Goal: Task Accomplishment & Management: Use online tool/utility

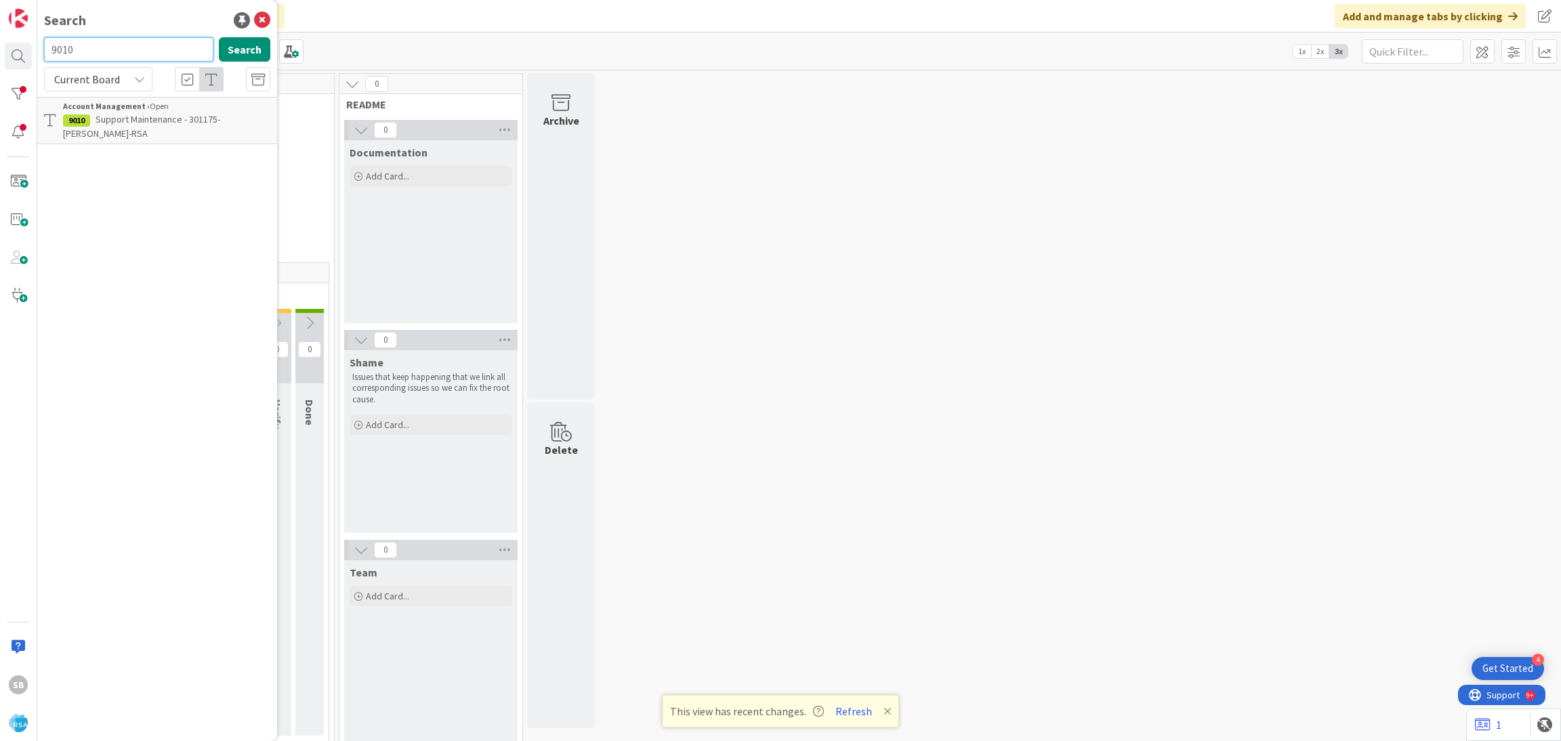
click at [84, 45] on input "9010" at bounding box center [128, 49] width 169 height 24
type input "9014"
click at [109, 97] on link "Account Management › Open 9014 Support Maintenance - 301500- Villa's wholesale-…" at bounding box center [157, 120] width 240 height 47
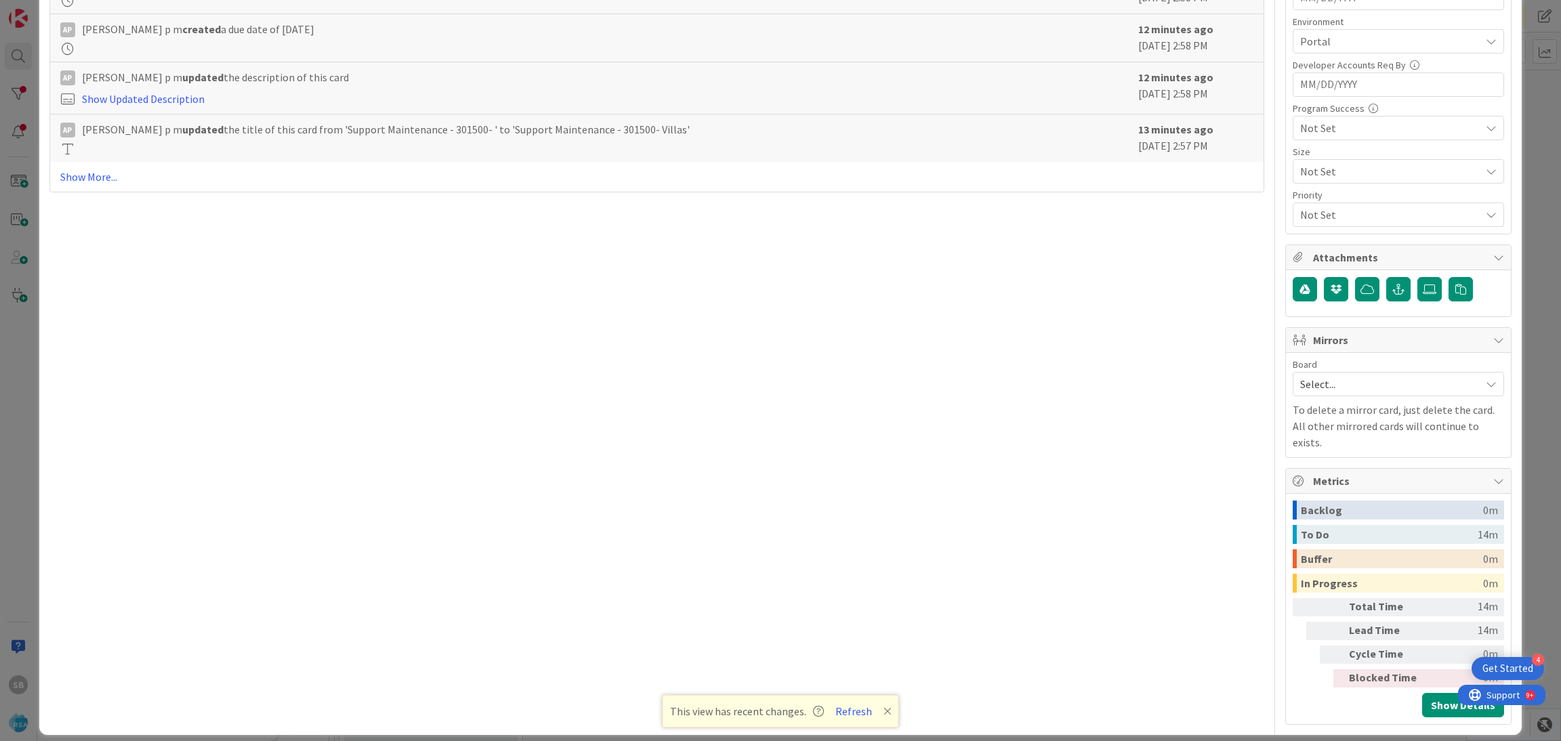
click at [1334, 386] on span "Select..." at bounding box center [1386, 384] width 173 height 19
click at [1335, 479] on span "Software Development" at bounding box center [1407, 472] width 179 height 20
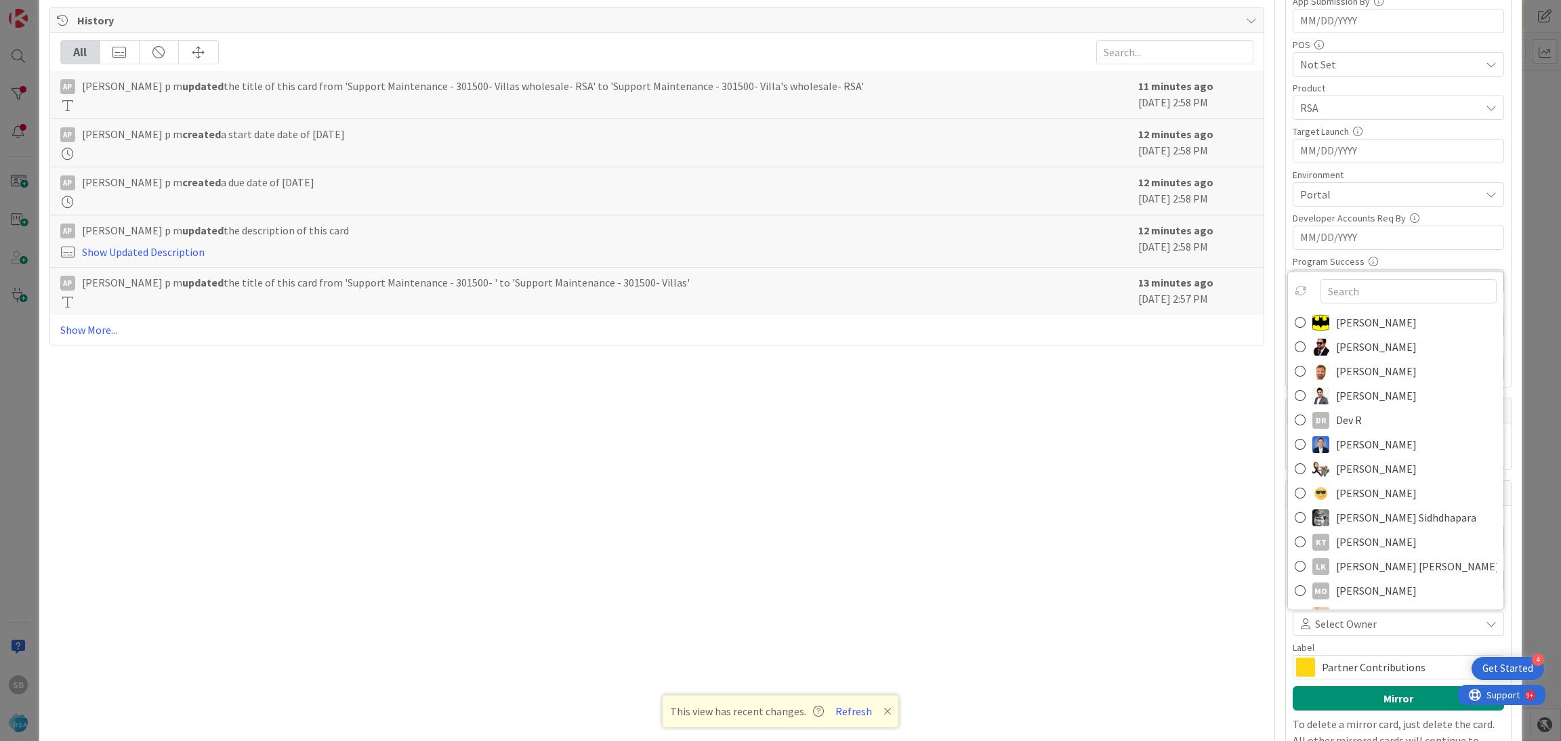
scroll to position [379, 0]
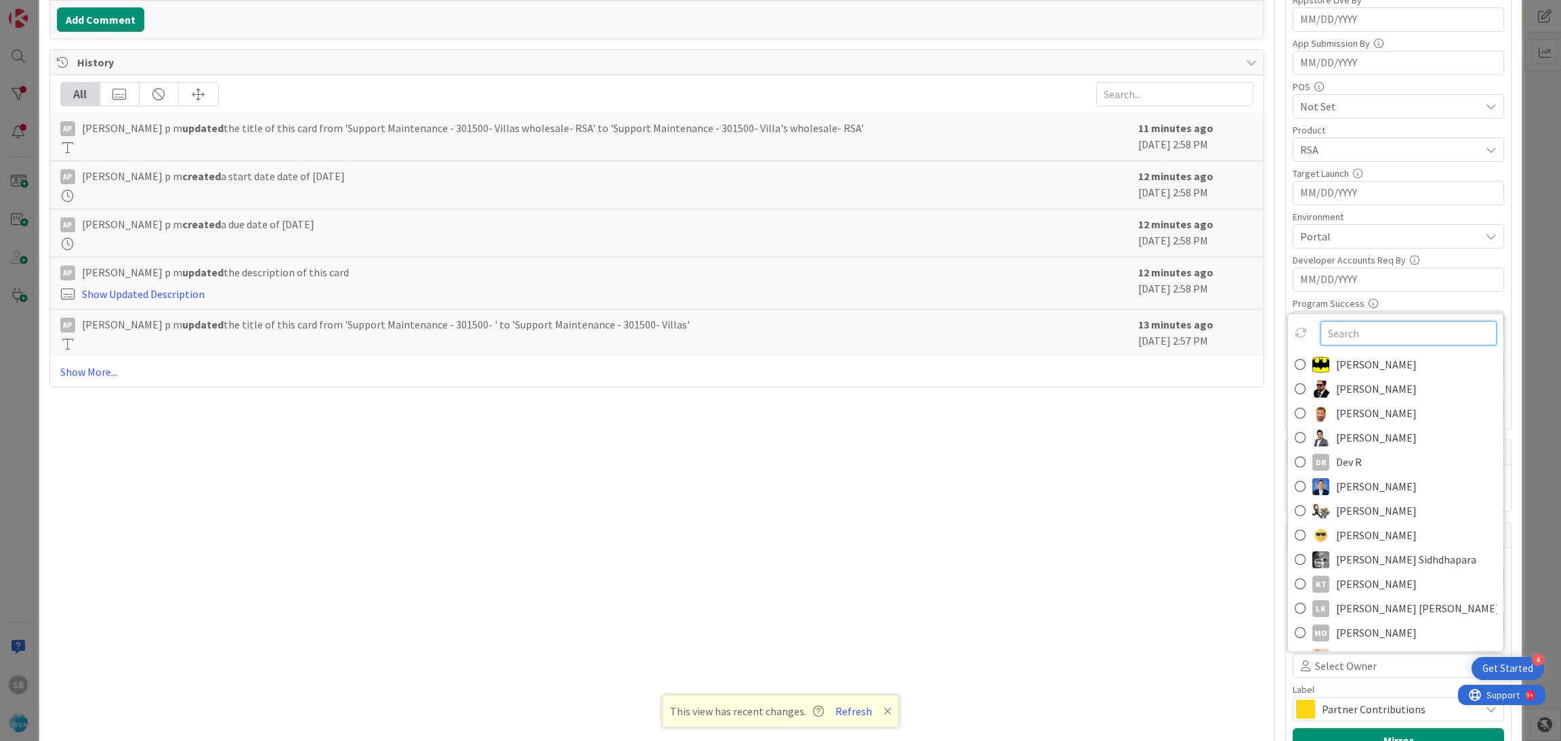
click at [1355, 335] on input "text" at bounding box center [1409, 333] width 176 height 24
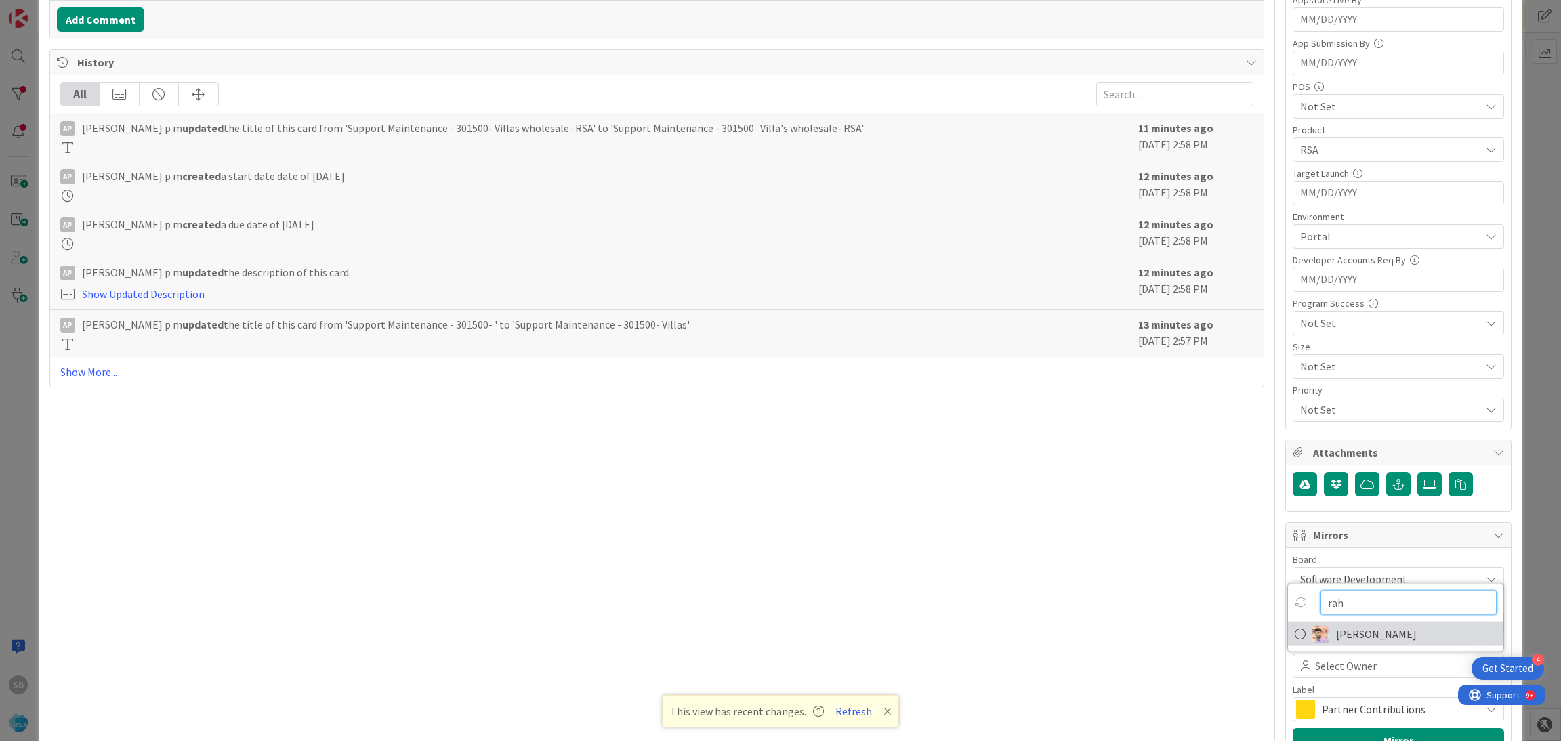
type input "rah"
click at [1336, 644] on span "[PERSON_NAME]" at bounding box center [1376, 634] width 81 height 20
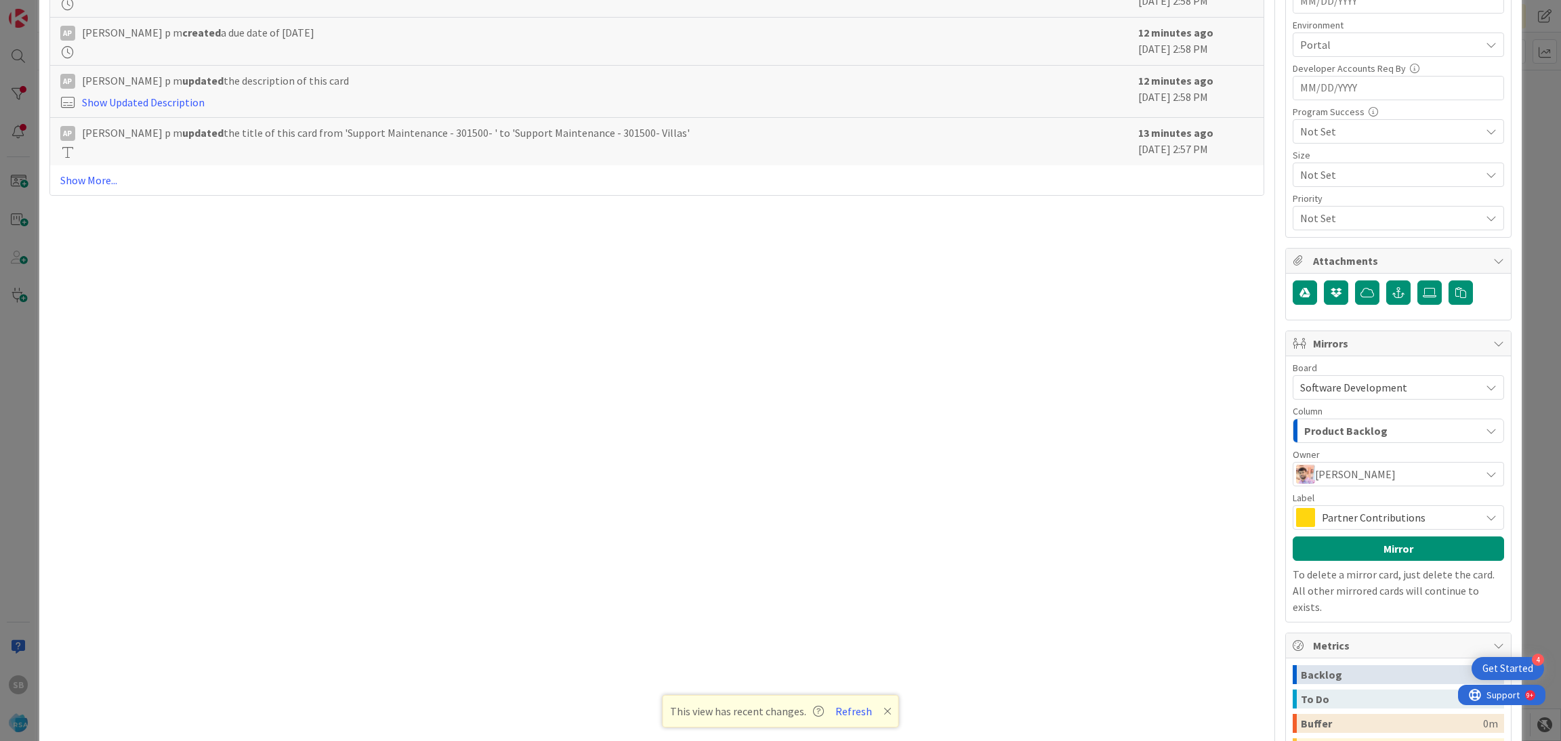
click at [1373, 527] on span "Partner Contributions" at bounding box center [1398, 517] width 152 height 19
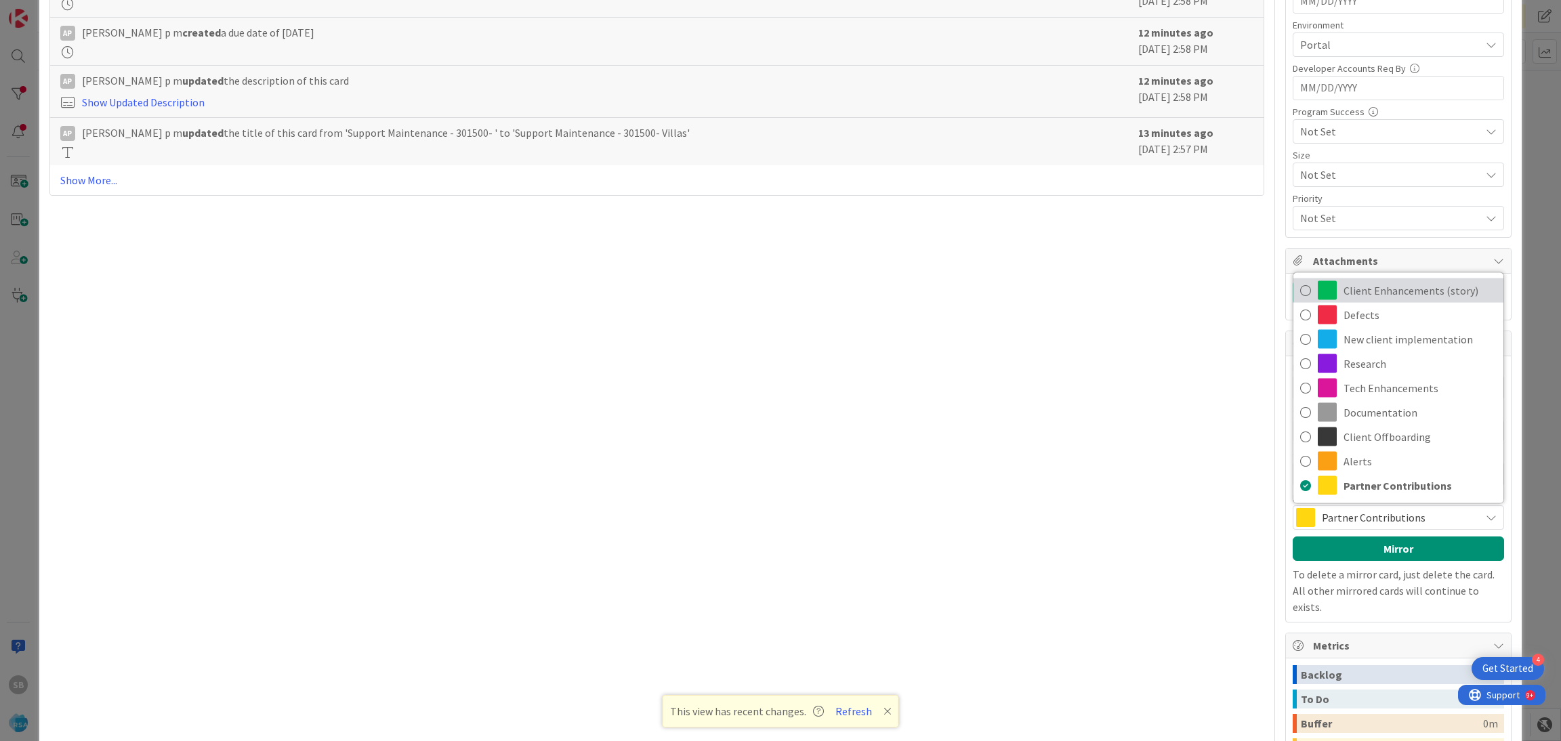
click at [1416, 291] on span "Client Enhancements (story)" at bounding box center [1420, 291] width 153 height 20
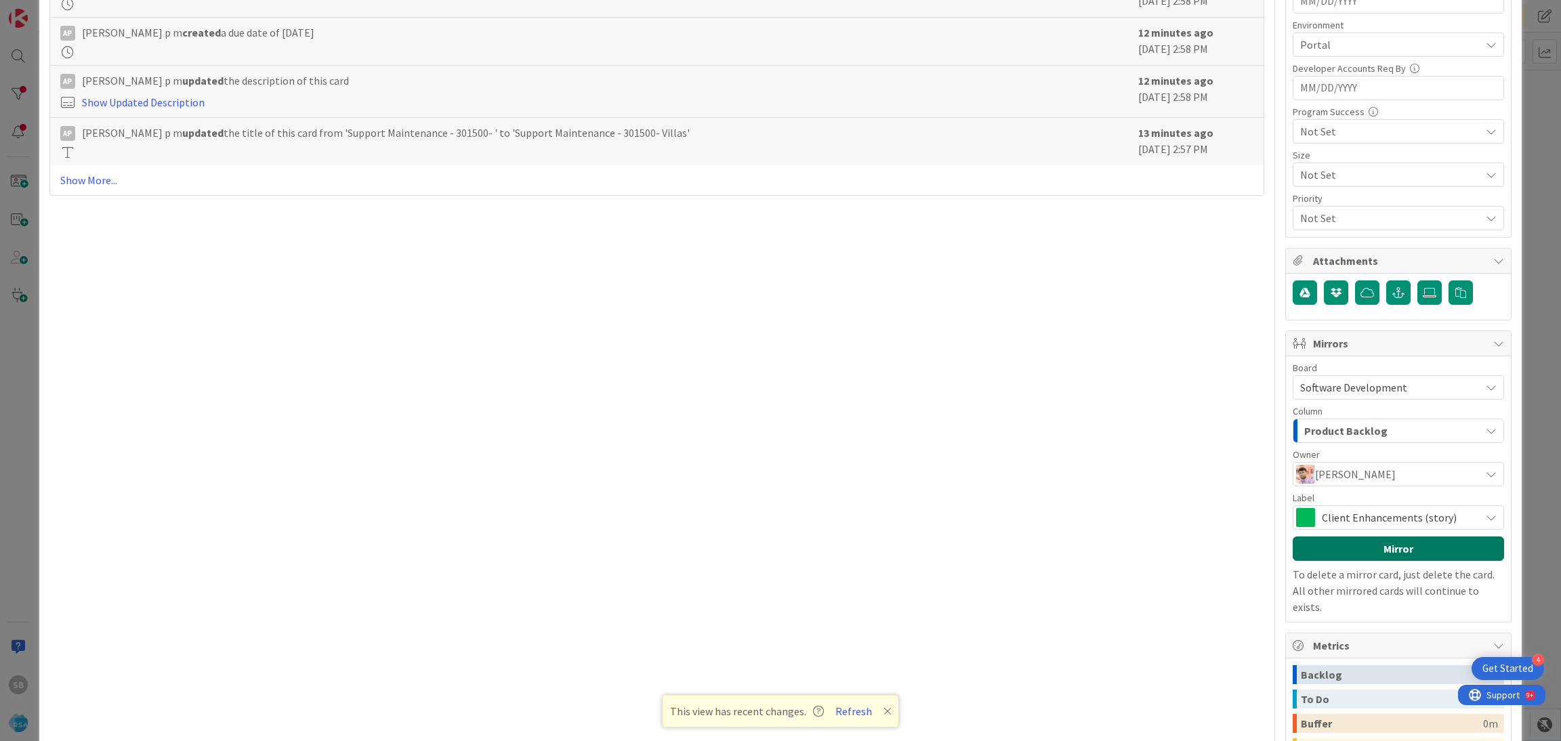
click at [1367, 546] on button "Mirror" at bounding box center [1398, 549] width 211 height 24
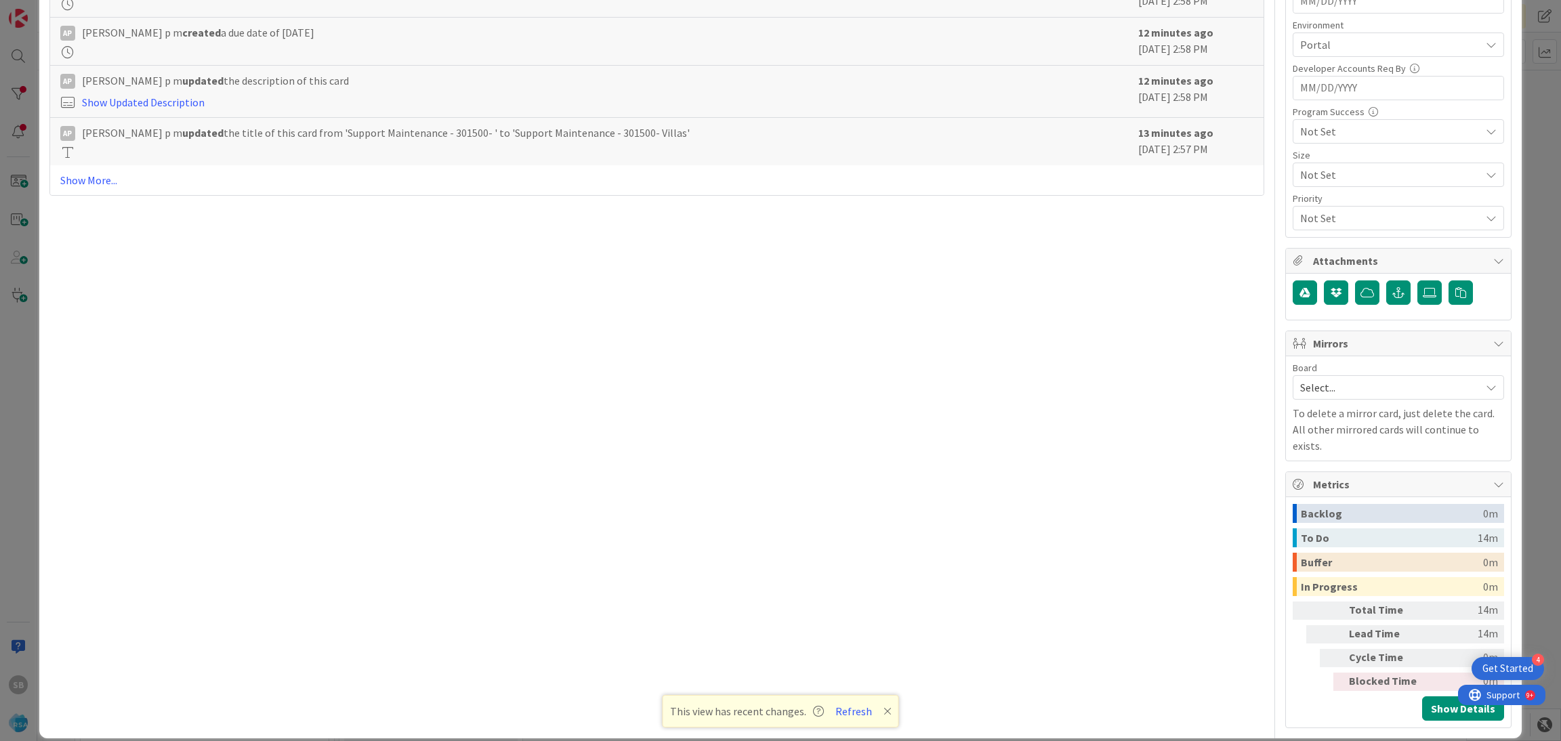
scroll to position [0, 0]
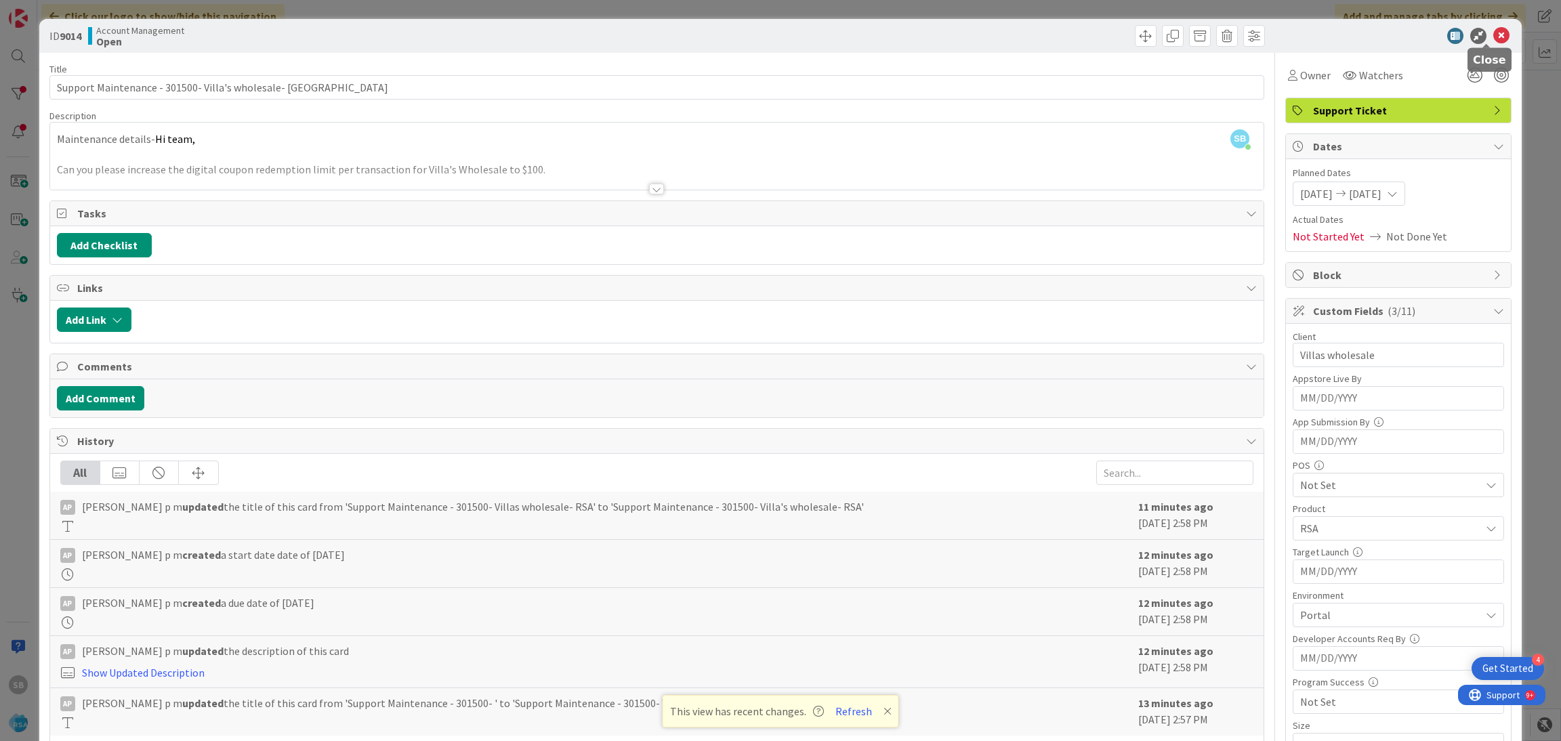
click at [1494, 40] on icon at bounding box center [1501, 36] width 16 height 16
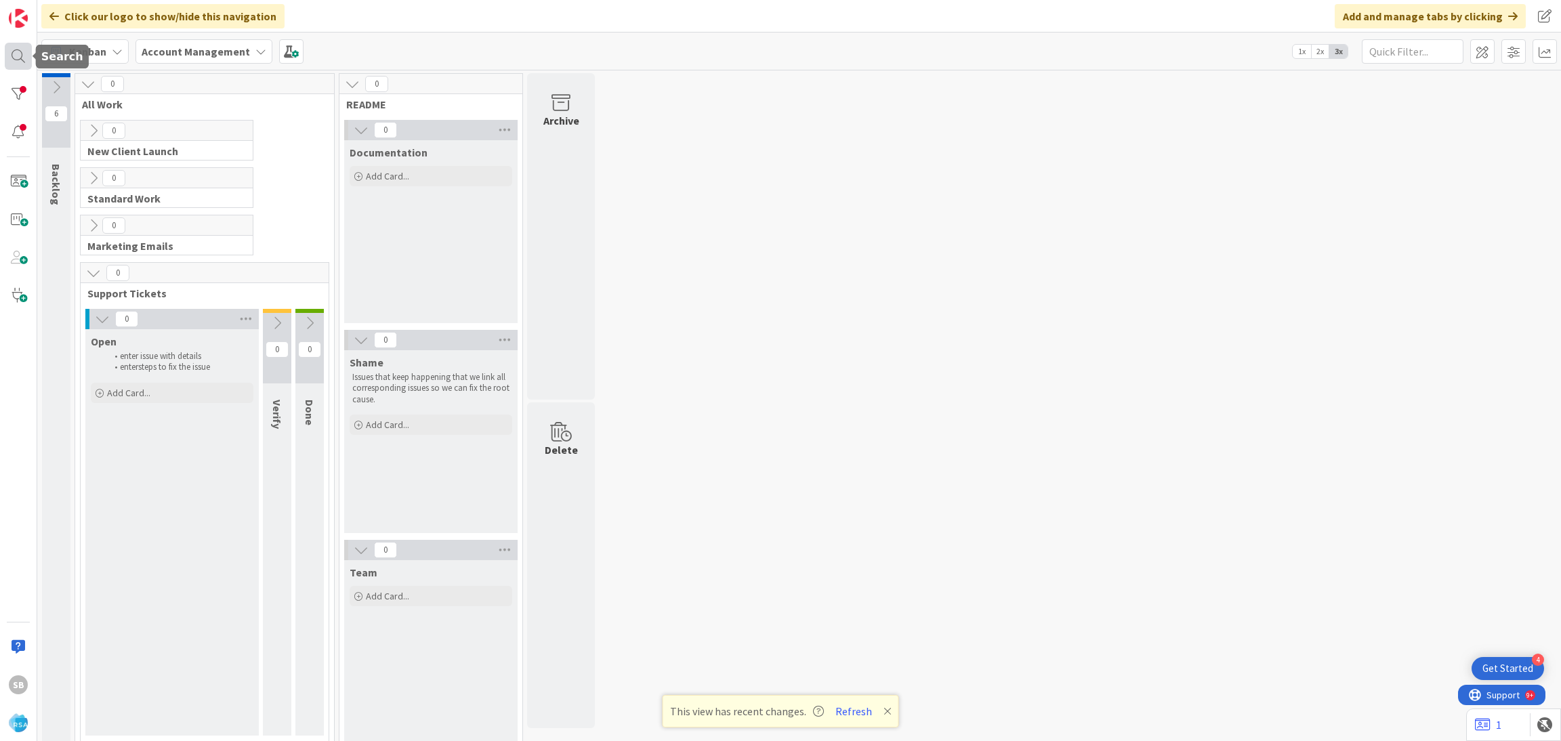
click at [14, 54] on div at bounding box center [18, 56] width 27 height 27
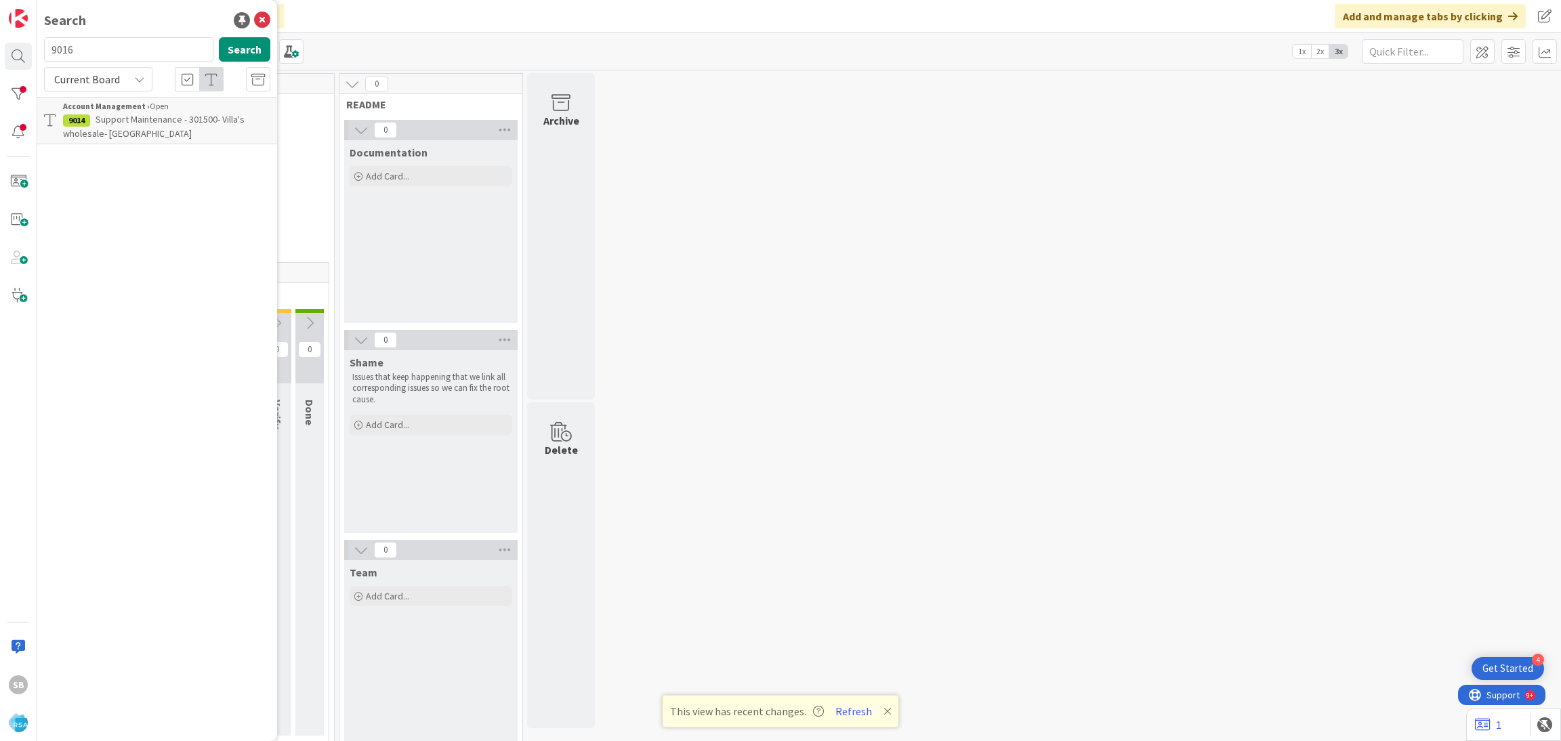
type input "9016"
click at [214, 124] on span "Support Enhancement- #301455- Hardings market- RSA" at bounding box center [163, 126] width 201 height 26
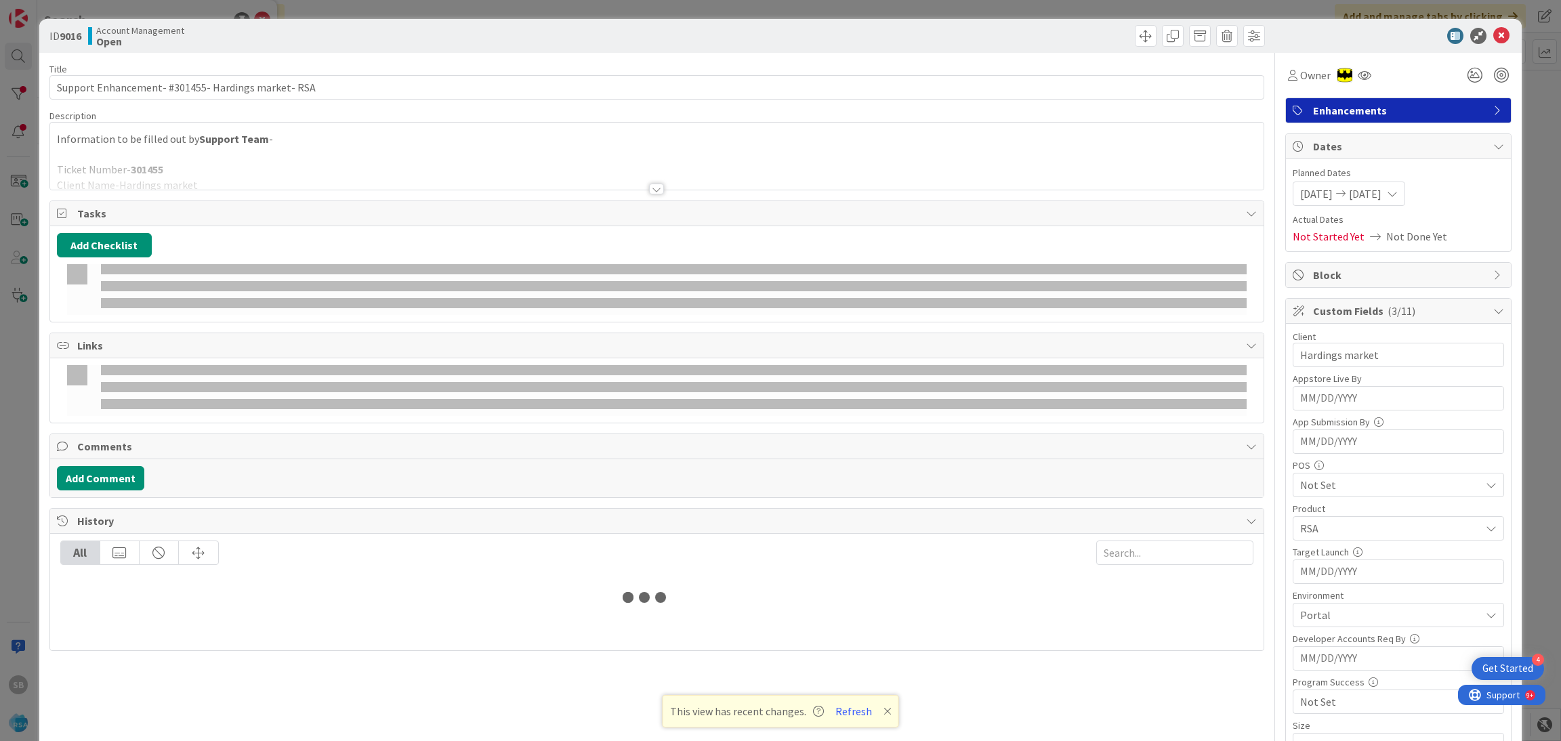
click at [644, 156] on div at bounding box center [657, 172] width 1214 height 35
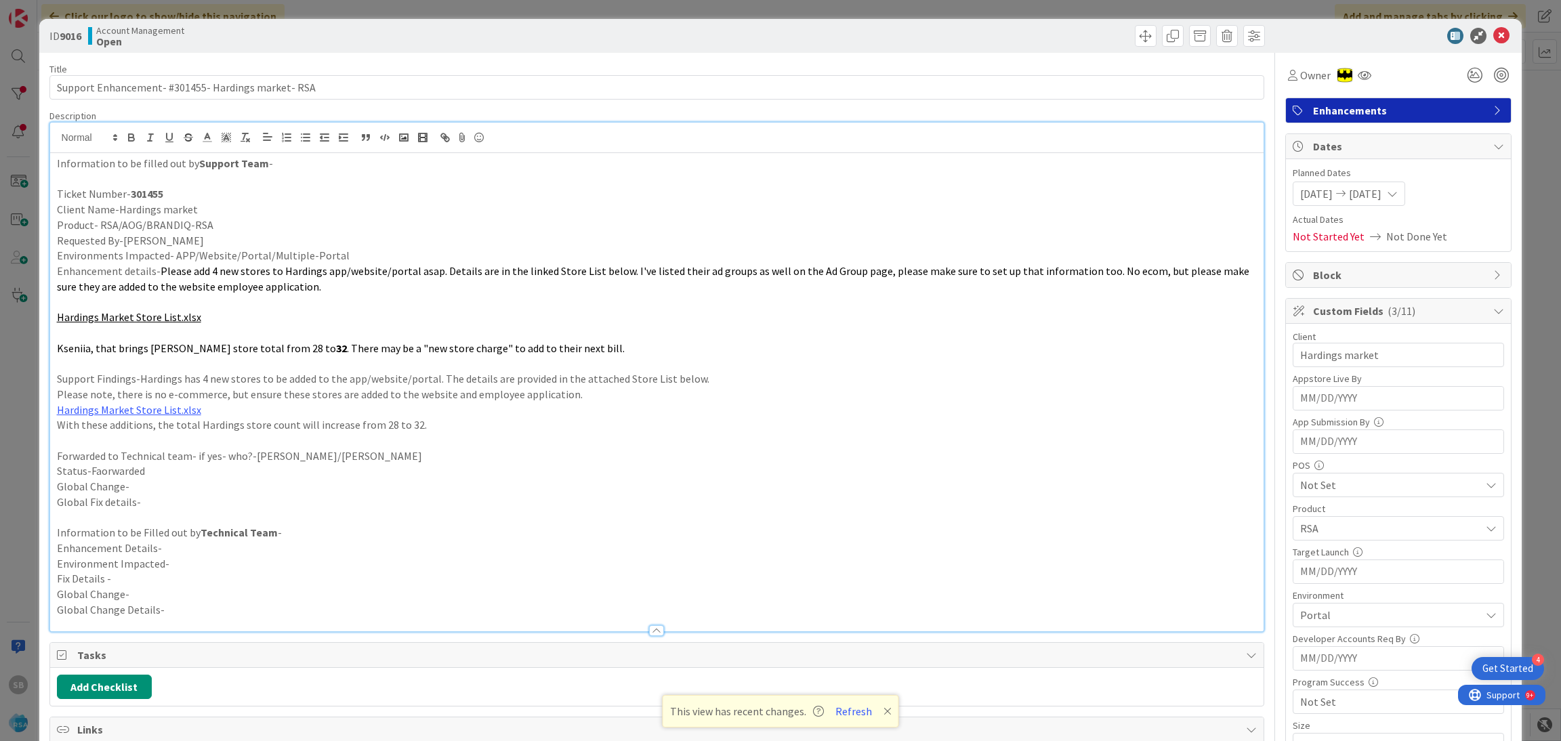
scroll to position [497, 0]
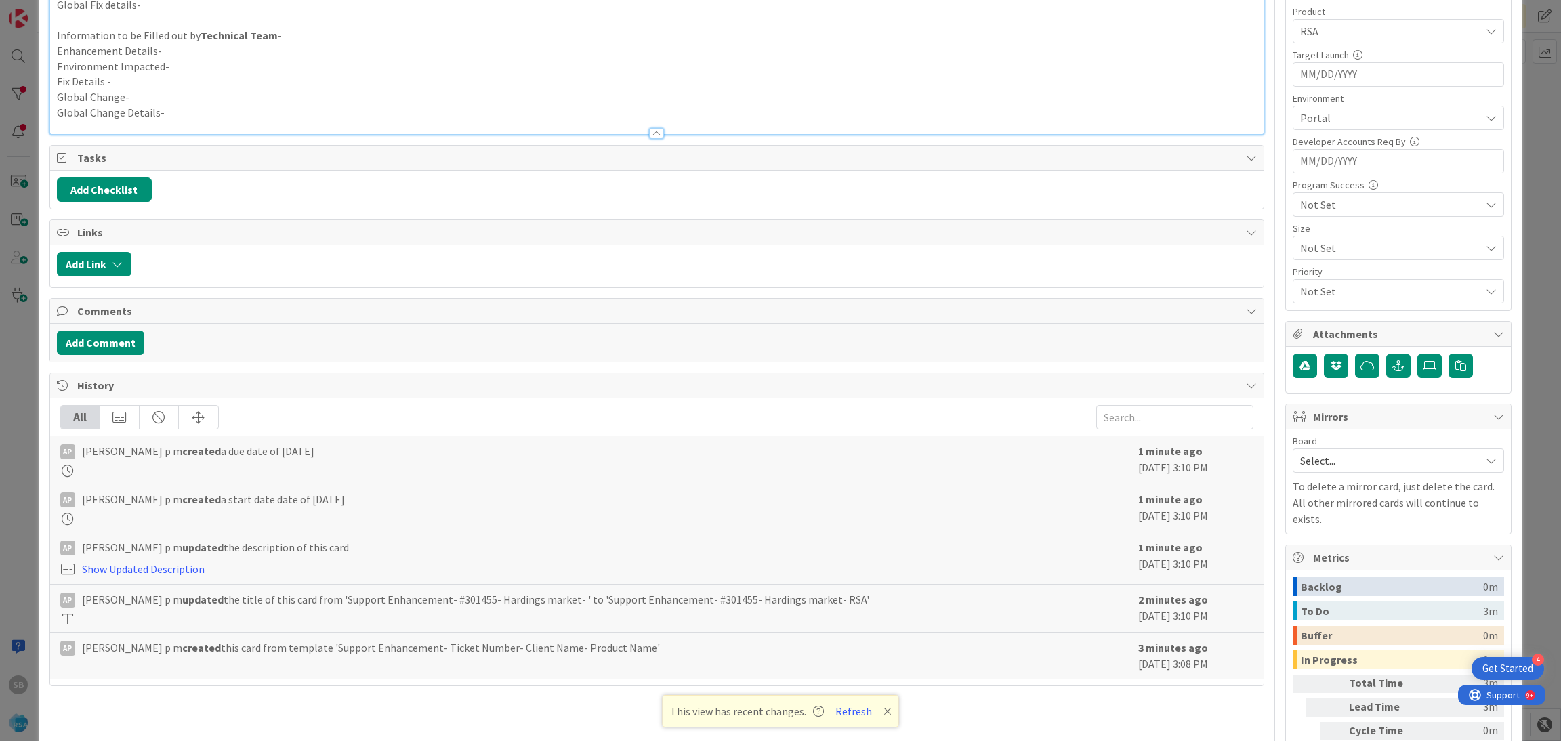
click at [1312, 457] on span "Select..." at bounding box center [1386, 460] width 173 height 19
click at [1318, 545] on span "Software Development" at bounding box center [1407, 549] width 179 height 20
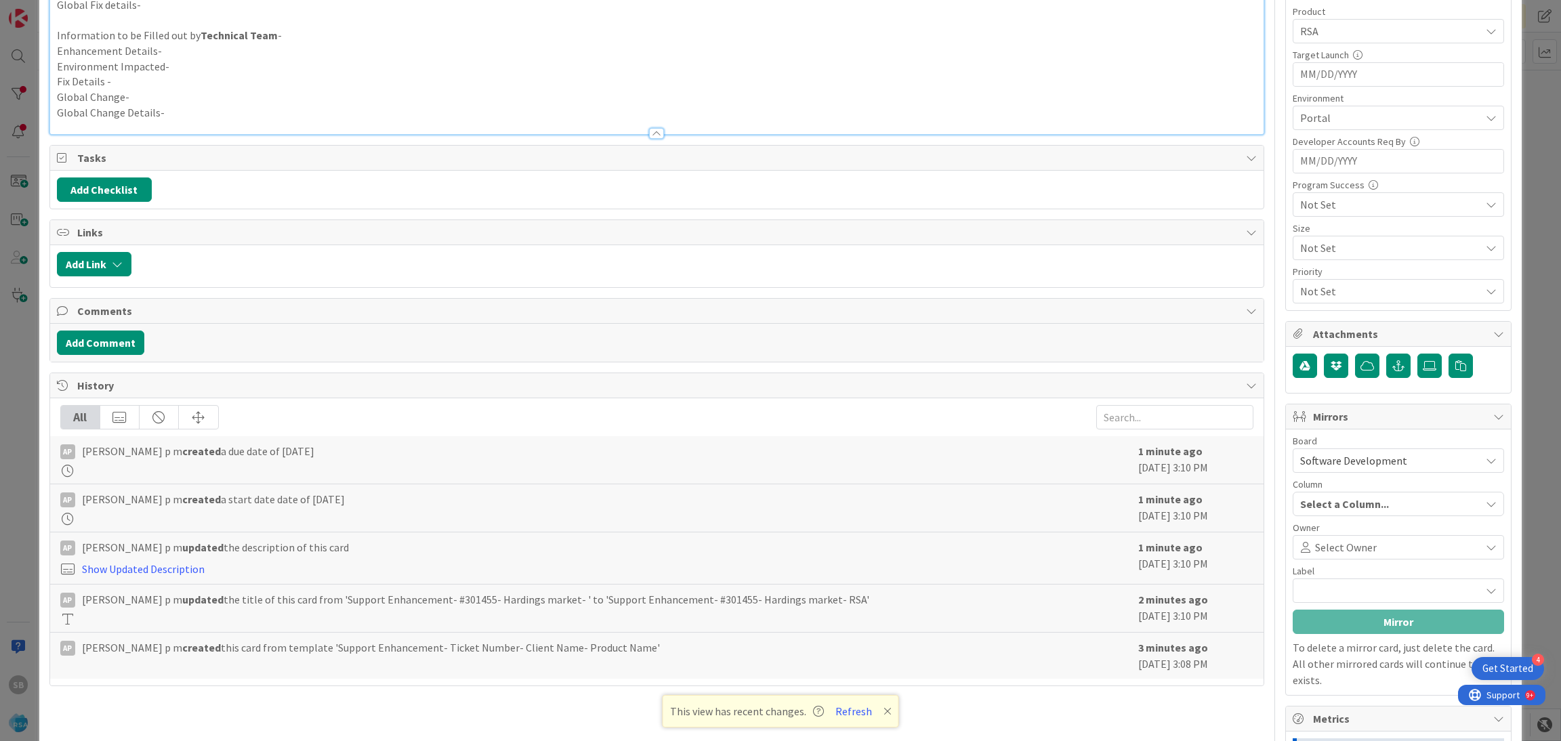
click at [1315, 545] on span "Select Owner" at bounding box center [1346, 547] width 62 height 16
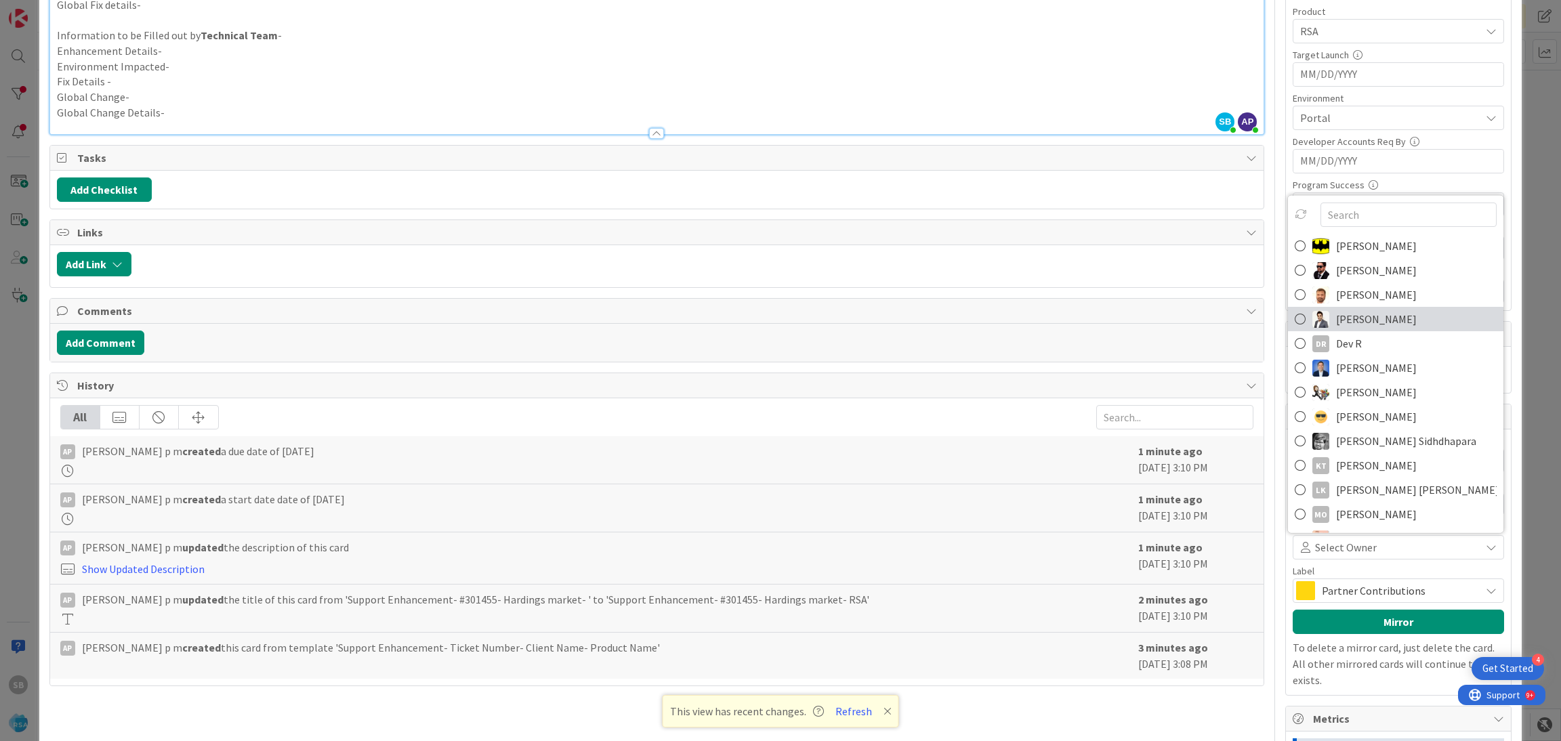
scroll to position [478, 0]
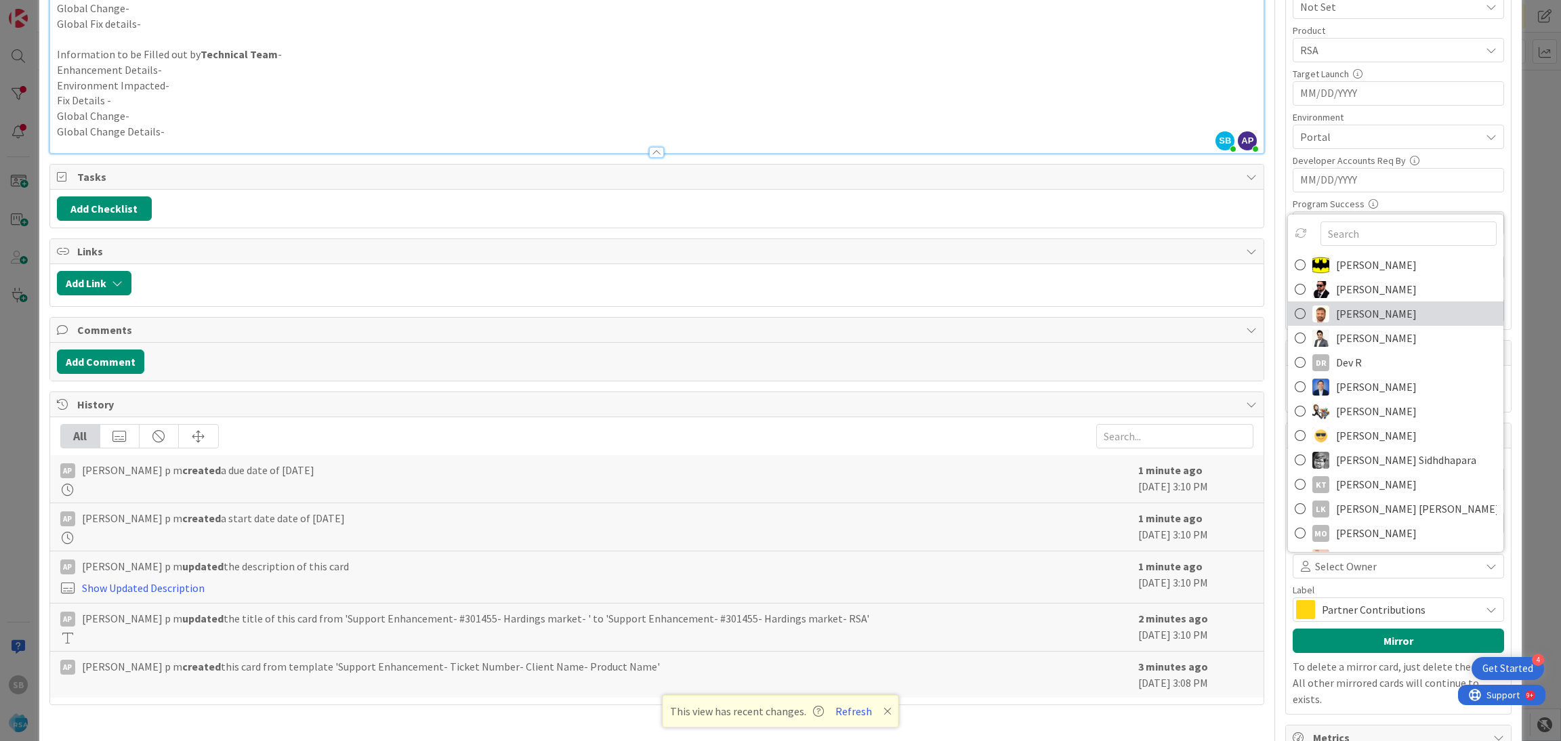
click at [1336, 317] on span "[PERSON_NAME]" at bounding box center [1376, 314] width 81 height 20
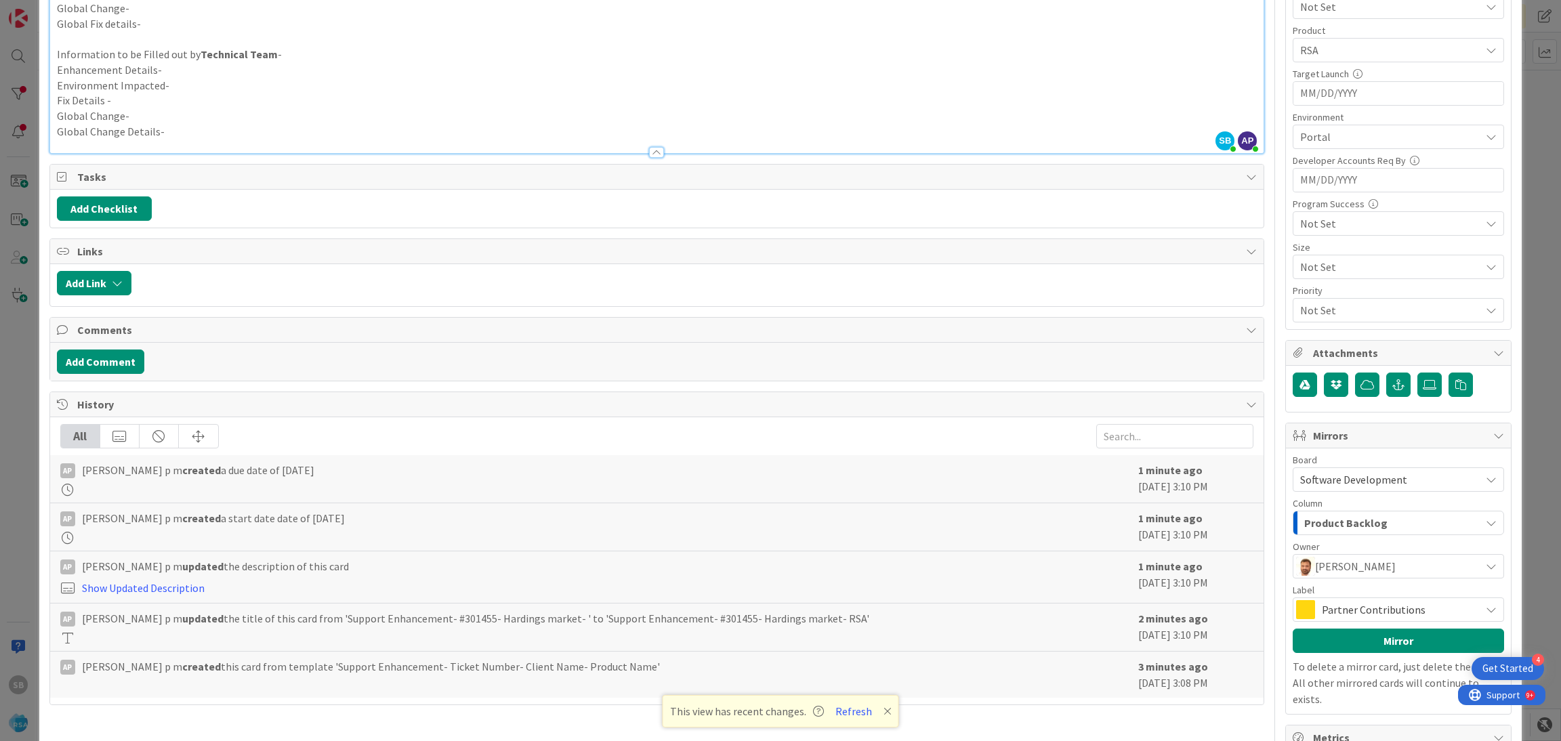
click at [1319, 601] on div "Partner Contributions" at bounding box center [1398, 610] width 211 height 24
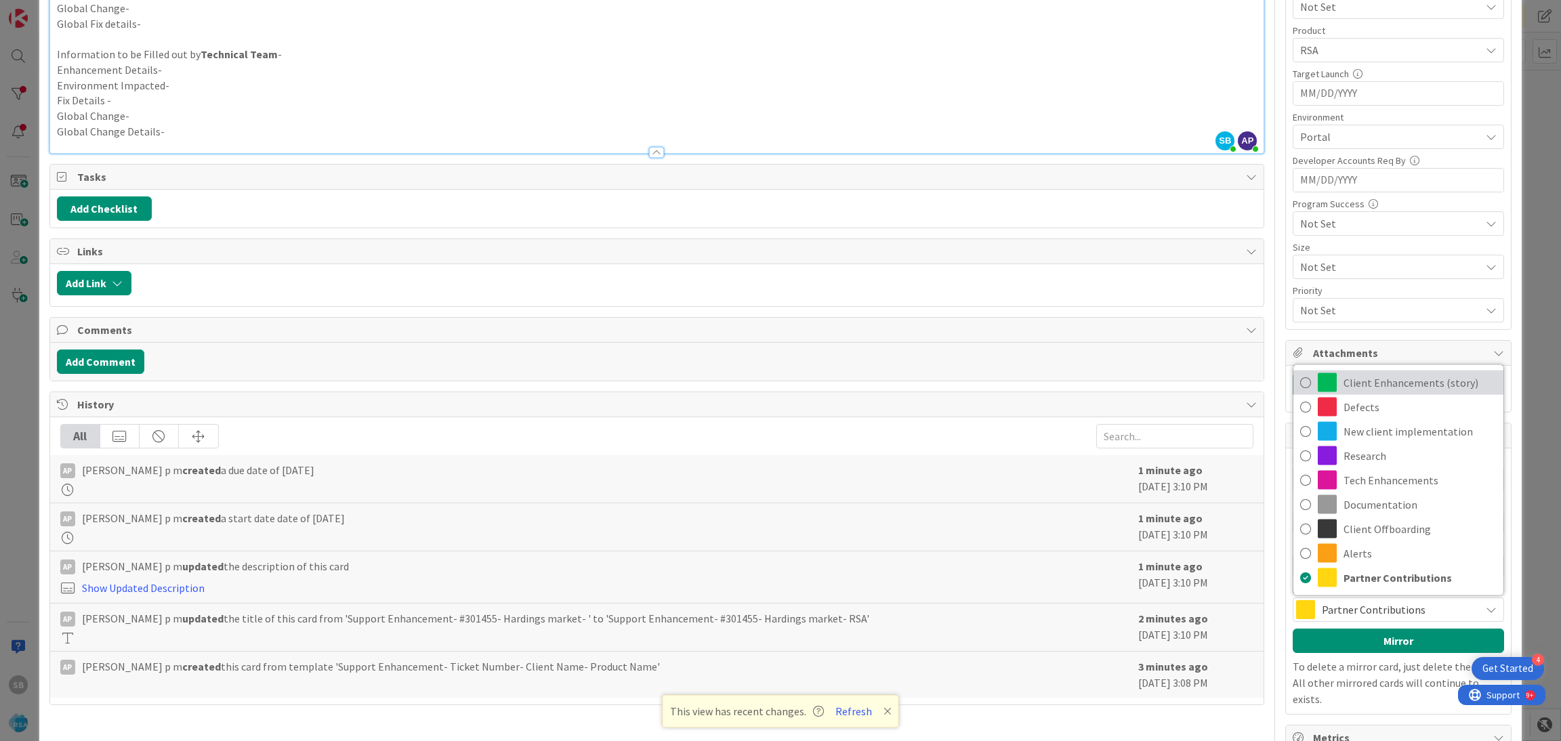
click at [1373, 372] on link "Client Enhancements (story)" at bounding box center [1398, 383] width 210 height 24
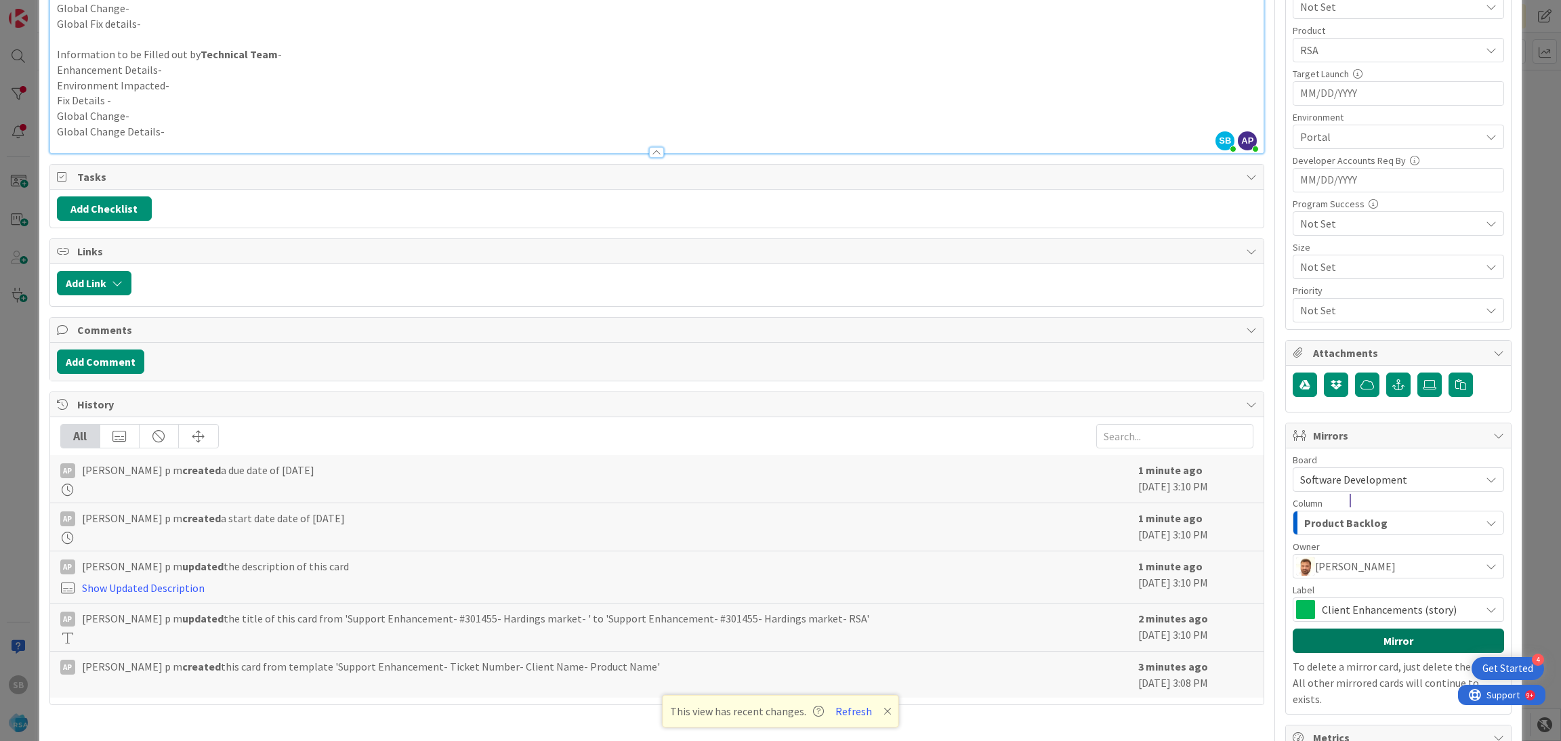
click at [1377, 638] on button "Mirror" at bounding box center [1398, 641] width 211 height 24
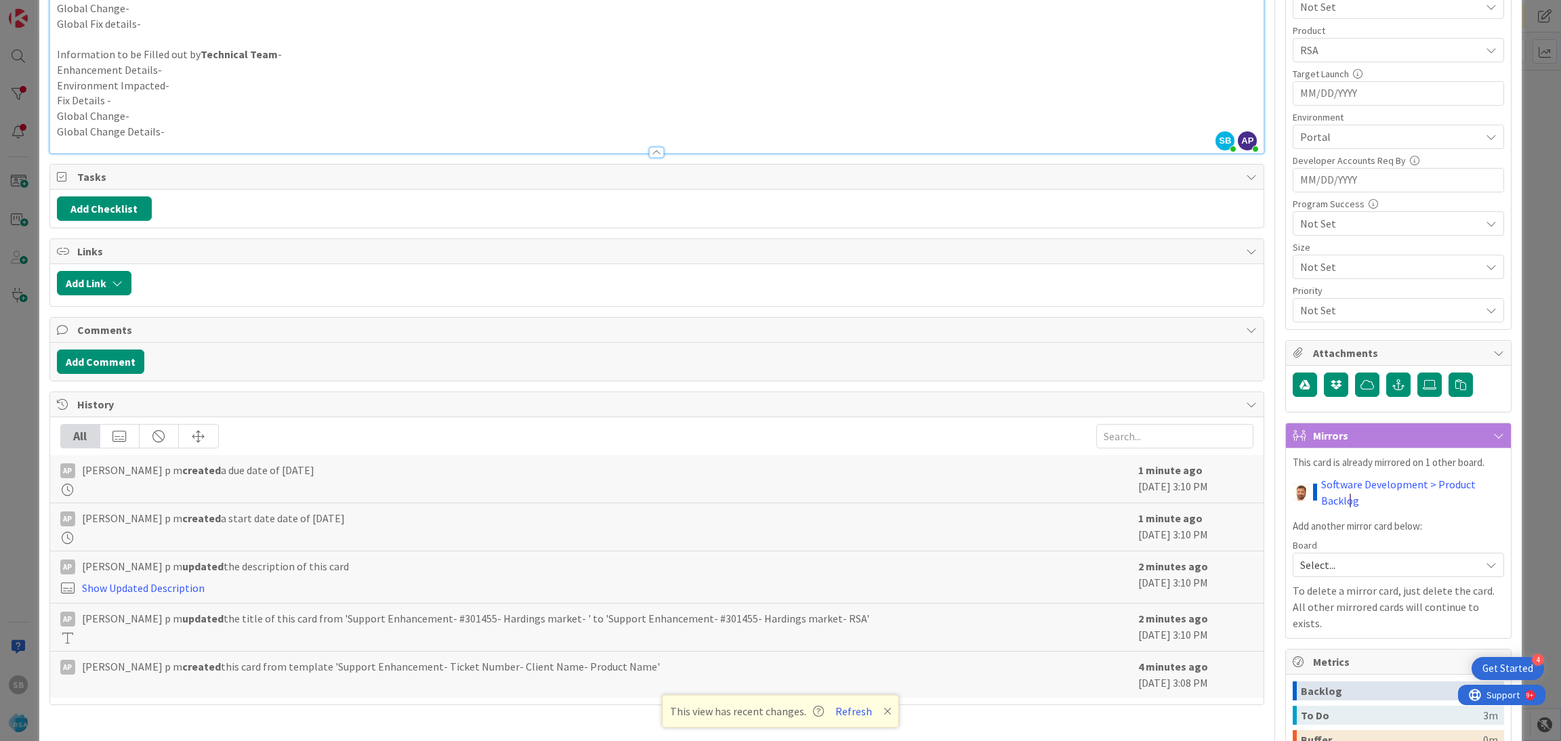
scroll to position [0, 0]
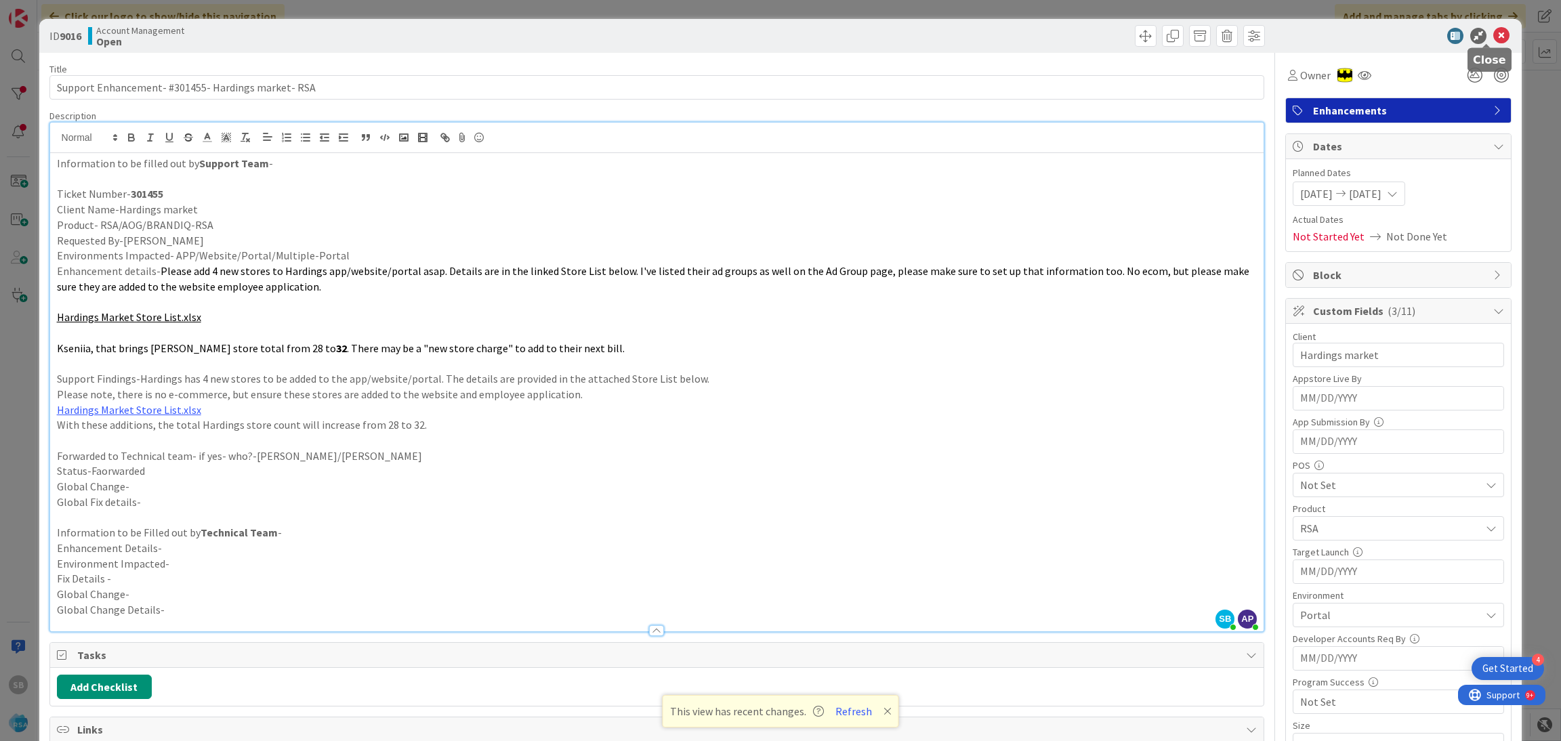
click at [1489, 43] on div at bounding box center [1486, 45] width 9 height 4
click at [1493, 30] on icon at bounding box center [1501, 36] width 16 height 16
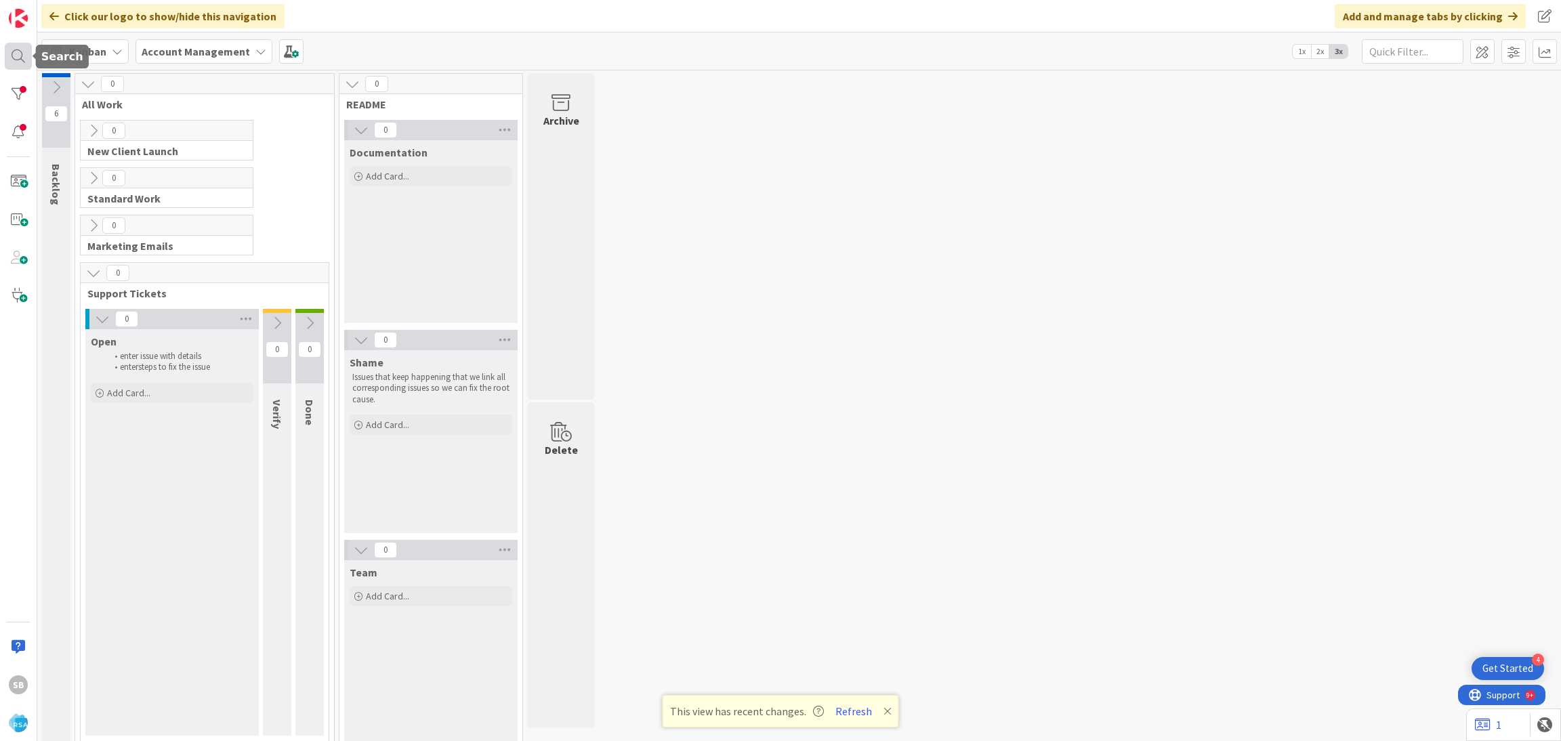
click at [16, 60] on div at bounding box center [18, 56] width 27 height 27
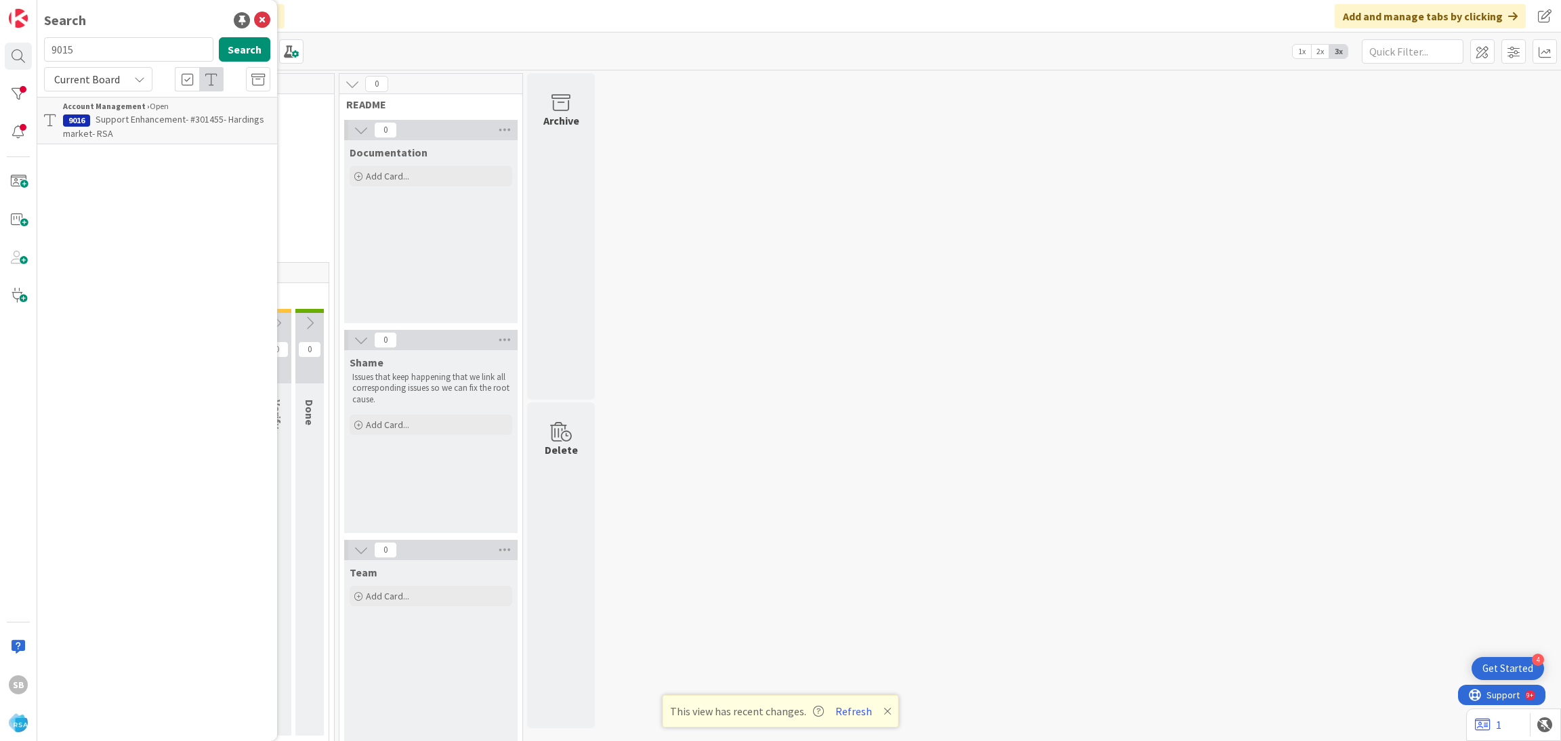
type input "9015"
click at [173, 119] on span "Support Maintenance -301457- Market Fresh [PERSON_NAME]-RSA" at bounding box center [156, 126] width 186 height 26
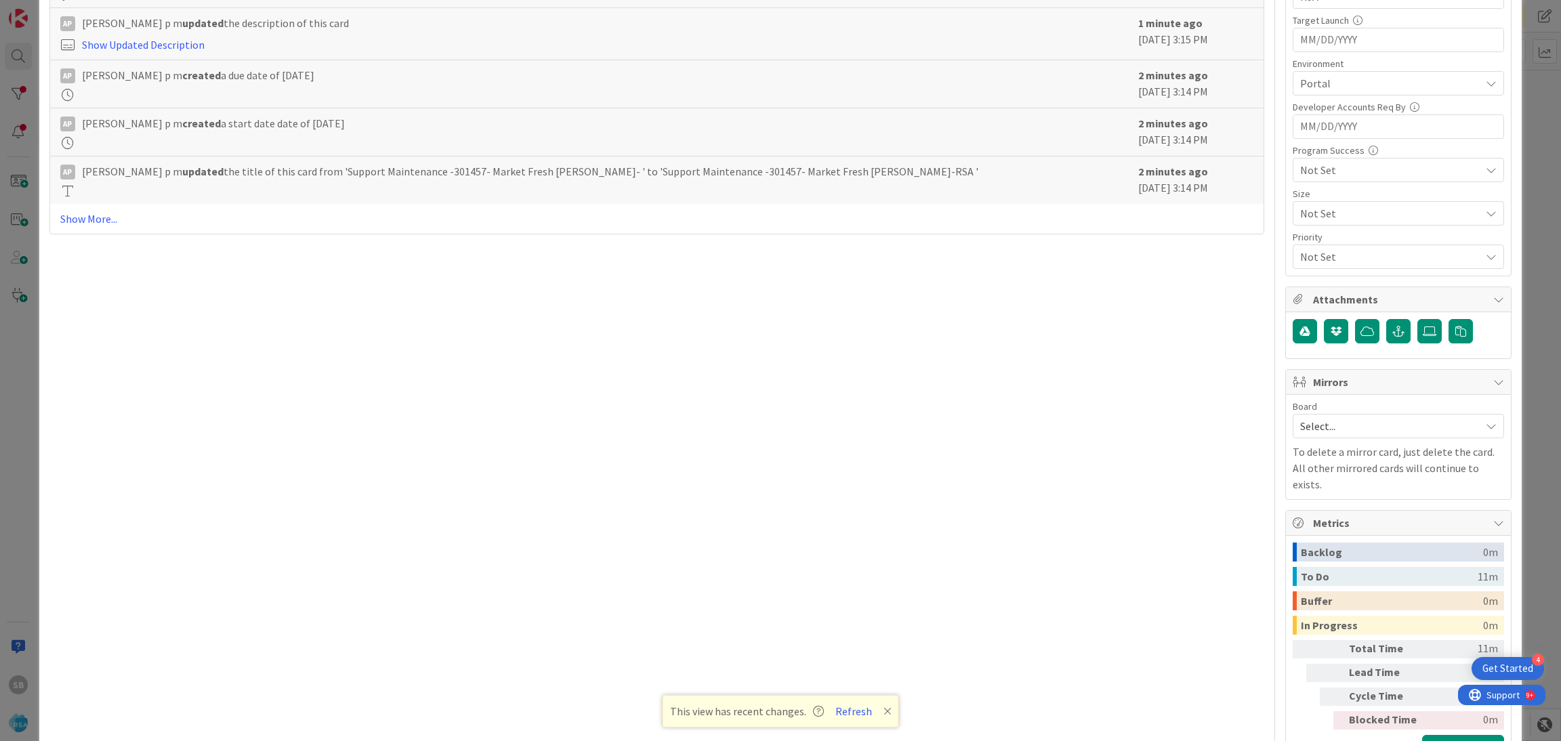
scroll to position [574, 0]
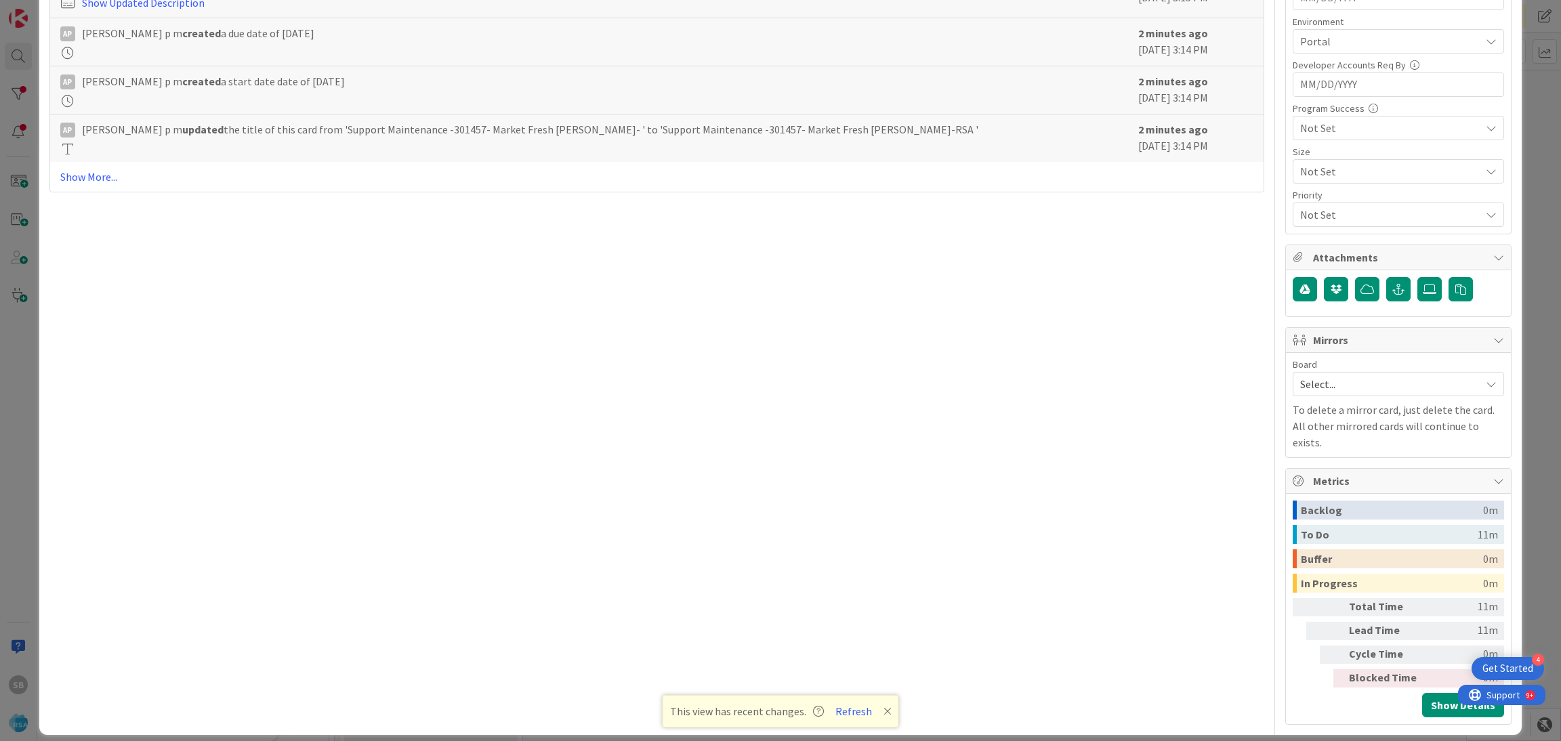
click at [1346, 391] on span "Select..." at bounding box center [1386, 384] width 173 height 19
click at [1331, 468] on span "Software Development" at bounding box center [1407, 472] width 179 height 20
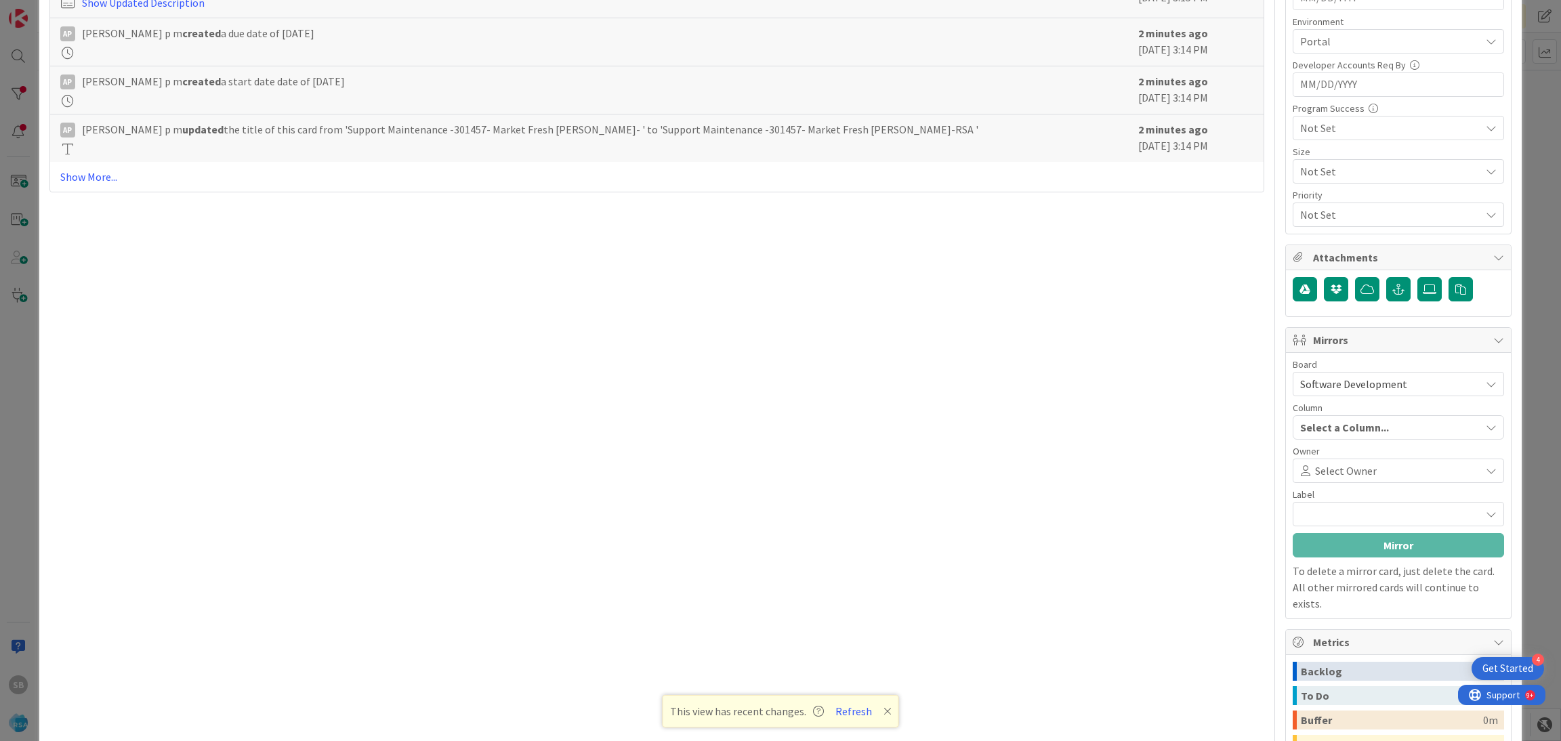
click at [1331, 468] on span "Select Owner" at bounding box center [1346, 471] width 62 height 16
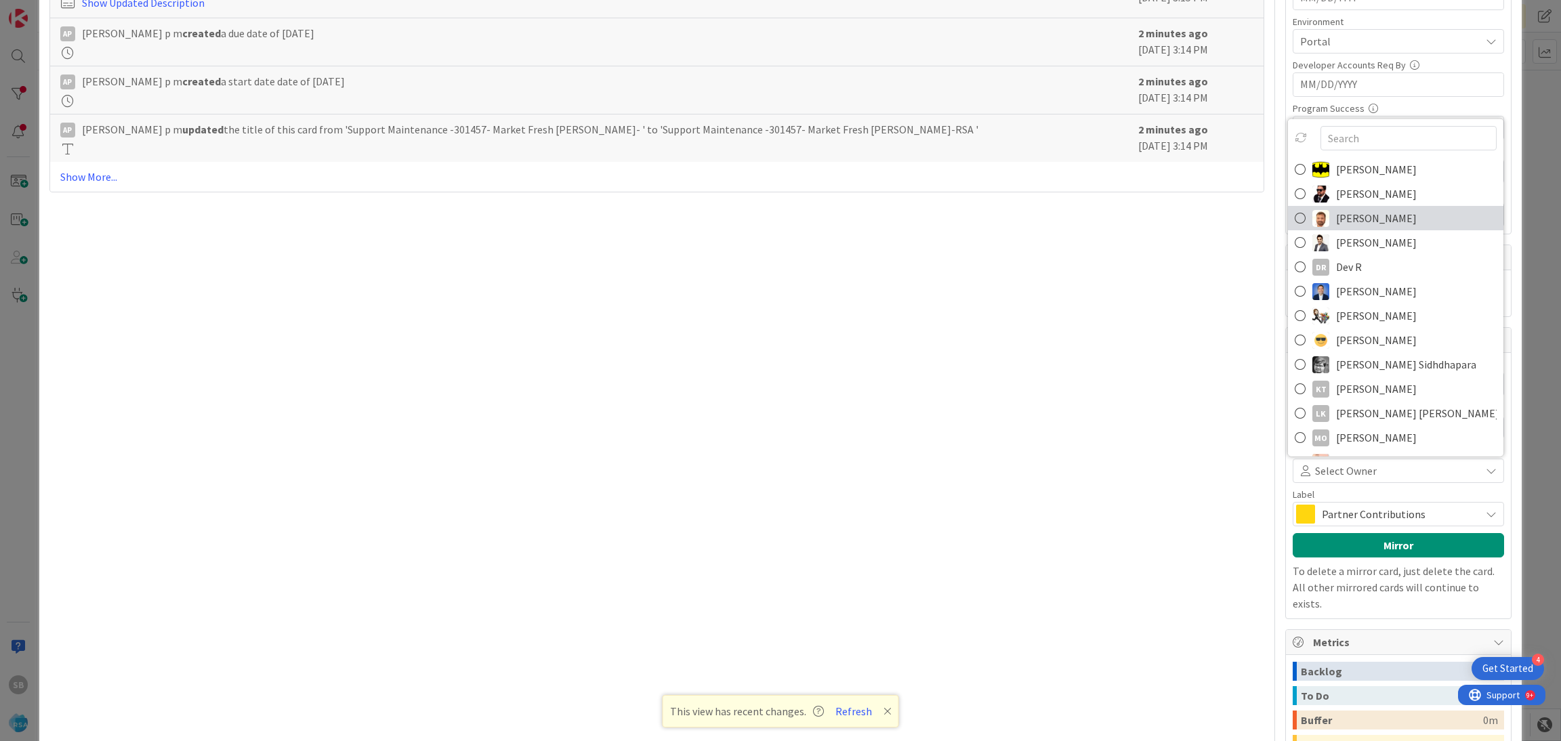
click at [1336, 220] on span "[PERSON_NAME]" at bounding box center [1376, 218] width 81 height 20
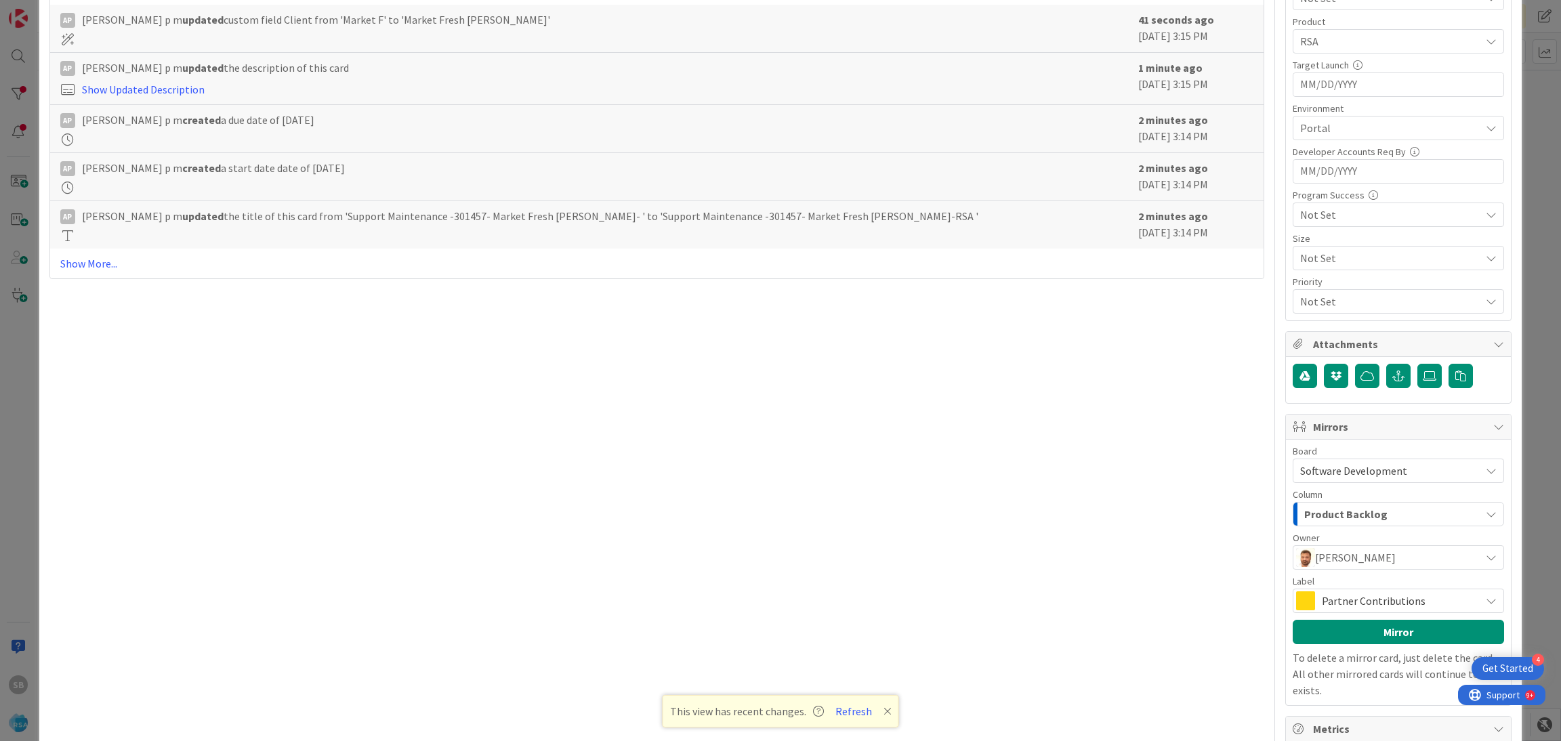
scroll to position [491, 0]
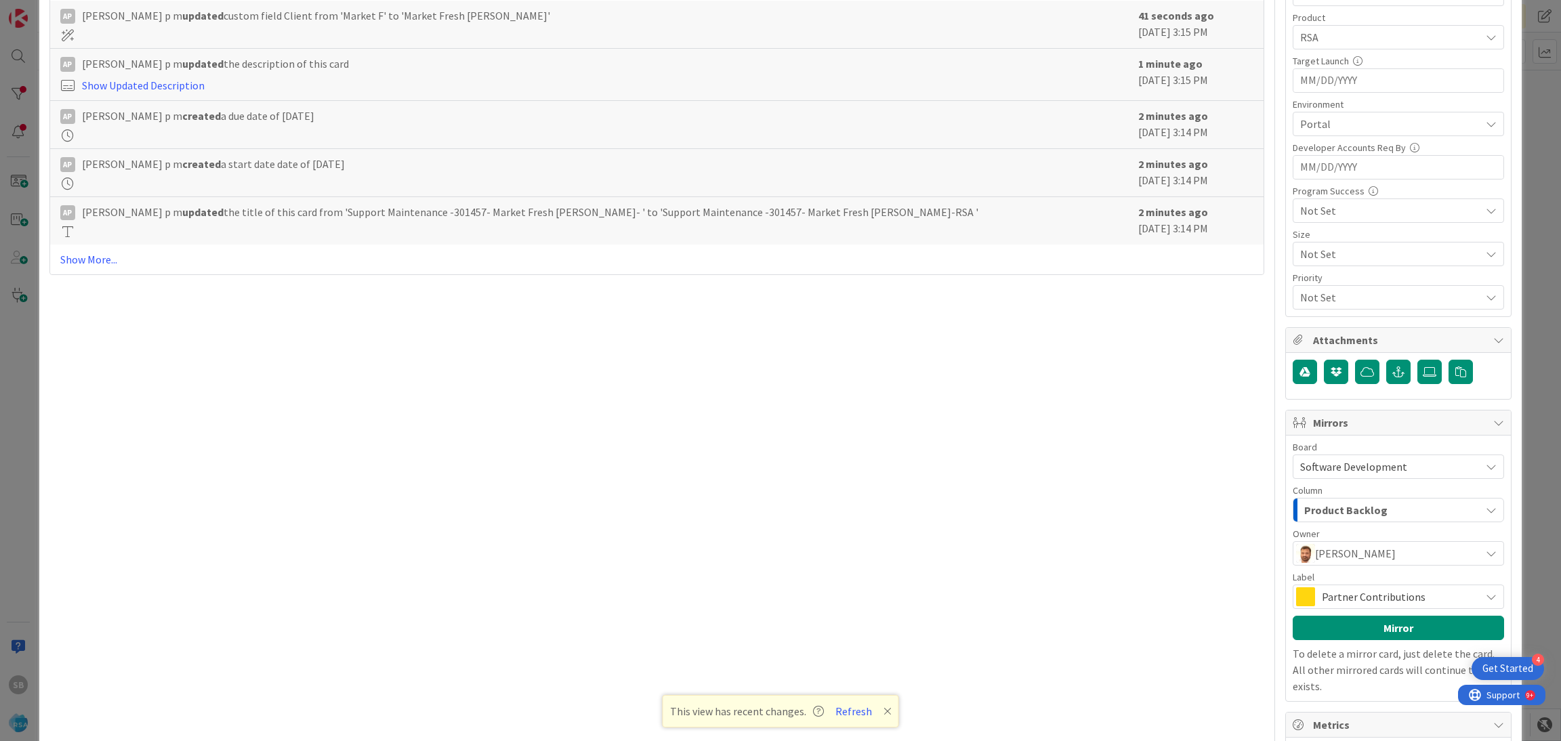
click at [1331, 549] on span "[PERSON_NAME]" at bounding box center [1355, 553] width 81 height 16
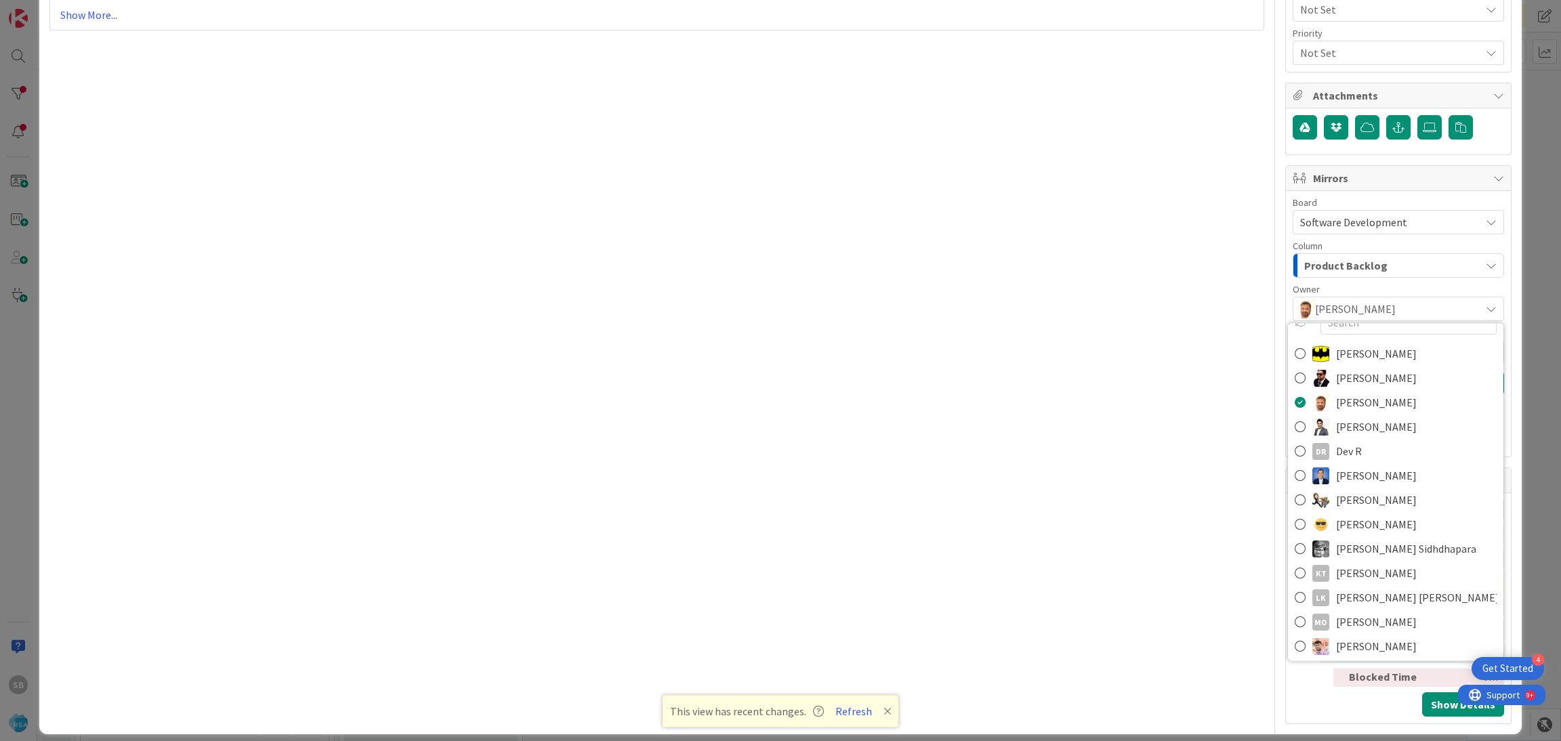
scroll to position [0, 0]
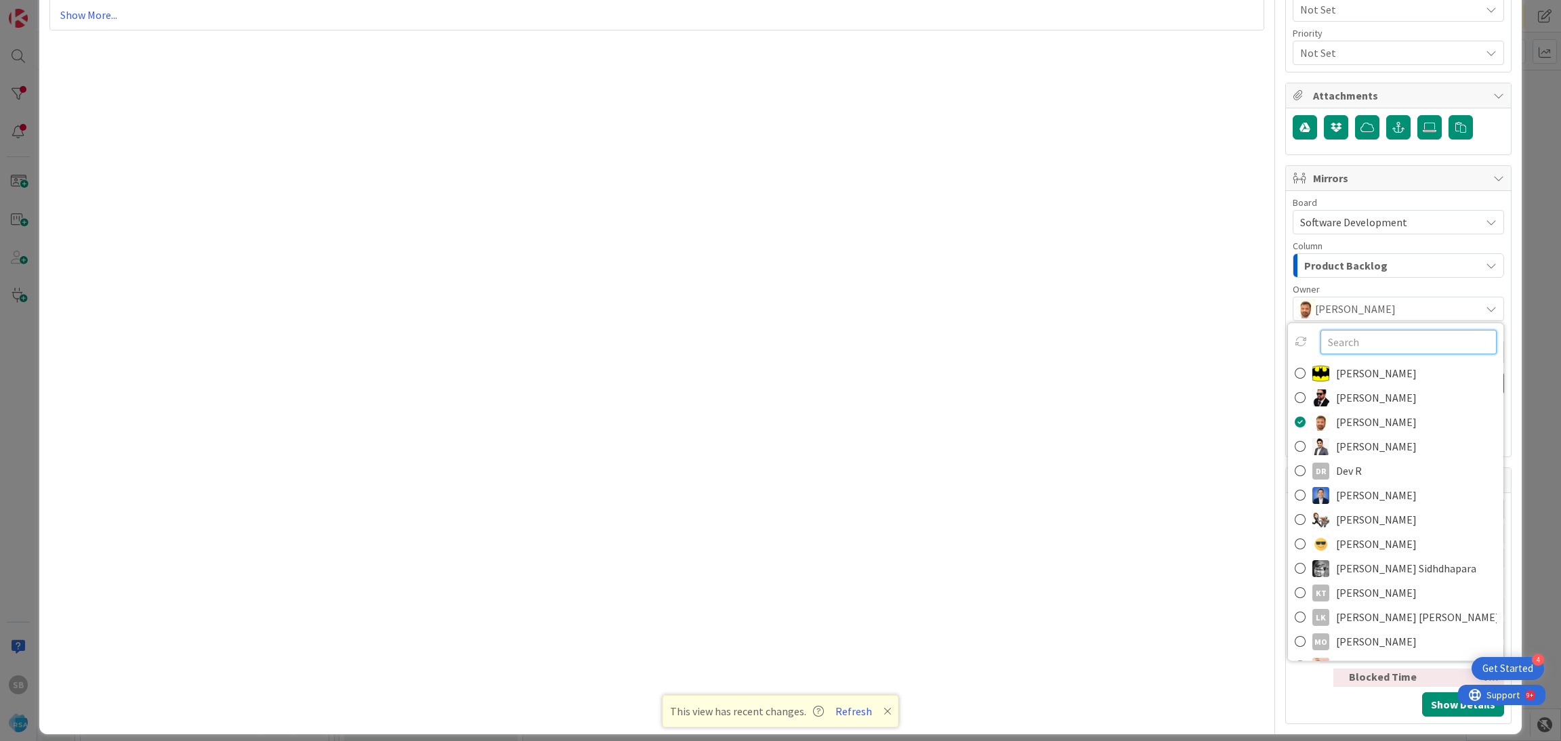
click at [1321, 345] on input "text" at bounding box center [1409, 342] width 176 height 24
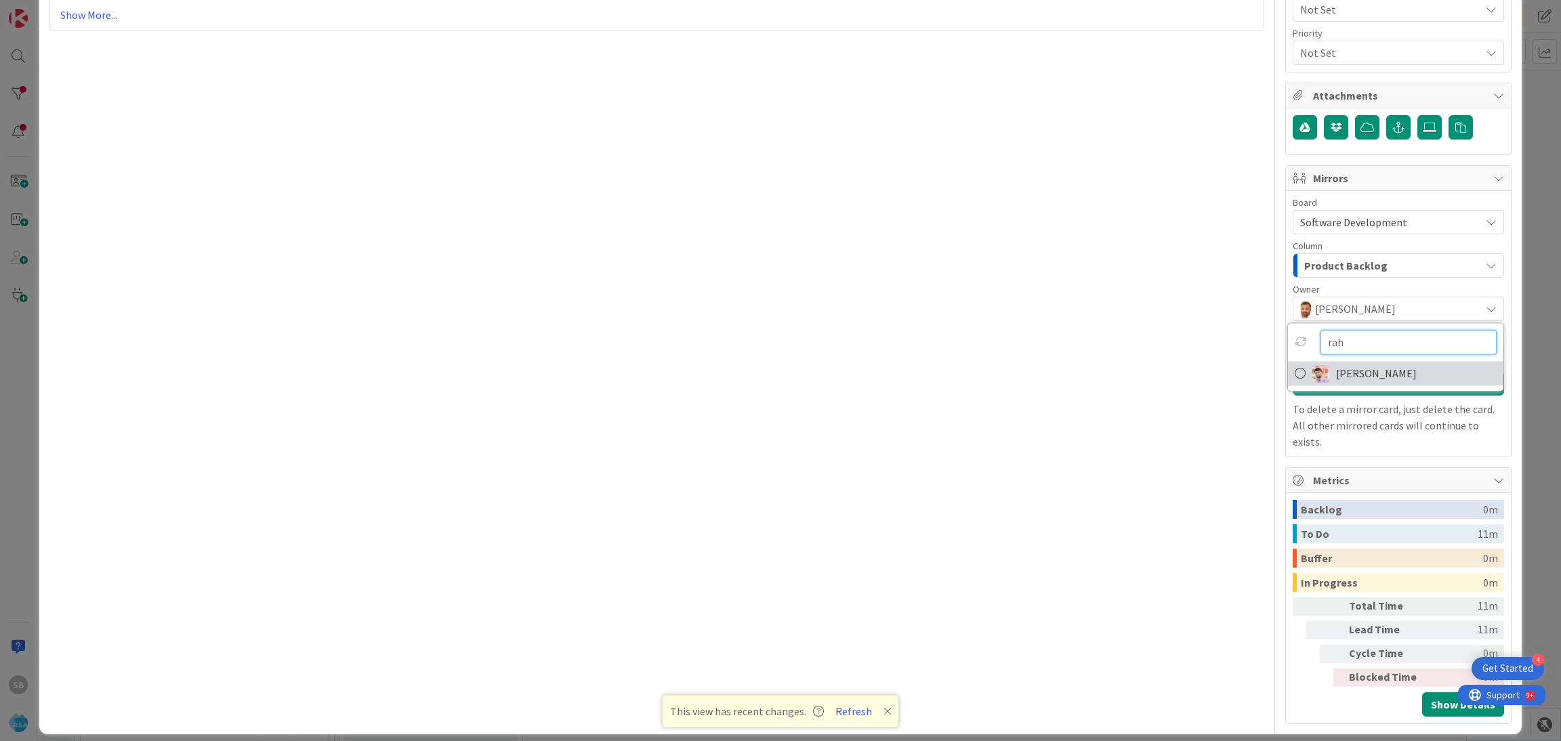
type input "rah"
click at [1343, 383] on span "[PERSON_NAME]" at bounding box center [1376, 373] width 81 height 20
click at [1329, 358] on span "Partner Contributions" at bounding box center [1398, 352] width 152 height 19
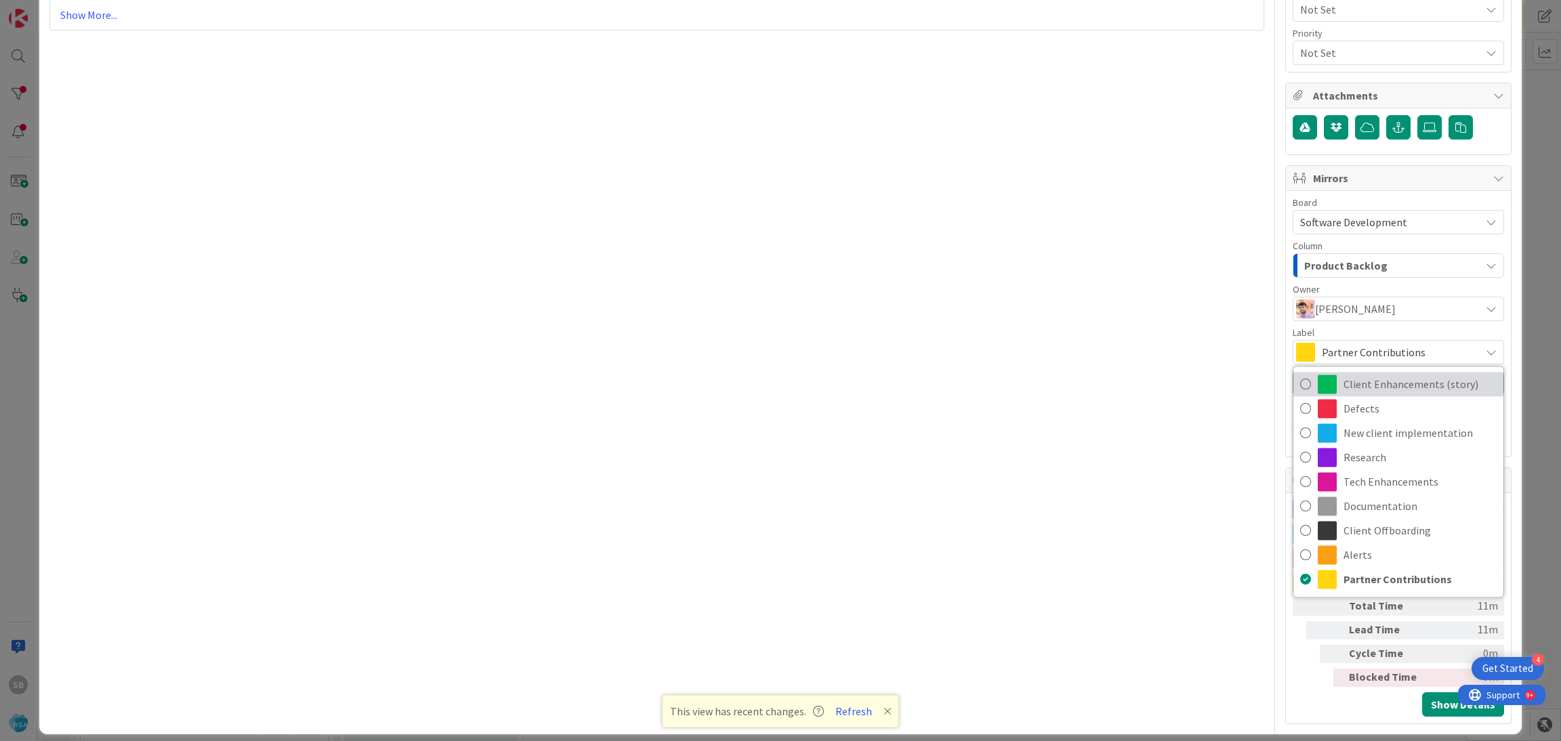
click at [1354, 386] on span "Client Enhancements (story)" at bounding box center [1420, 384] width 153 height 20
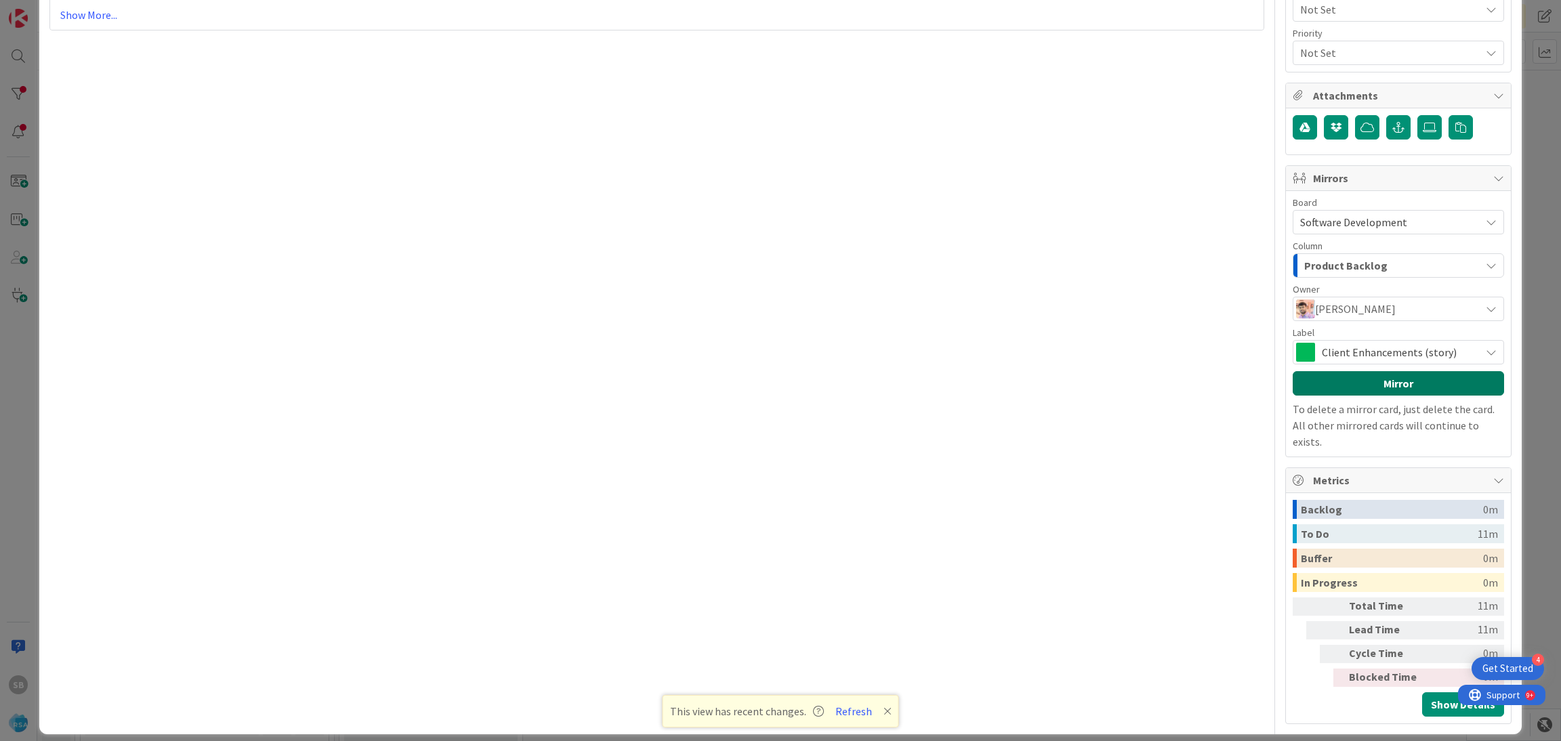
click at [1356, 386] on button "Mirror" at bounding box center [1398, 383] width 211 height 24
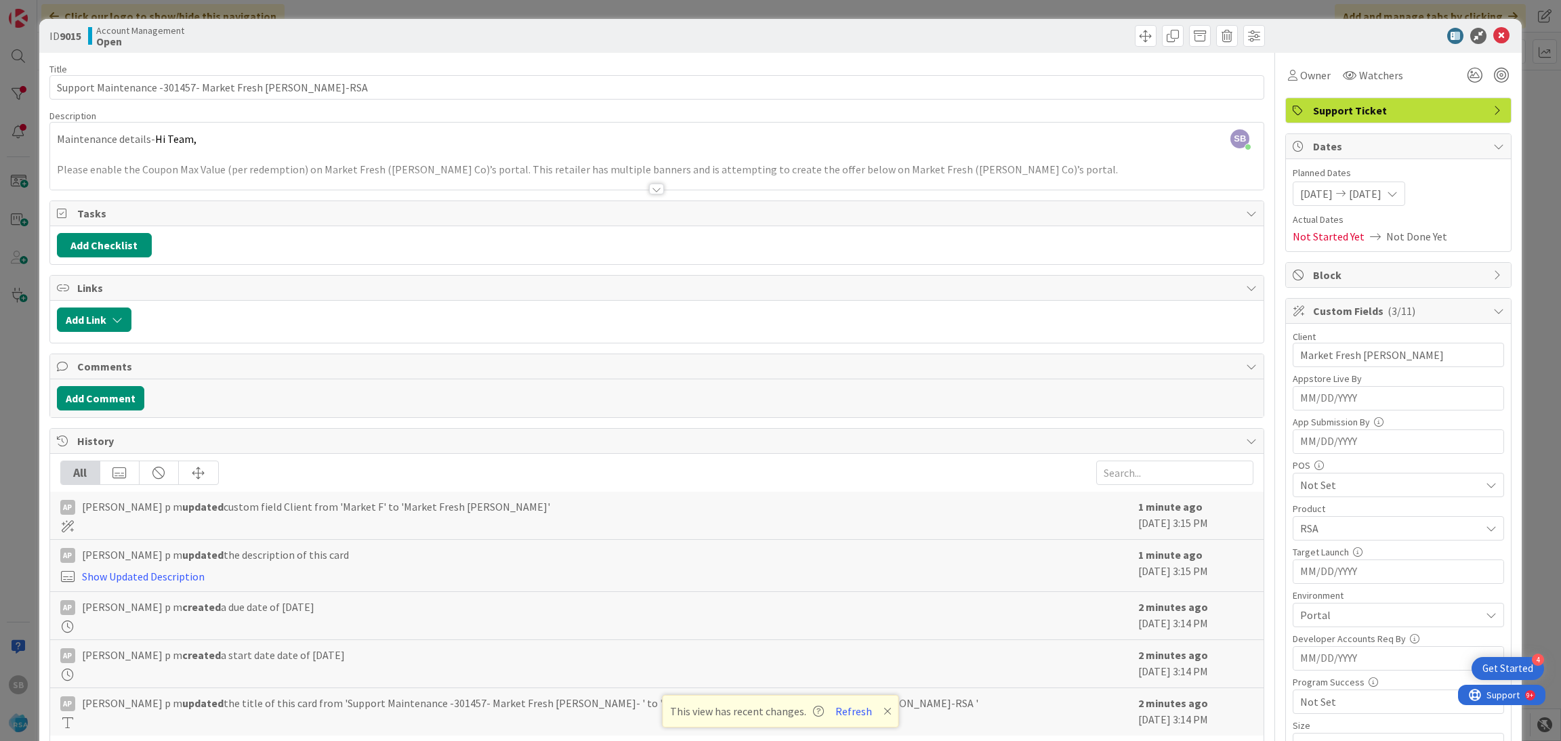
click at [730, 146] on div "SB Seemron [PERSON_NAME] just joined Maintenance details- Hi Team, Please enabl…" at bounding box center [657, 156] width 1214 height 67
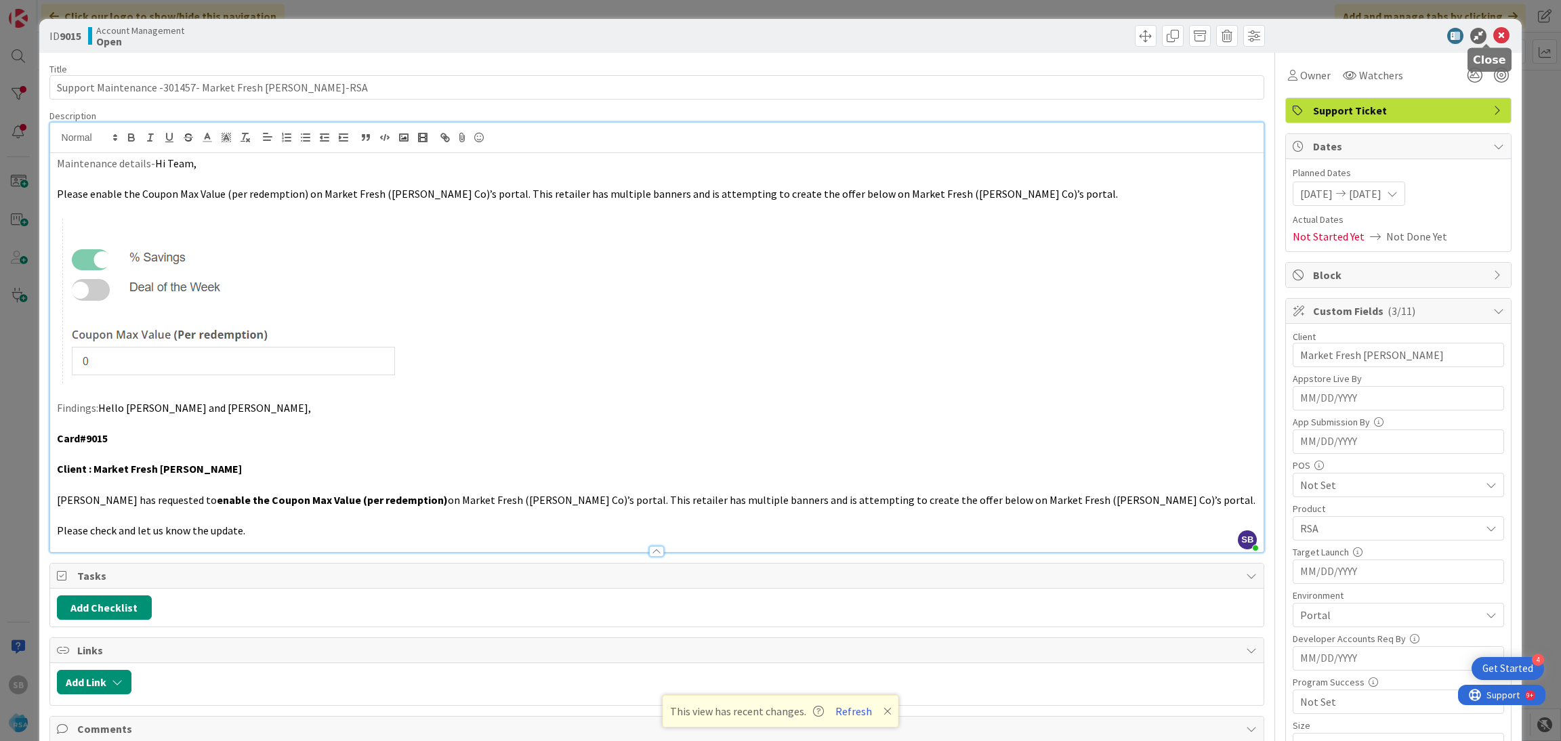
click at [1493, 32] on icon at bounding box center [1501, 36] width 16 height 16
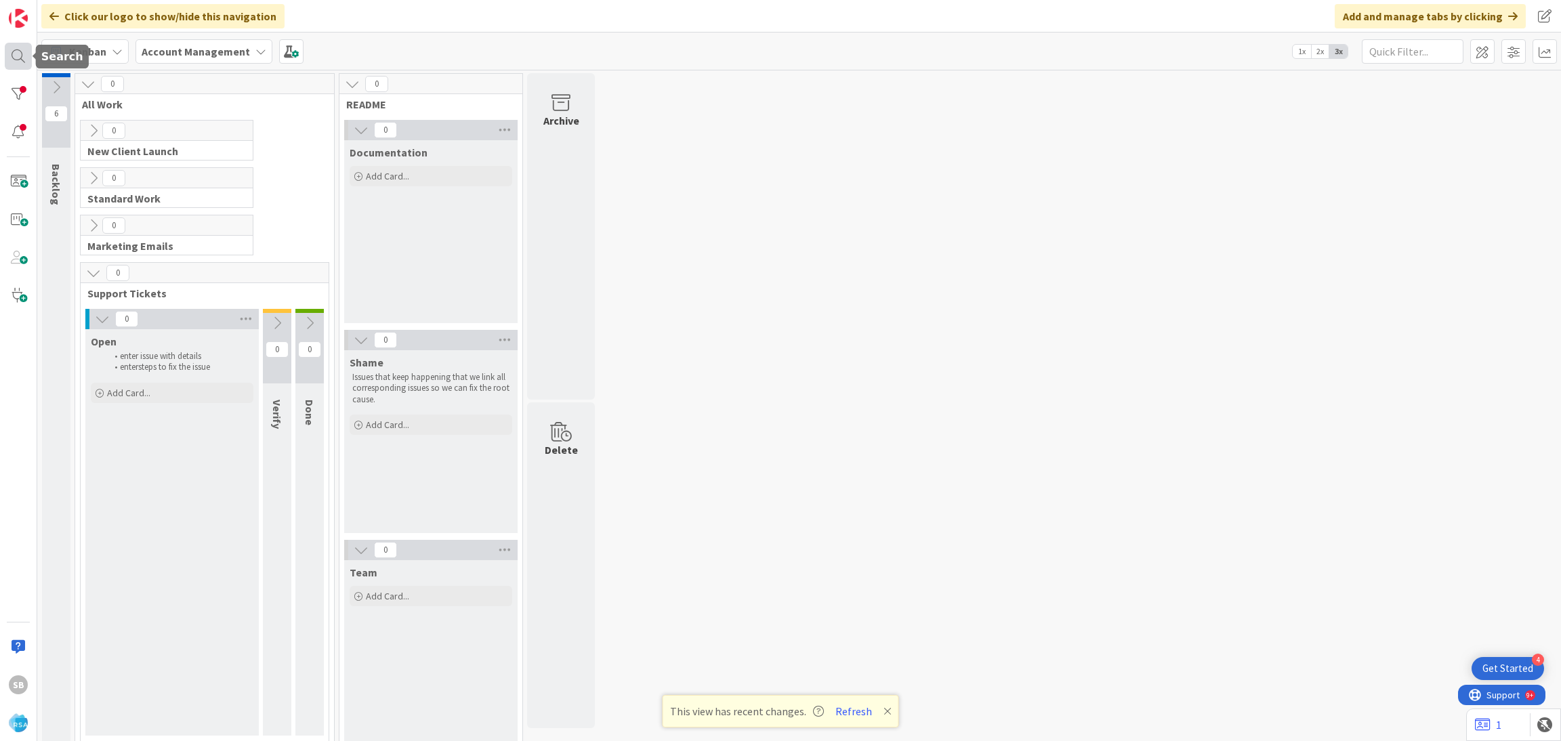
click at [6, 54] on div at bounding box center [18, 56] width 27 height 27
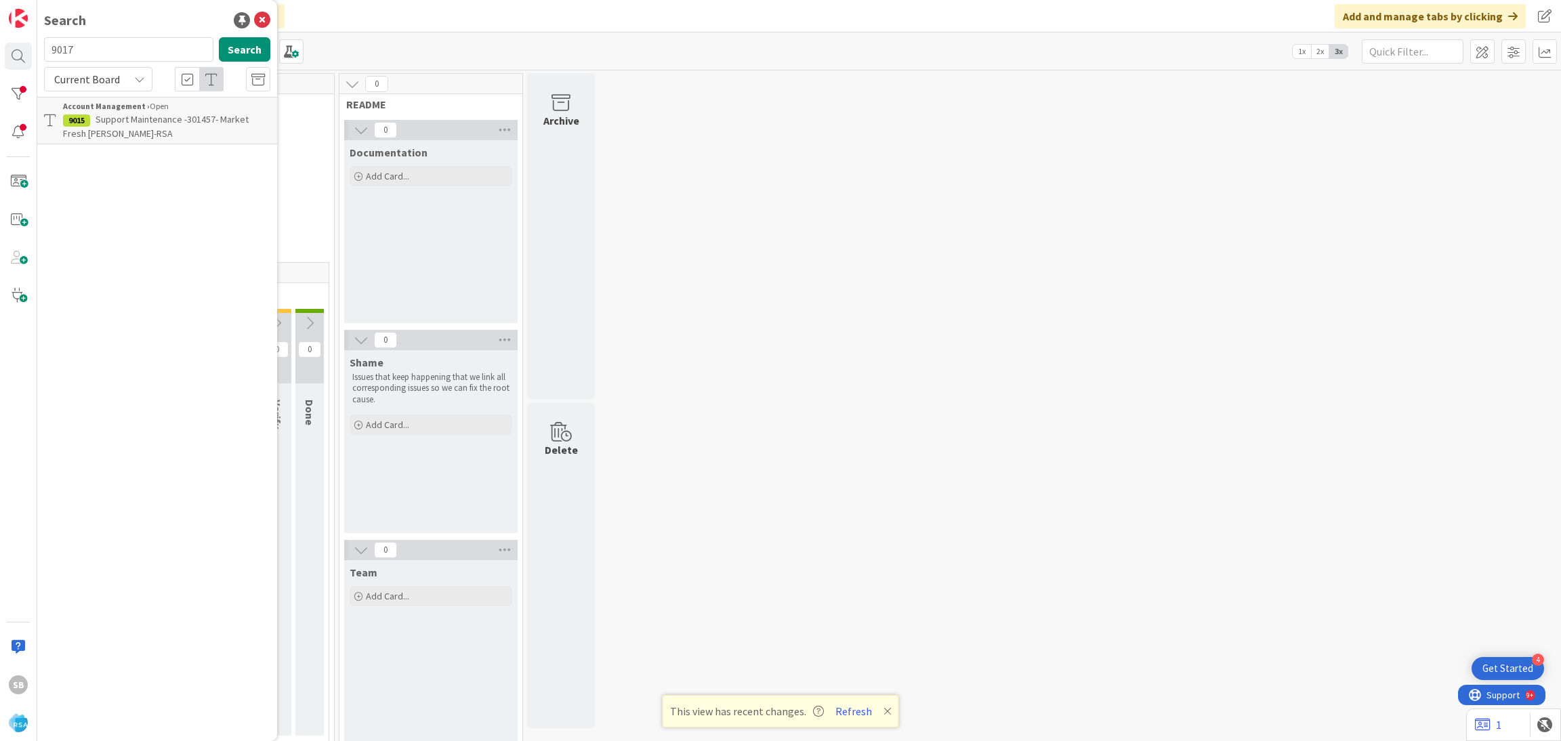
type input "9017"
click at [182, 122] on span "Support Defect- Ticket Number- Client Name- Product Name" at bounding box center [156, 126] width 187 height 26
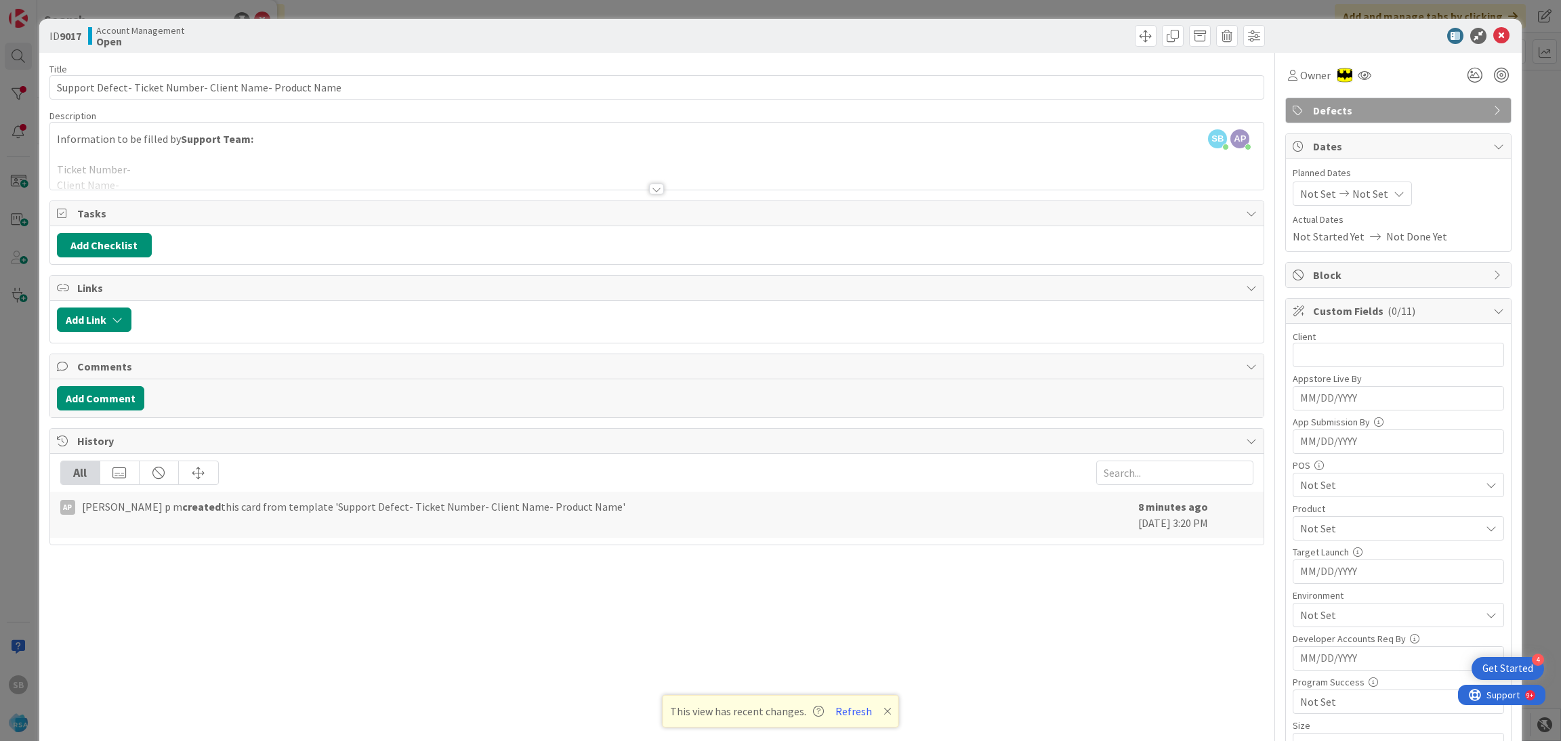
scroll to position [574, 0]
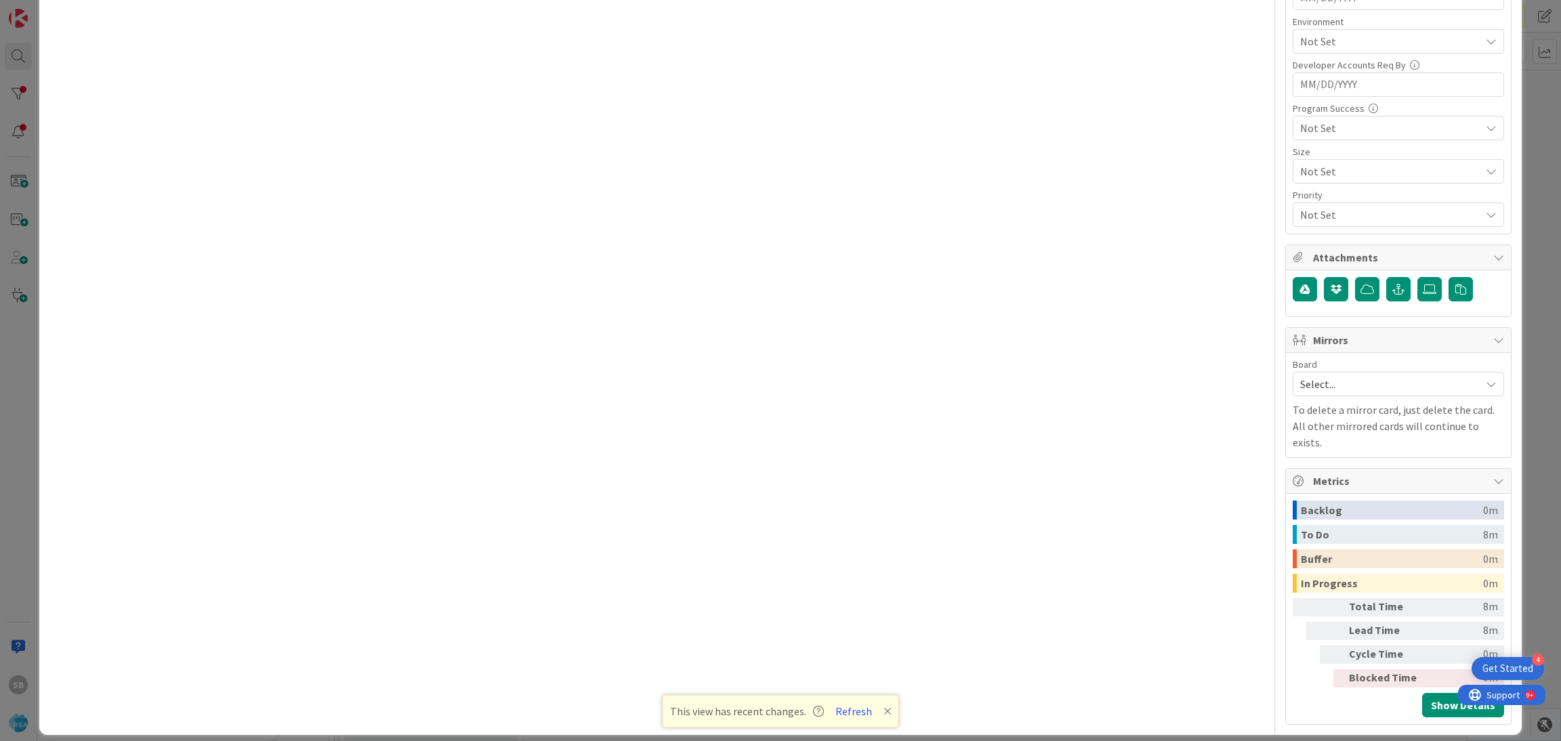
click at [1316, 383] on span "Select..." at bounding box center [1386, 384] width 173 height 19
click at [1322, 472] on span "Software Development" at bounding box center [1407, 472] width 179 height 20
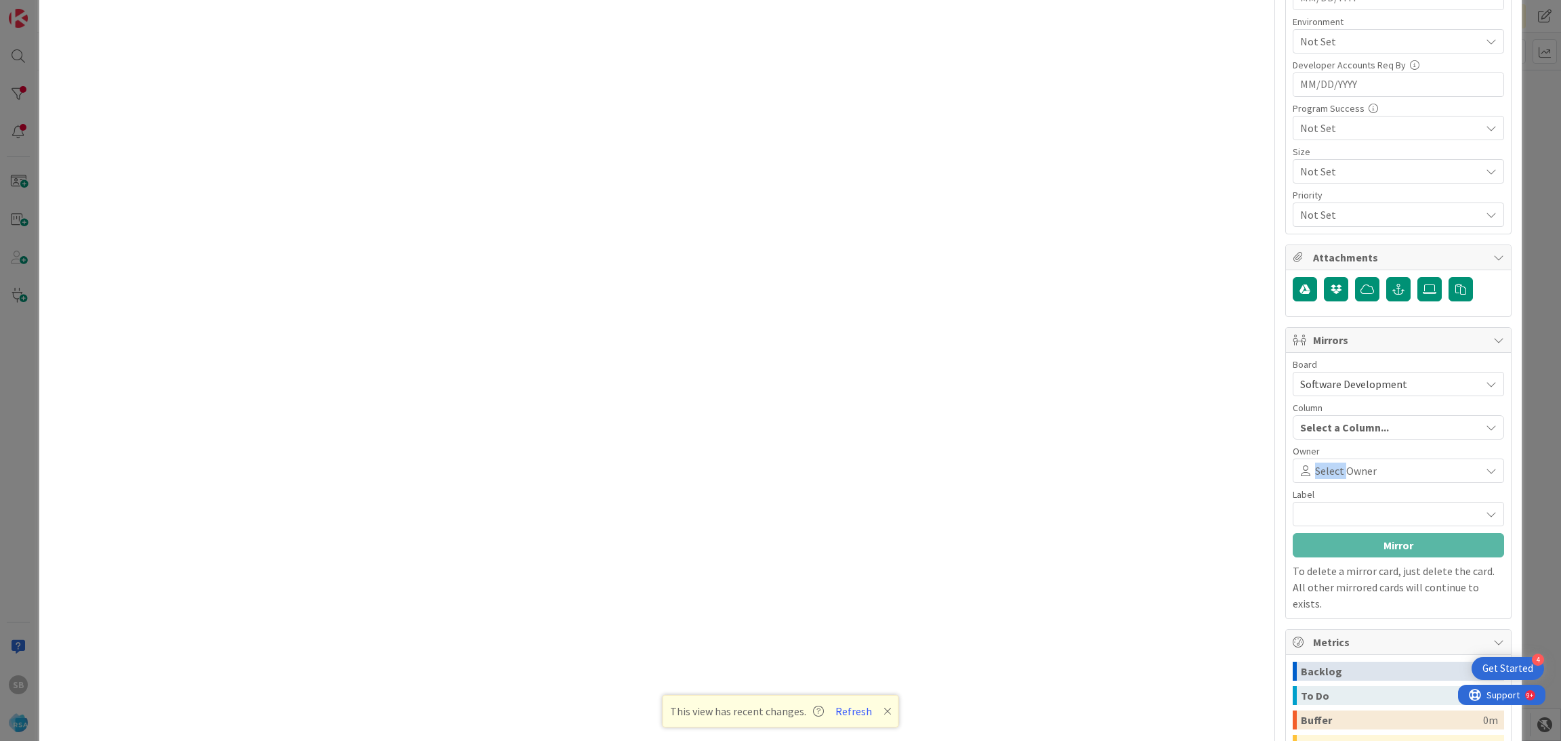
click at [1322, 472] on span "Select Owner" at bounding box center [1346, 471] width 62 height 16
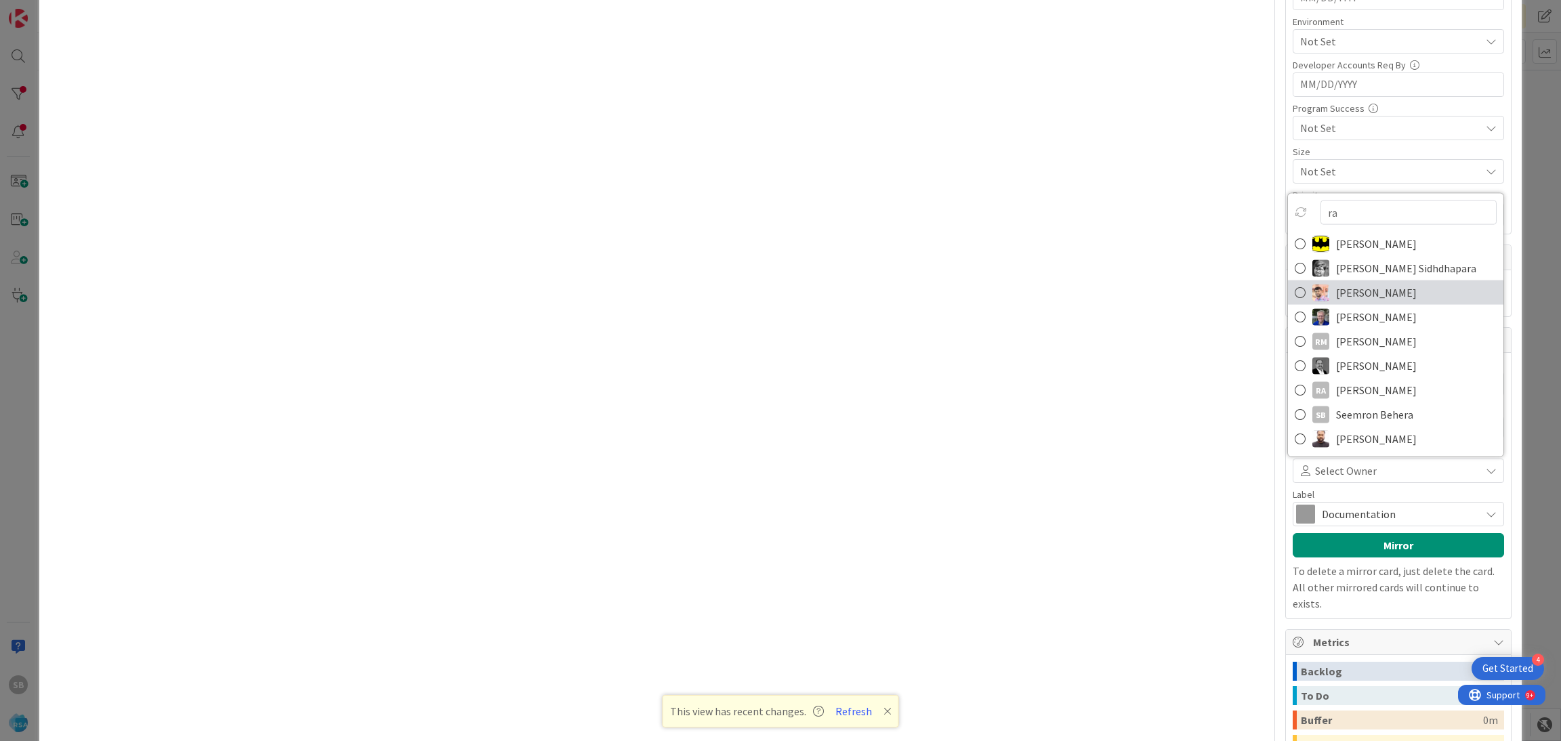
type input "ra"
click at [1388, 294] on span "[PERSON_NAME]" at bounding box center [1376, 293] width 81 height 20
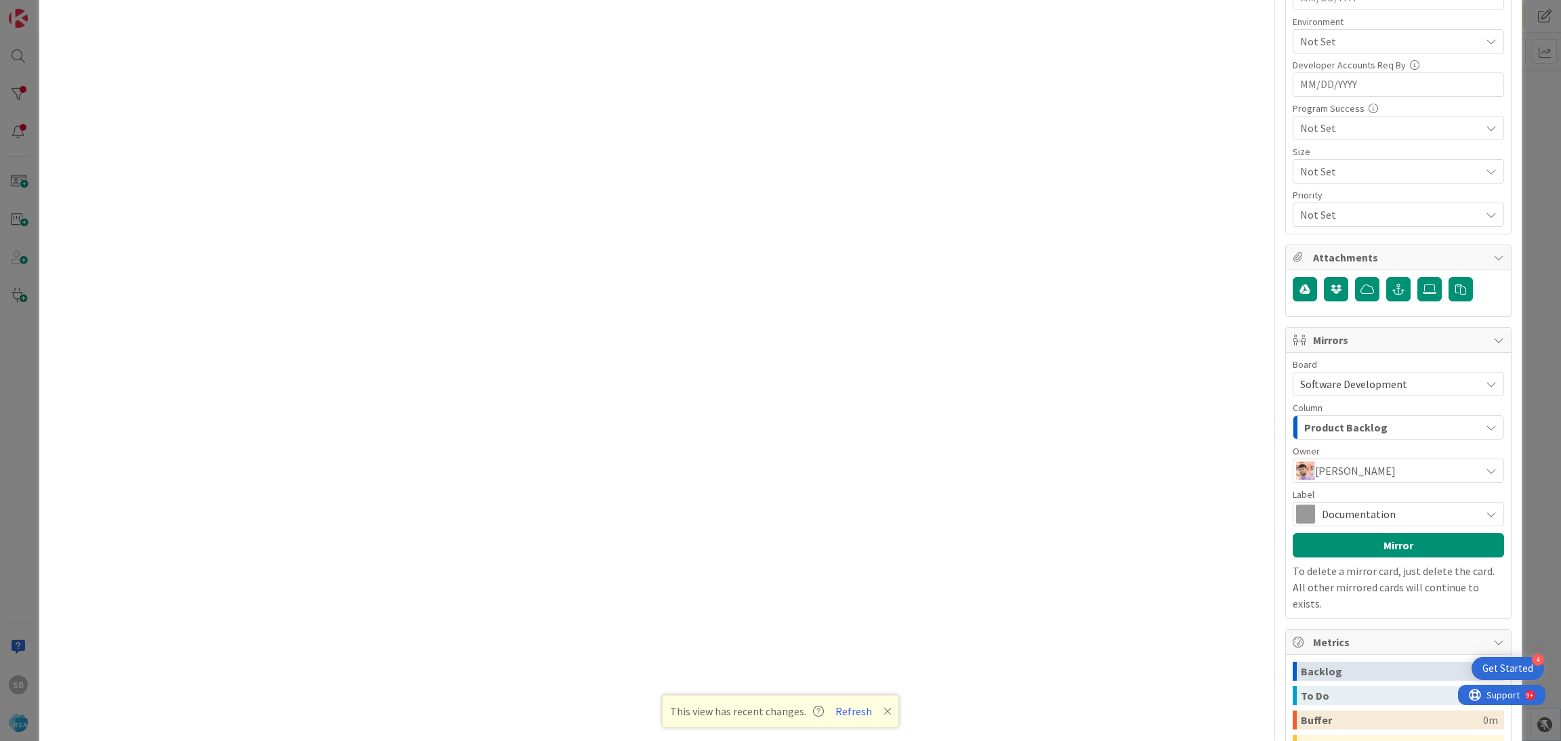
click at [1340, 516] on span "Documentation" at bounding box center [1398, 514] width 152 height 19
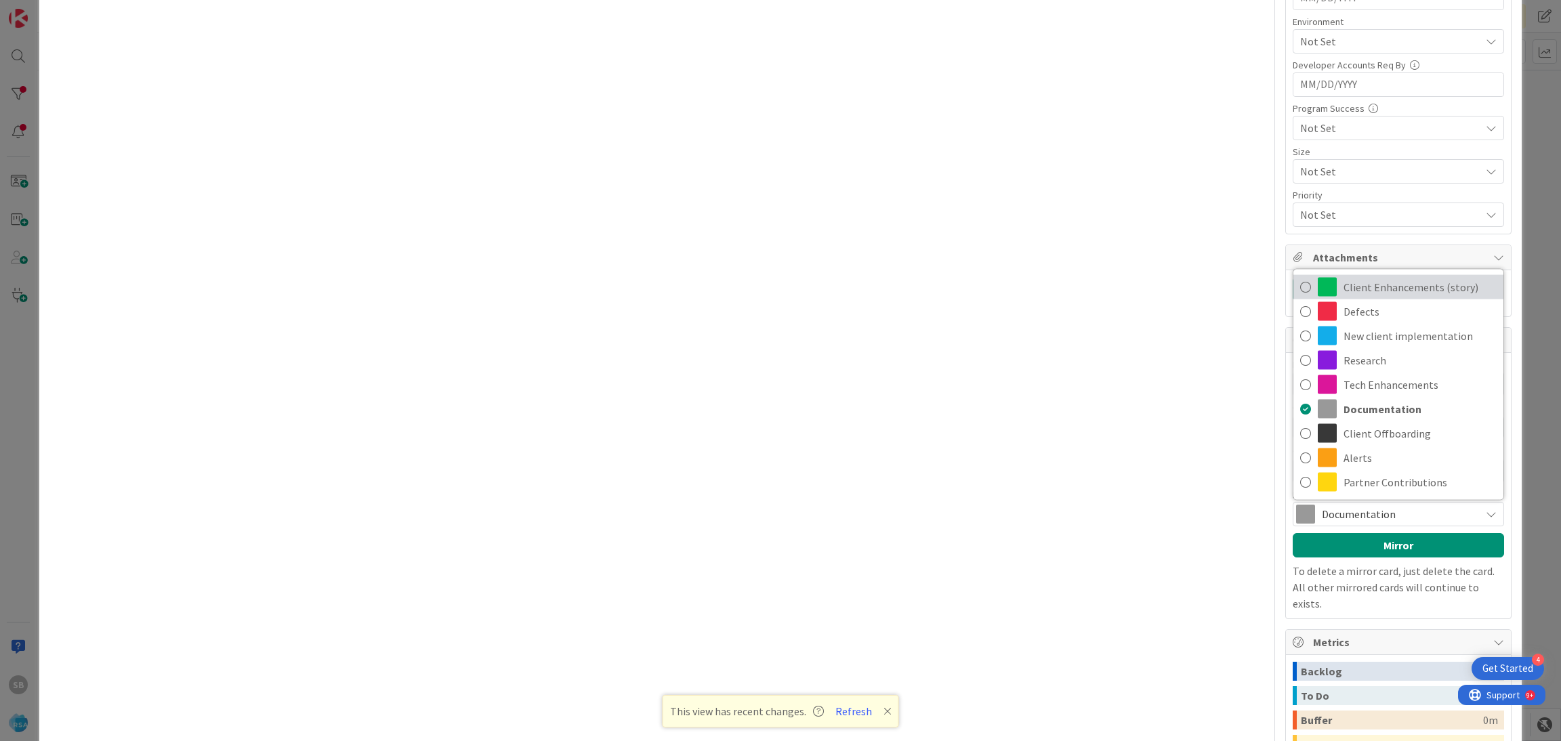
click at [1413, 291] on span "Client Enhancements (story)" at bounding box center [1420, 287] width 153 height 20
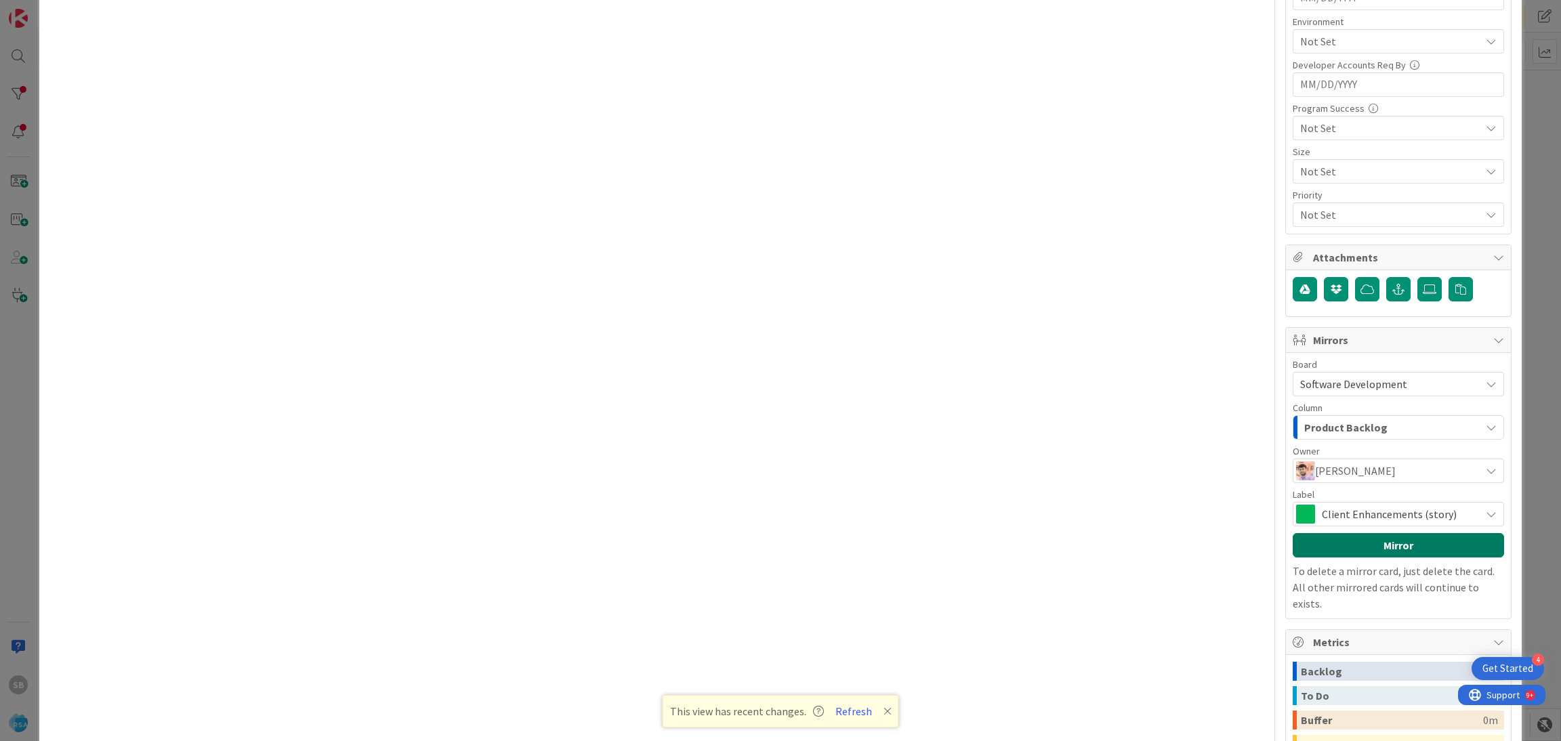
click at [1357, 544] on button "Mirror" at bounding box center [1398, 545] width 211 height 24
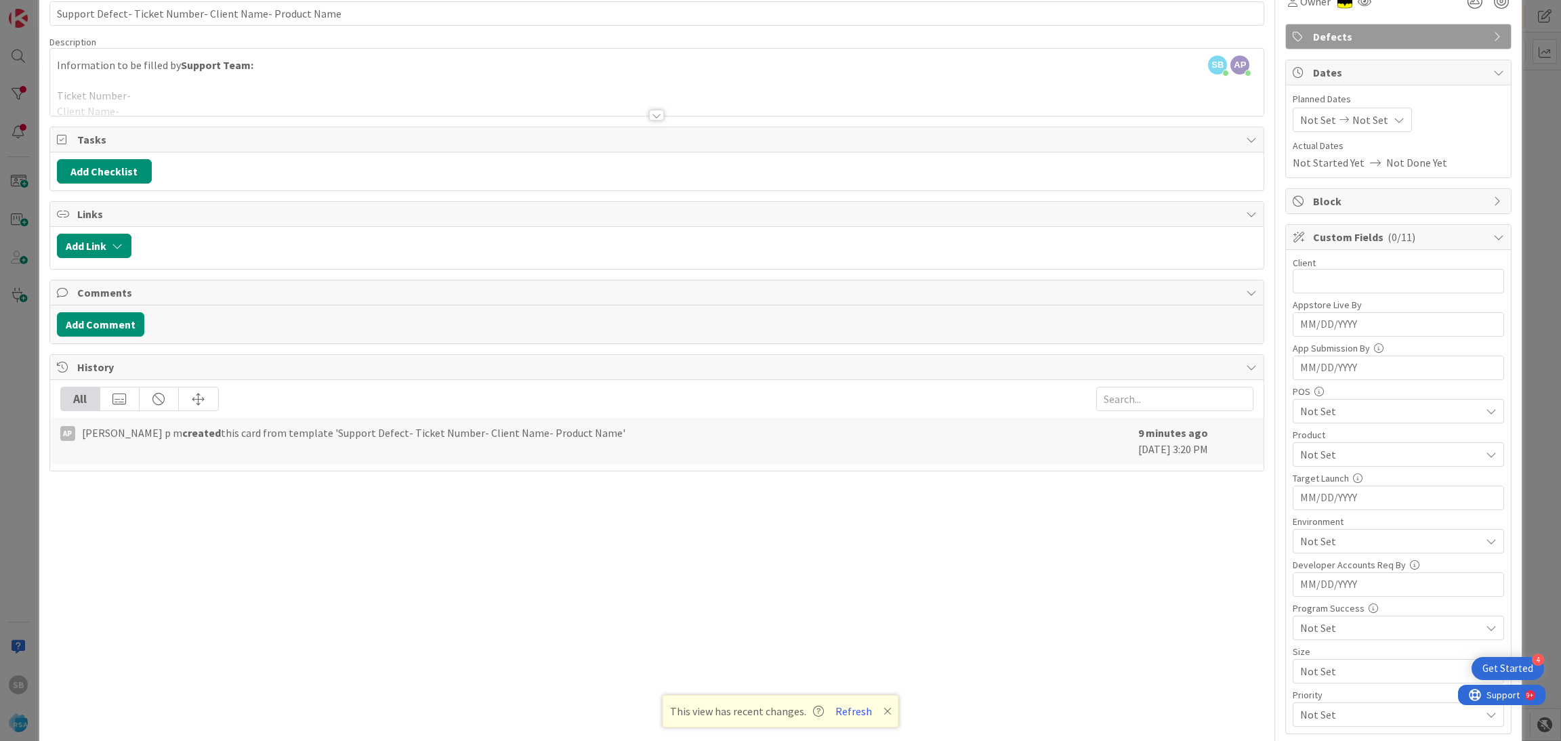
scroll to position [0, 0]
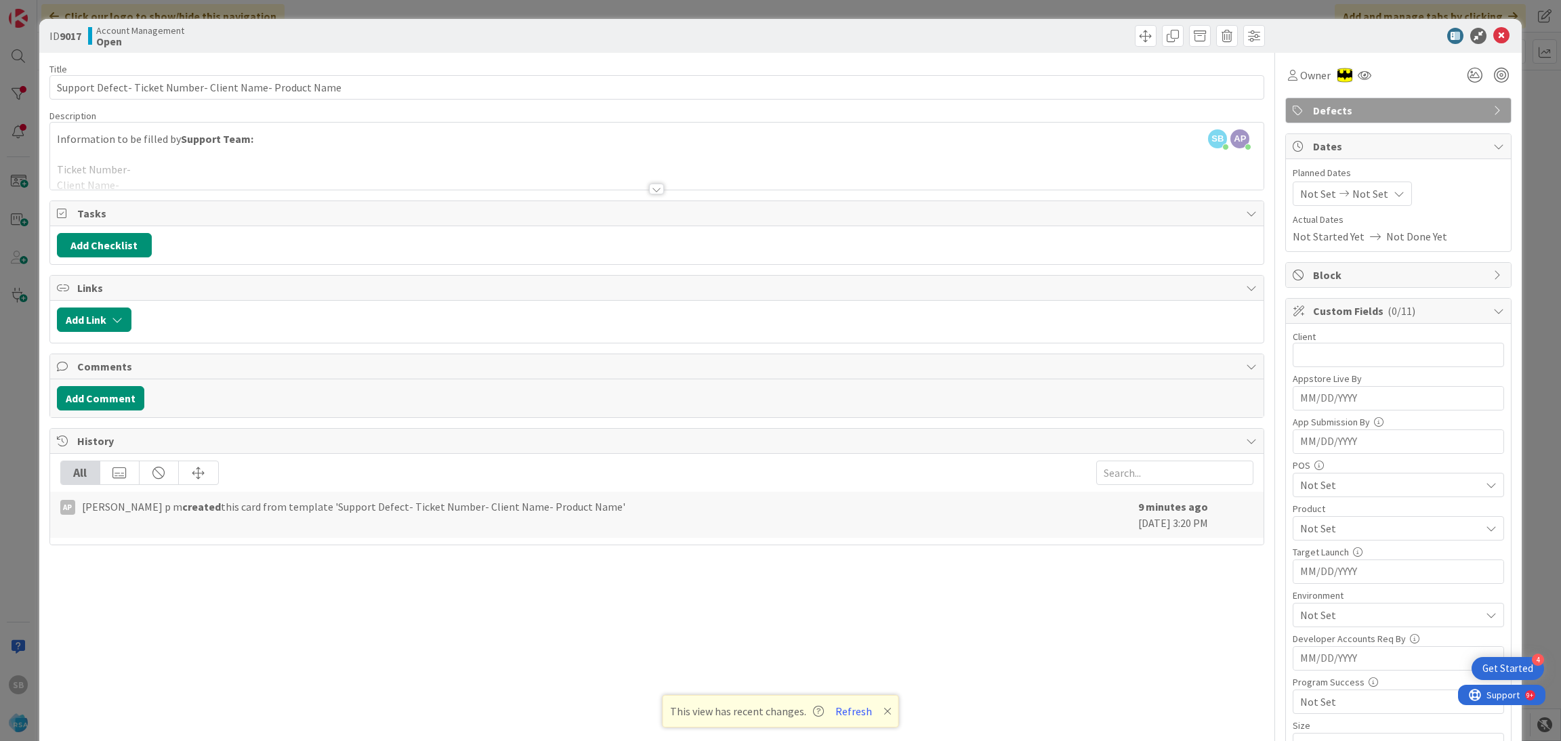
click at [1480, 44] on div "ID 9017 Account Management Open" at bounding box center [780, 36] width 1483 height 34
click at [1483, 44] on div "ID 9017 Account Management Open" at bounding box center [780, 36] width 1483 height 34
click at [584, 181] on div at bounding box center [657, 172] width 1214 height 35
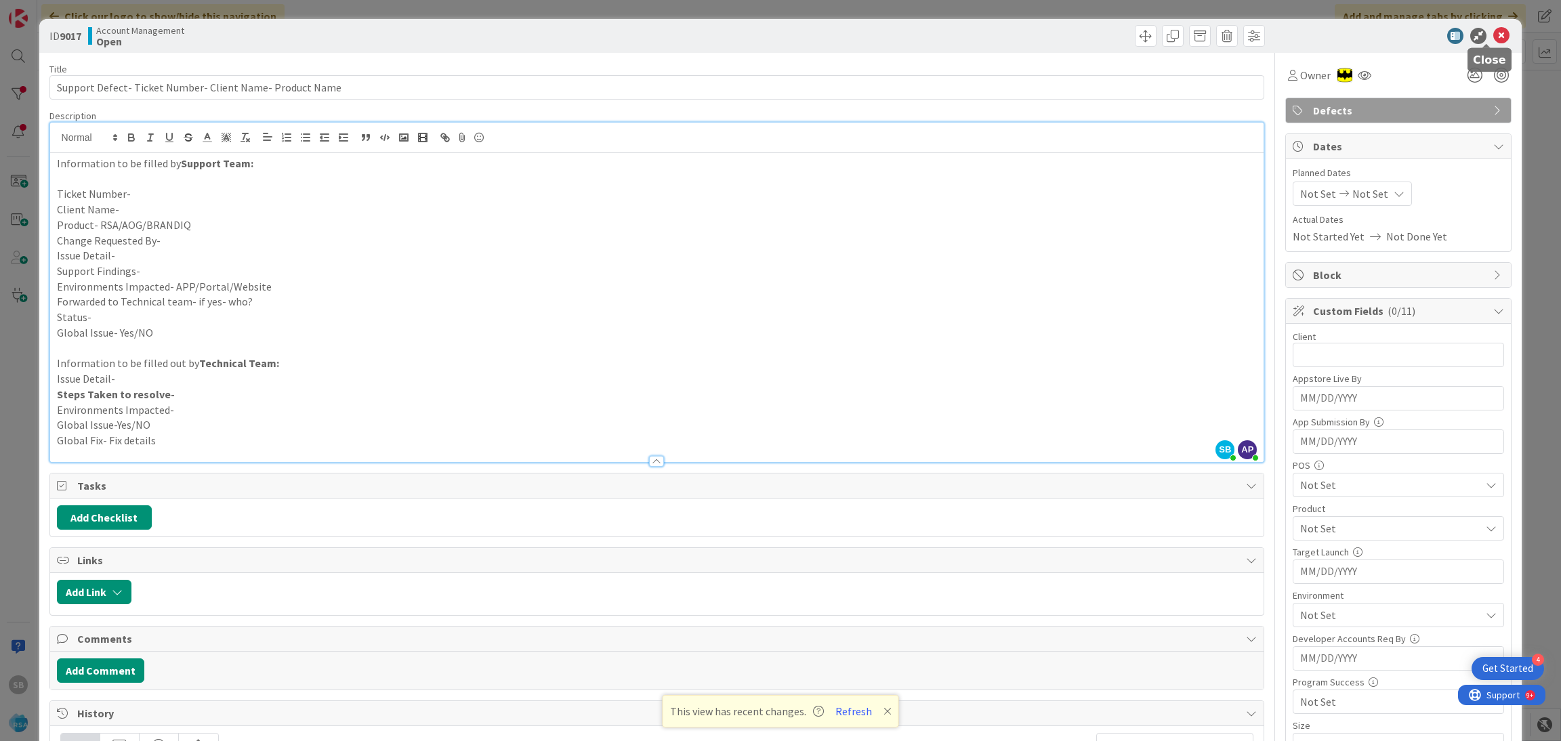
click at [1493, 33] on icon at bounding box center [1501, 36] width 16 height 16
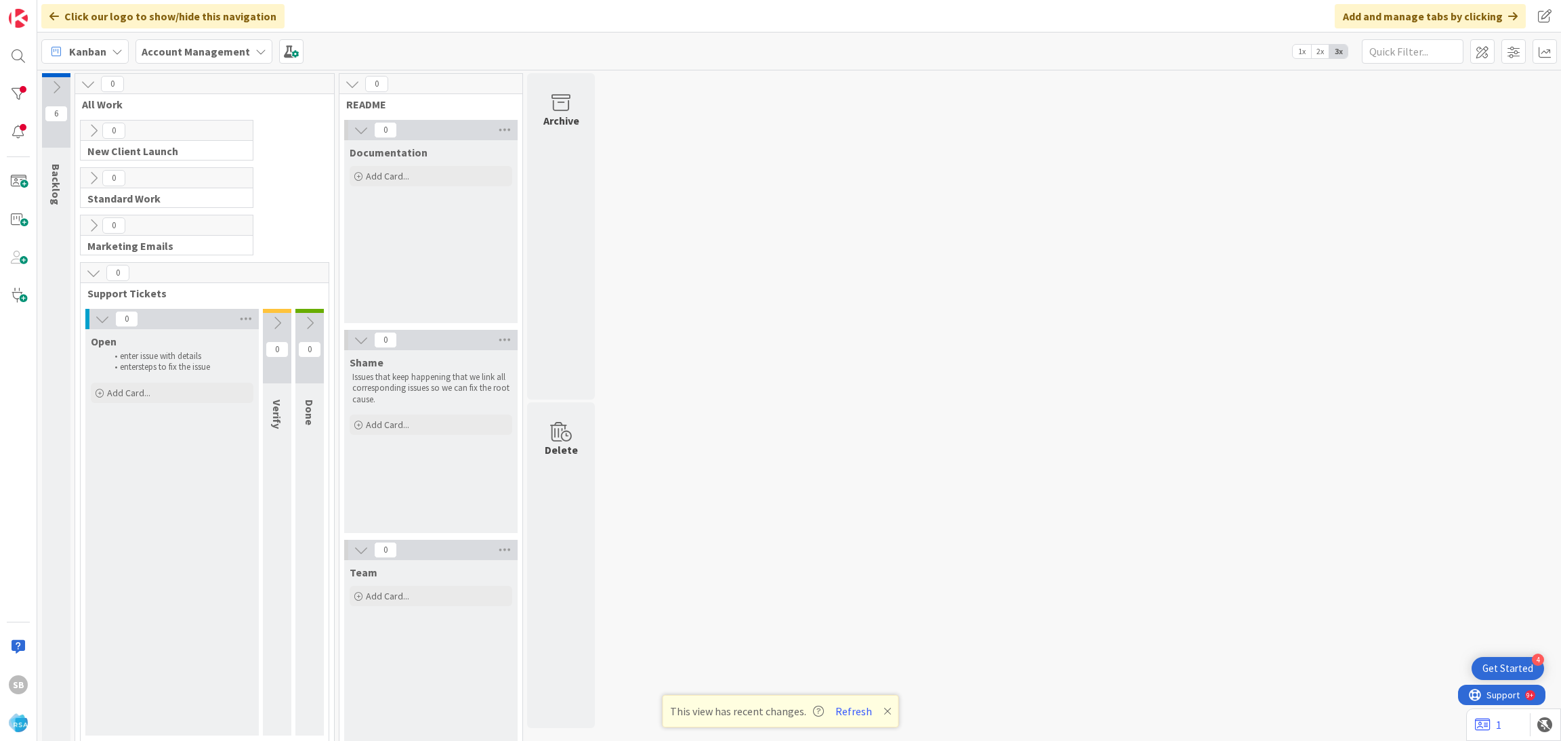
click at [14, 70] on div "SB" at bounding box center [18, 370] width 37 height 741
click at [18, 62] on div at bounding box center [18, 56] width 27 height 27
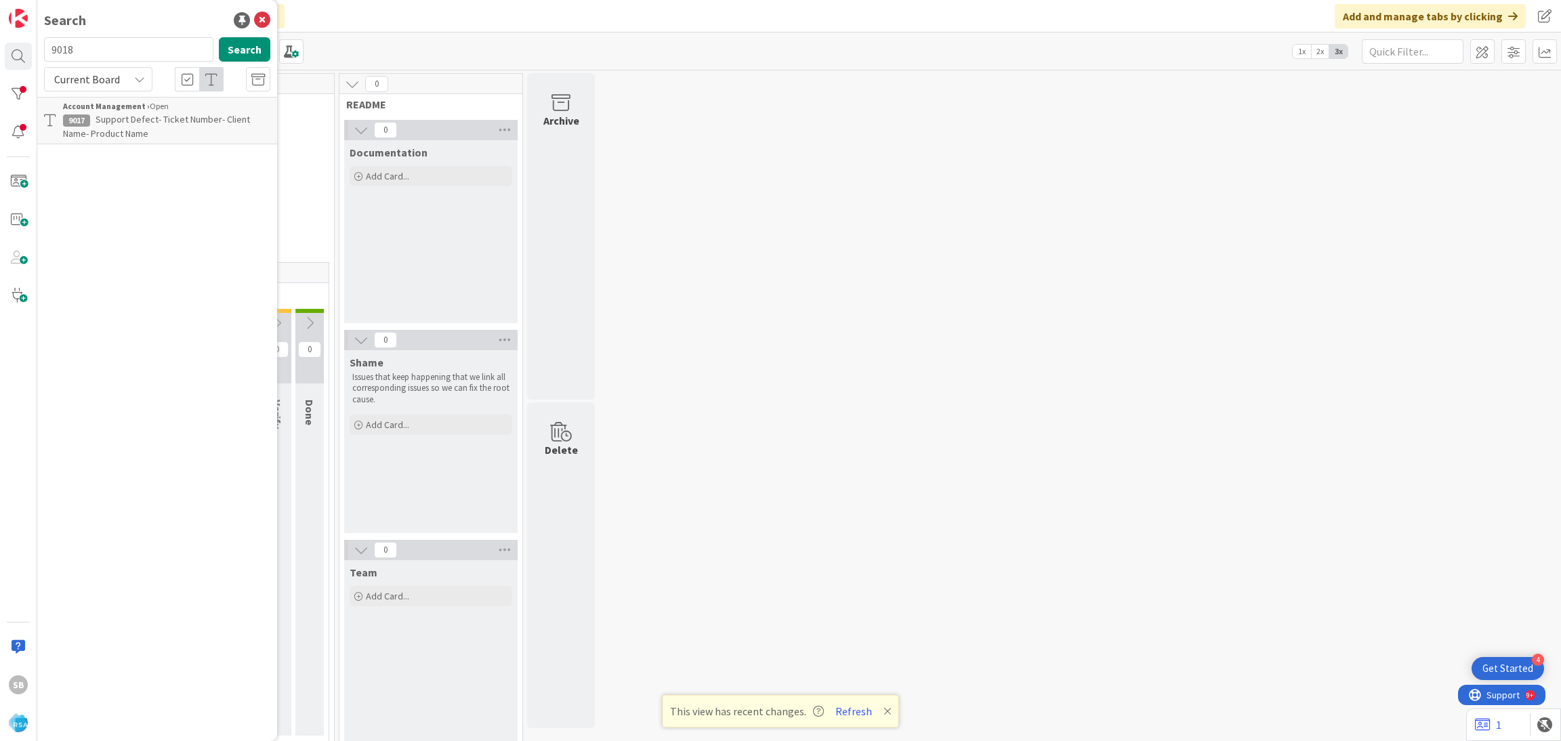
type input "9018"
click at [169, 120] on span "Support Maintenance - 301414- [PERSON_NAME]-RSA" at bounding box center [141, 126] width 157 height 26
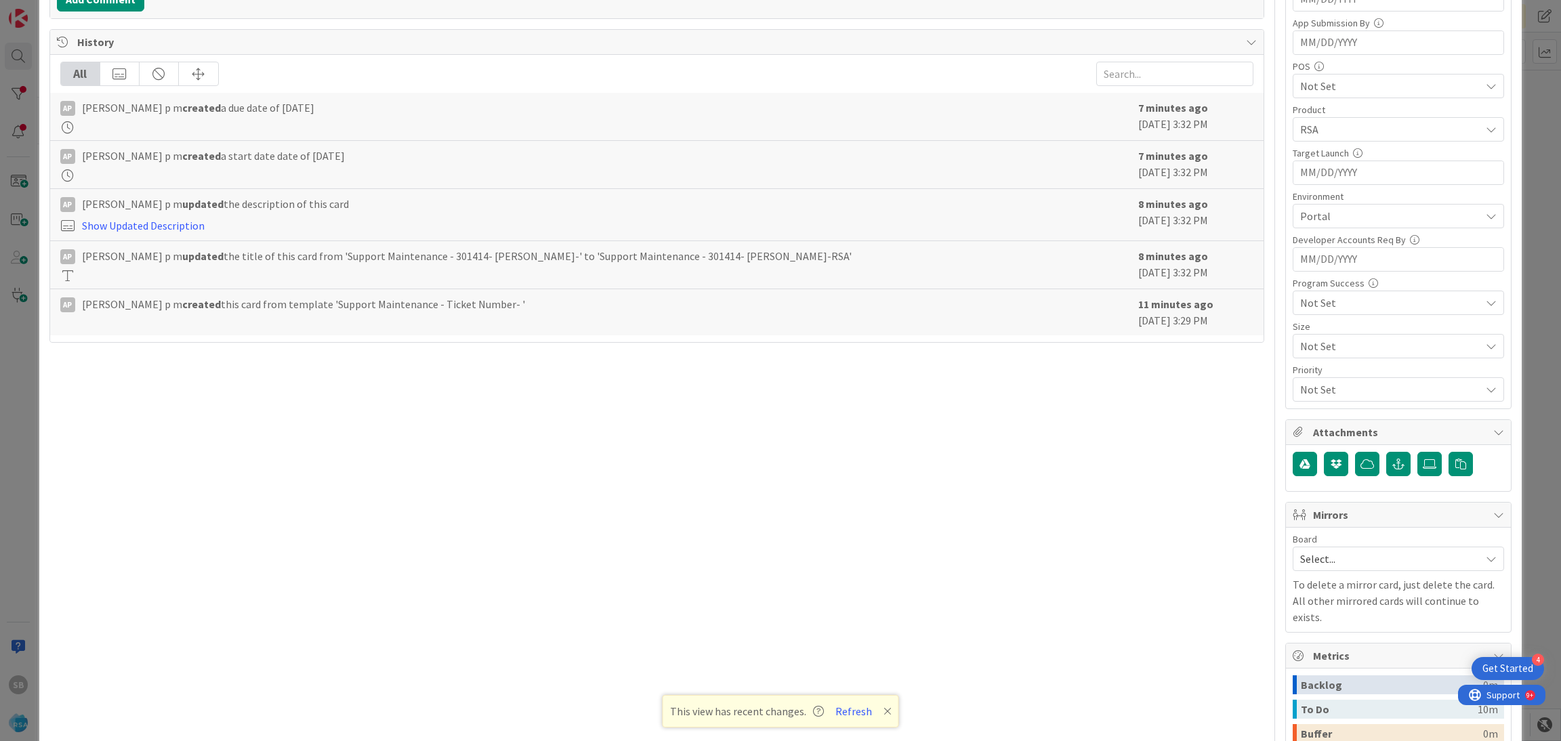
scroll to position [572, 0]
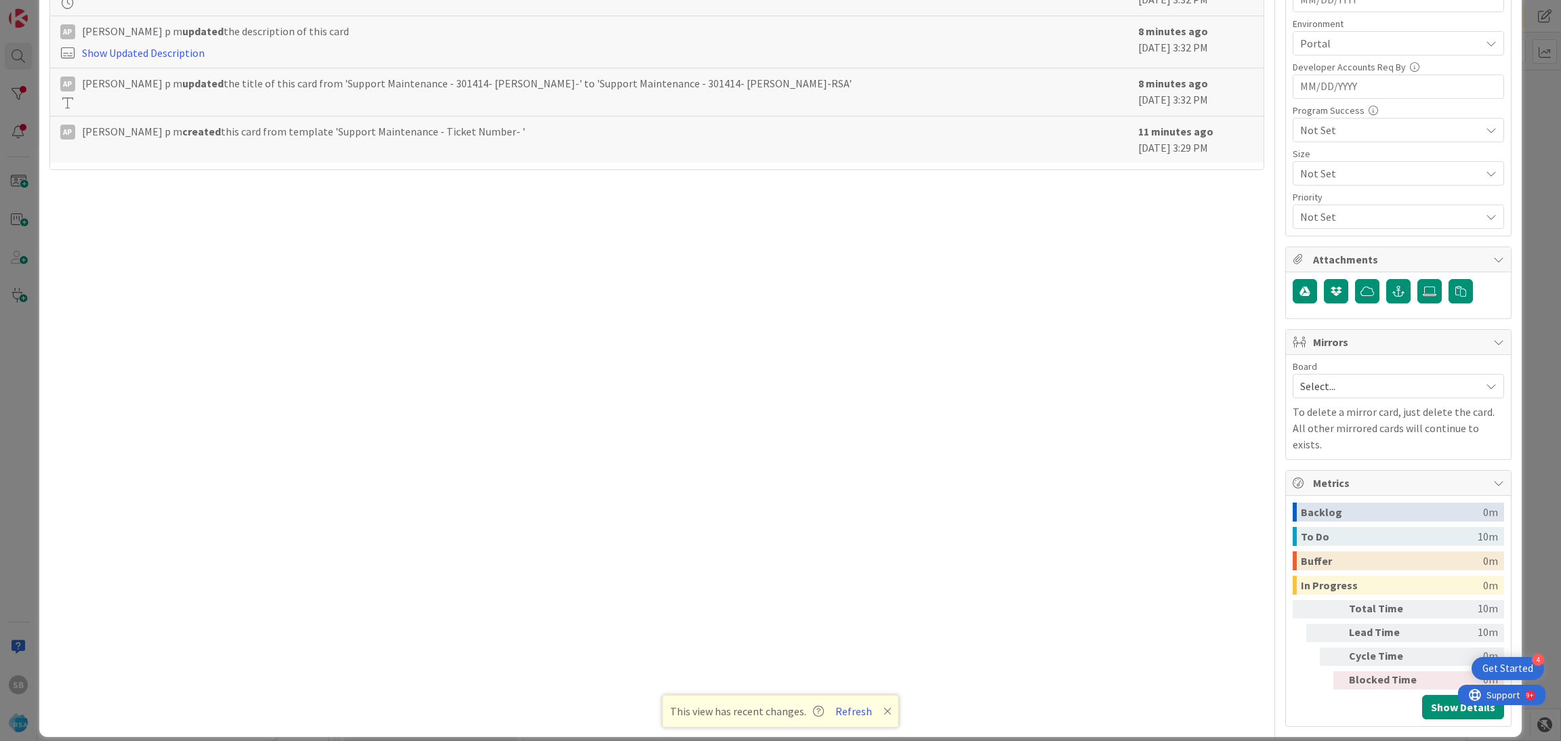
click at [1369, 396] on span "Select..." at bounding box center [1386, 386] width 173 height 19
click at [1348, 472] on span "Software Development" at bounding box center [1407, 474] width 179 height 20
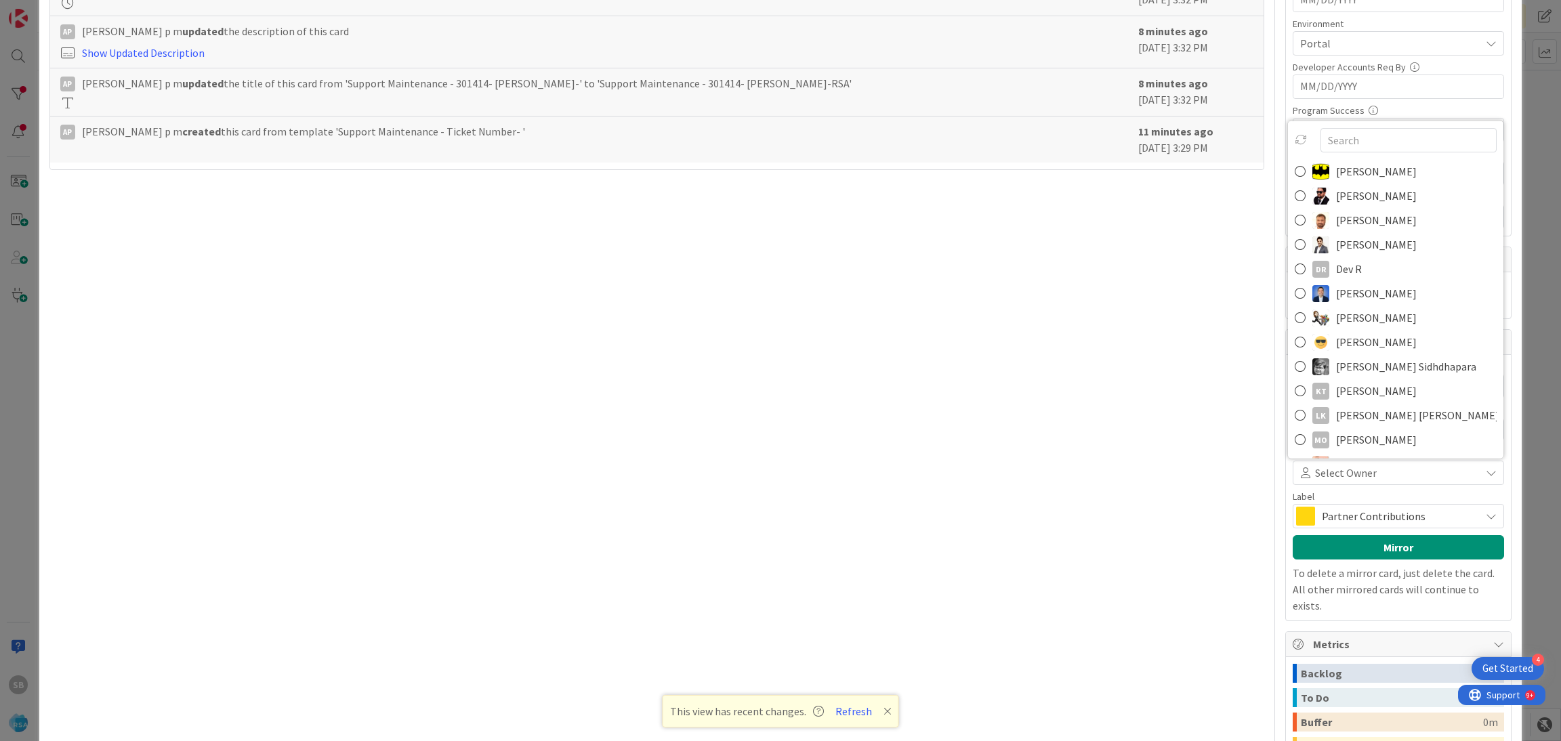
click at [1327, 209] on link "[PERSON_NAME]" at bounding box center [1395, 220] width 215 height 24
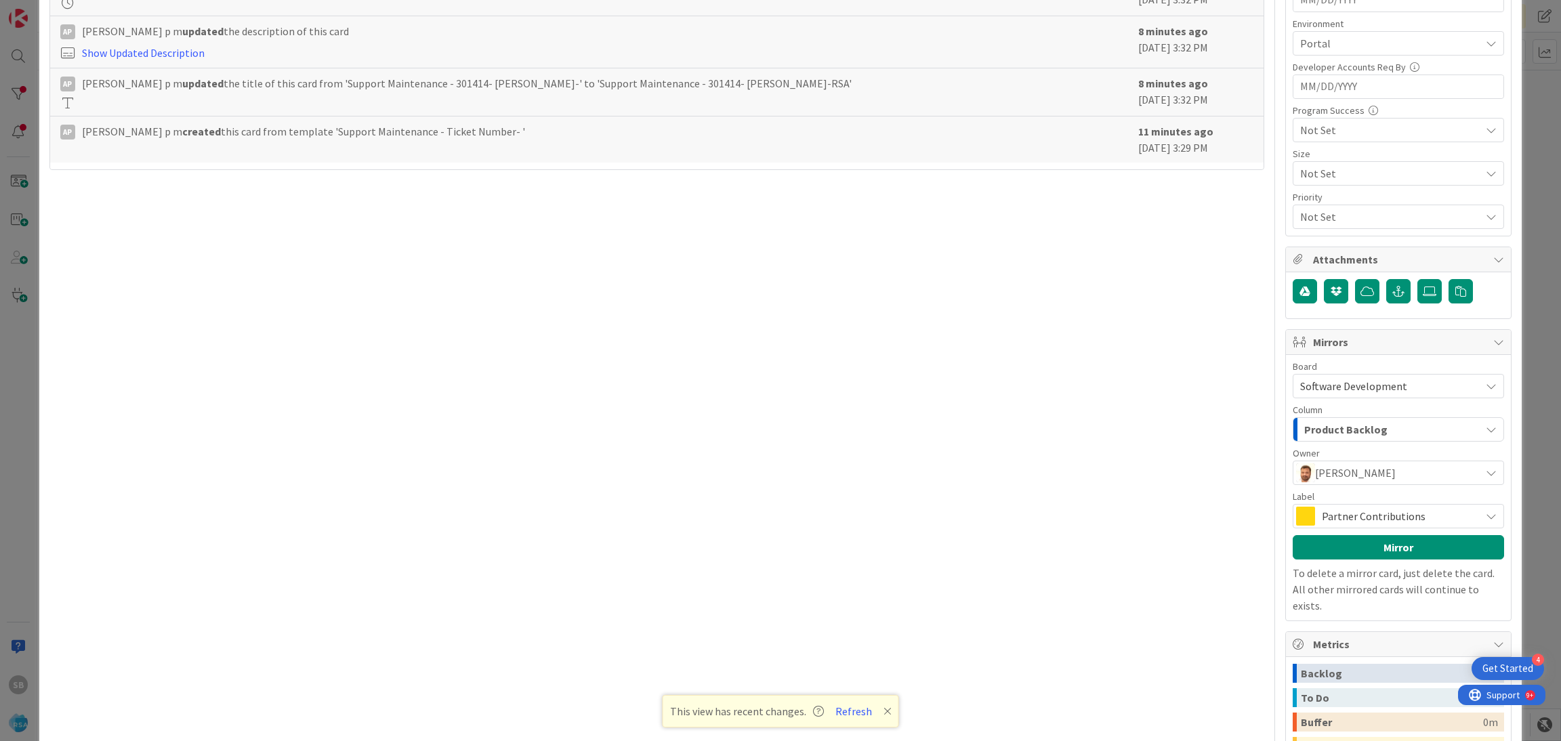
click at [1335, 506] on div "Partner Contributions" at bounding box center [1398, 516] width 211 height 24
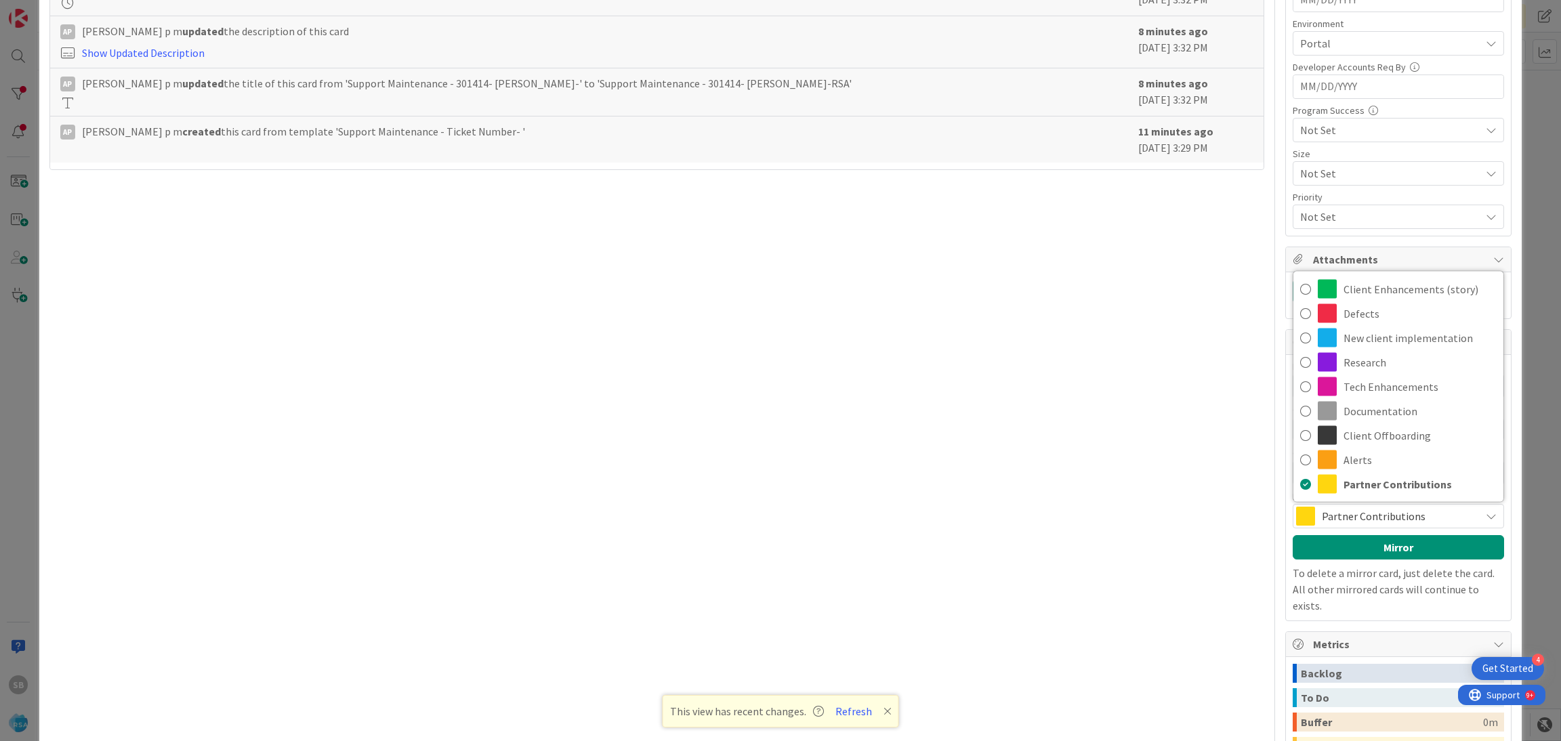
click at [1155, 484] on div "Title 41 / 128 Support Maintenance - 301414- [PERSON_NAME]-RSA Description SB S…" at bounding box center [657, 184] width 1216 height 1407
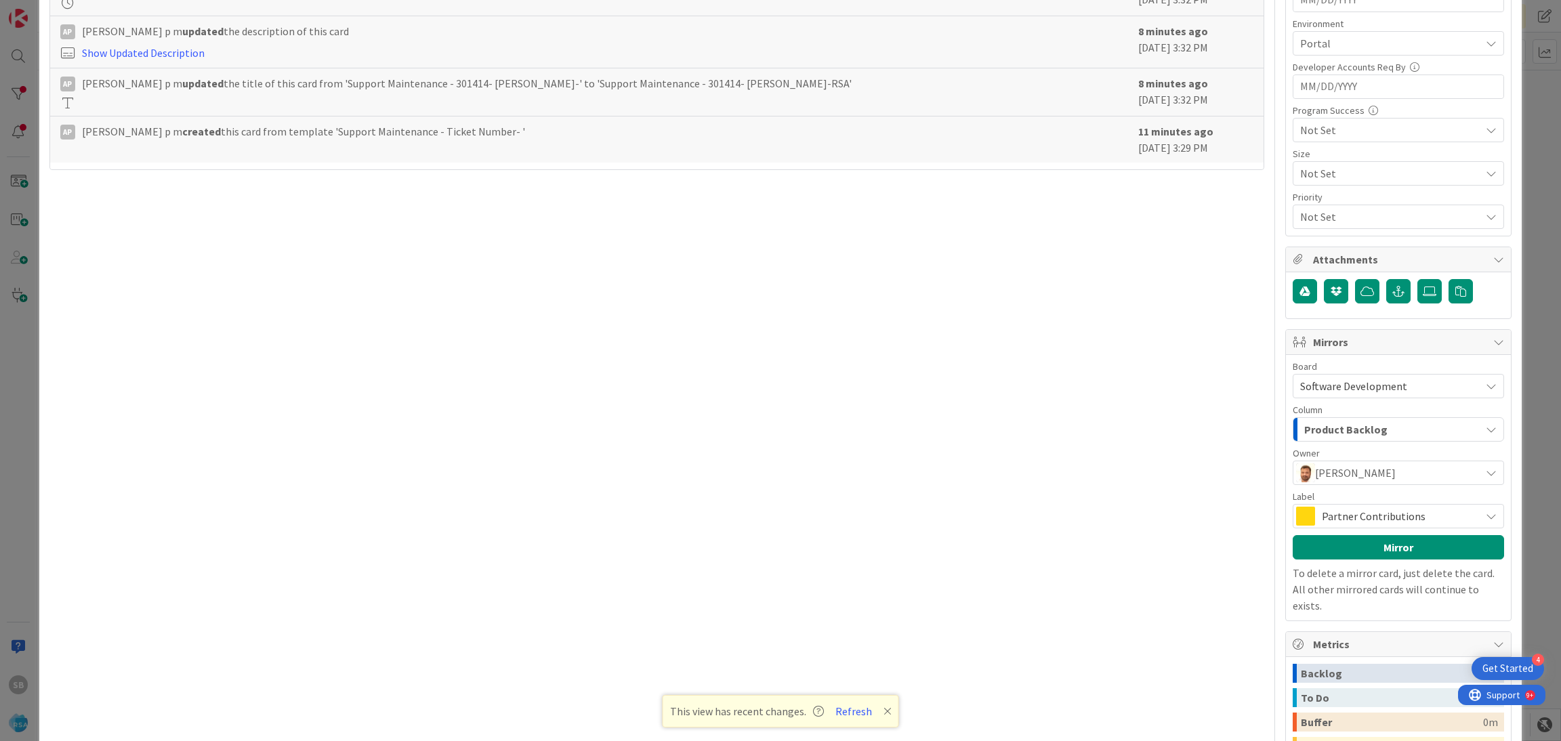
click at [1321, 474] on span "[PERSON_NAME]" at bounding box center [1355, 473] width 81 height 16
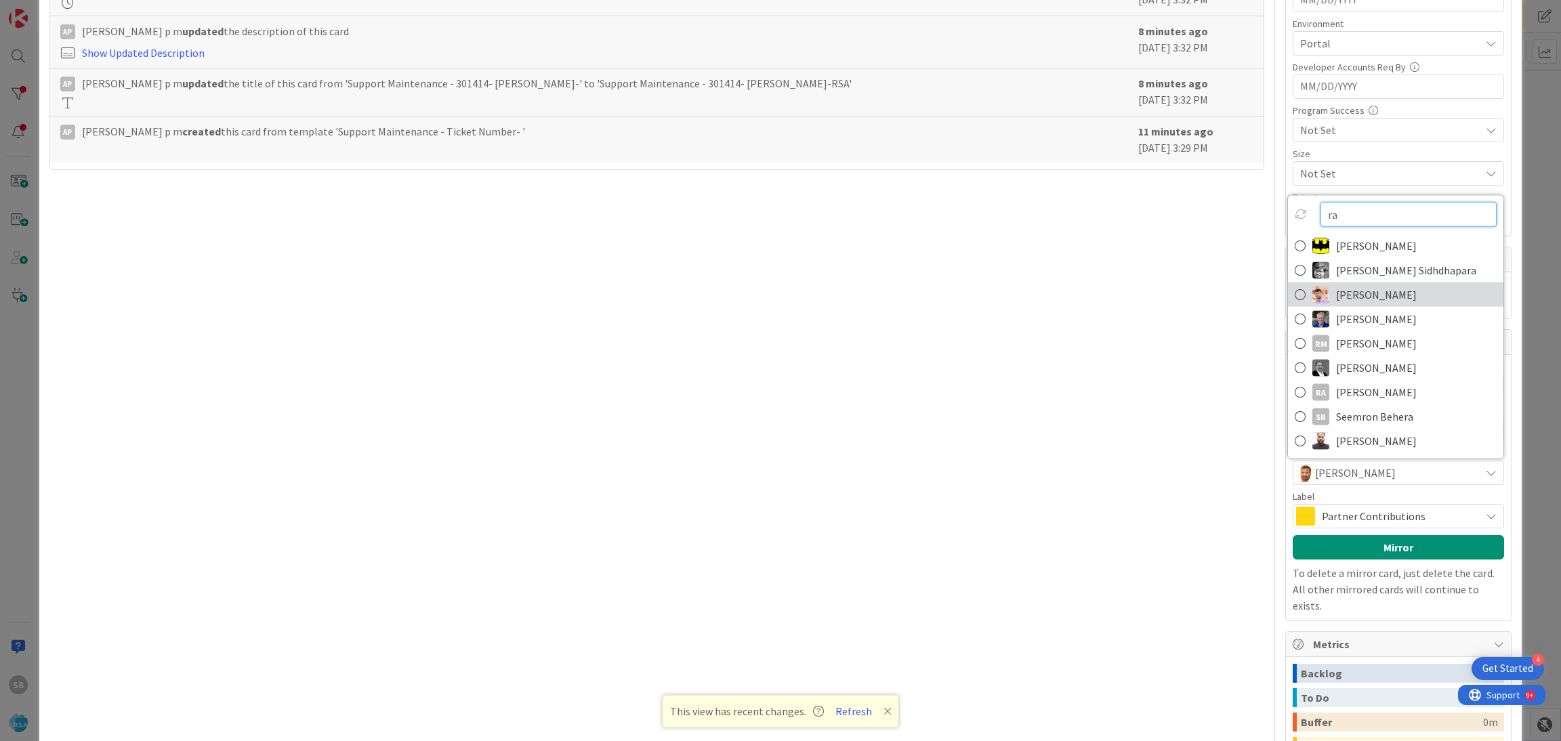
type input "ra"
click at [1368, 299] on span "[PERSON_NAME]" at bounding box center [1376, 295] width 81 height 20
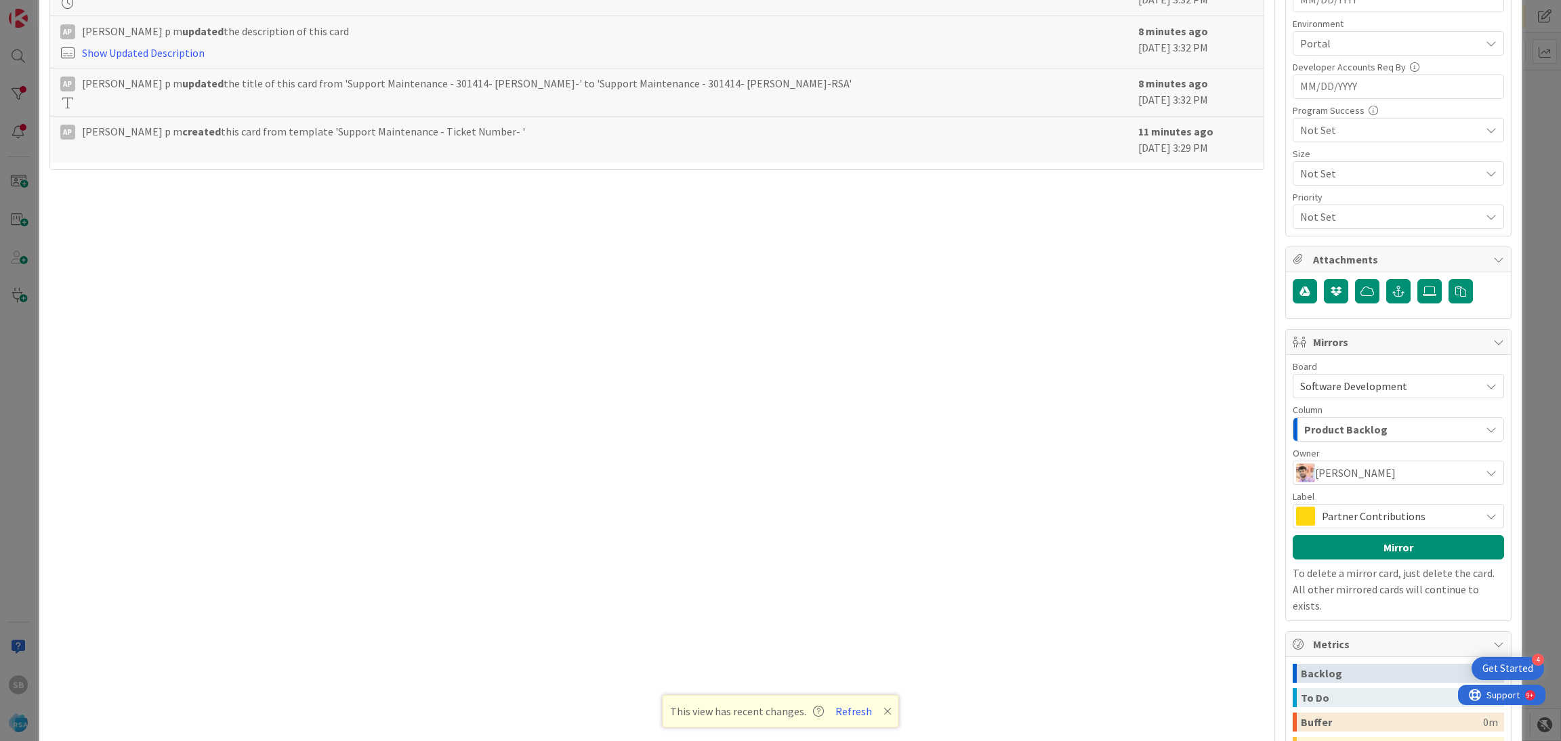
click at [1331, 512] on span "Partner Contributions" at bounding box center [1398, 516] width 152 height 19
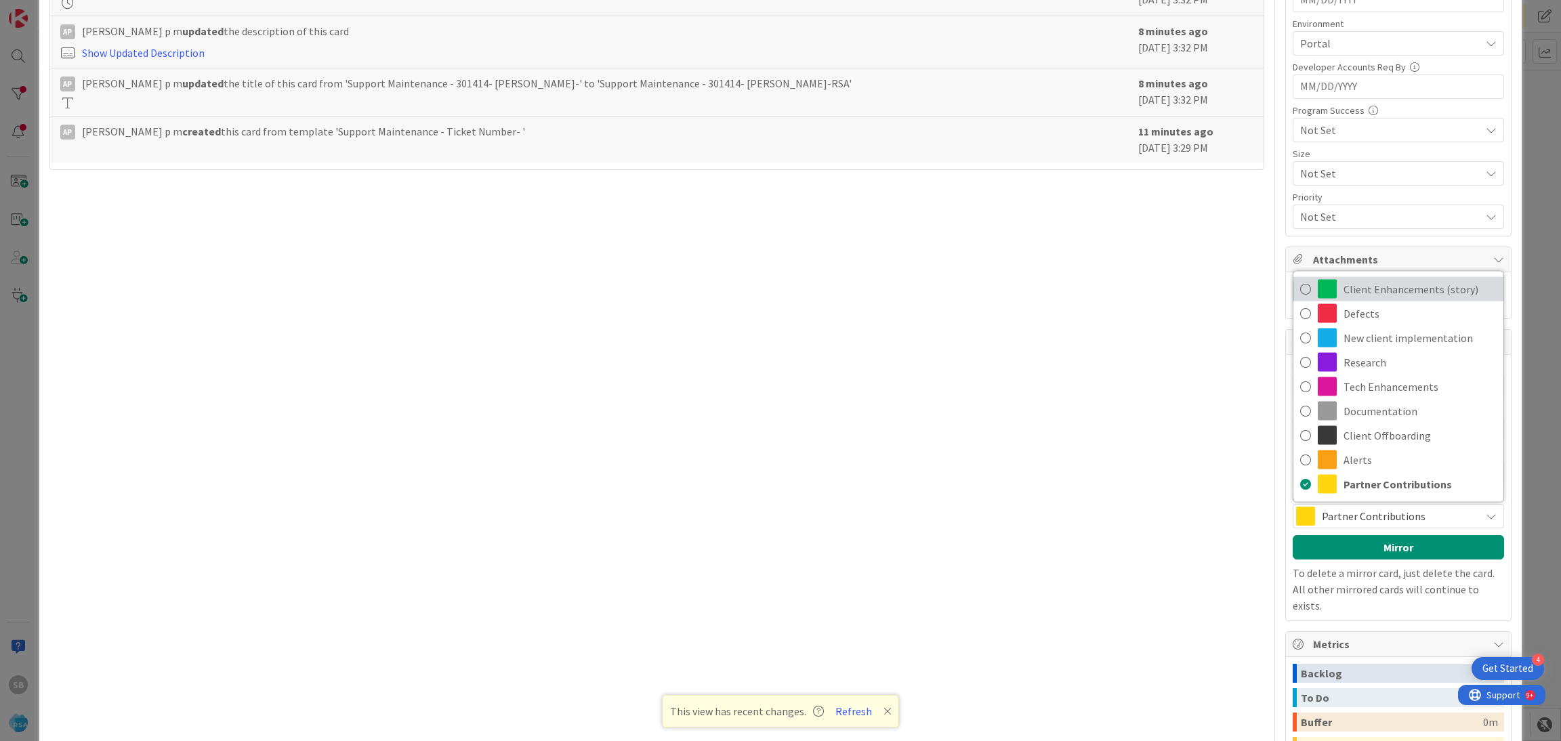
click at [1426, 288] on span "Client Enhancements (story)" at bounding box center [1420, 289] width 153 height 20
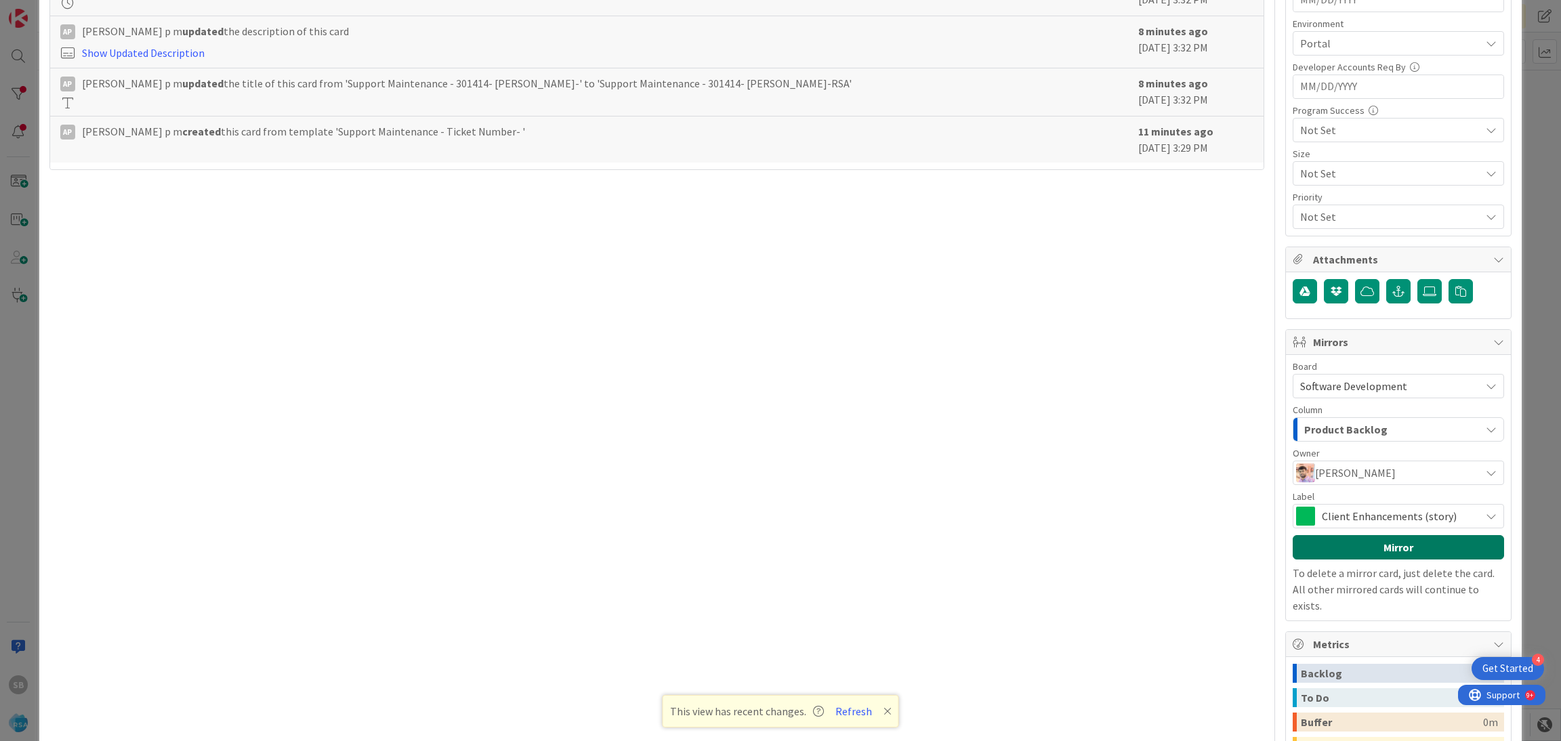
click at [1371, 542] on button "Mirror" at bounding box center [1398, 547] width 211 height 24
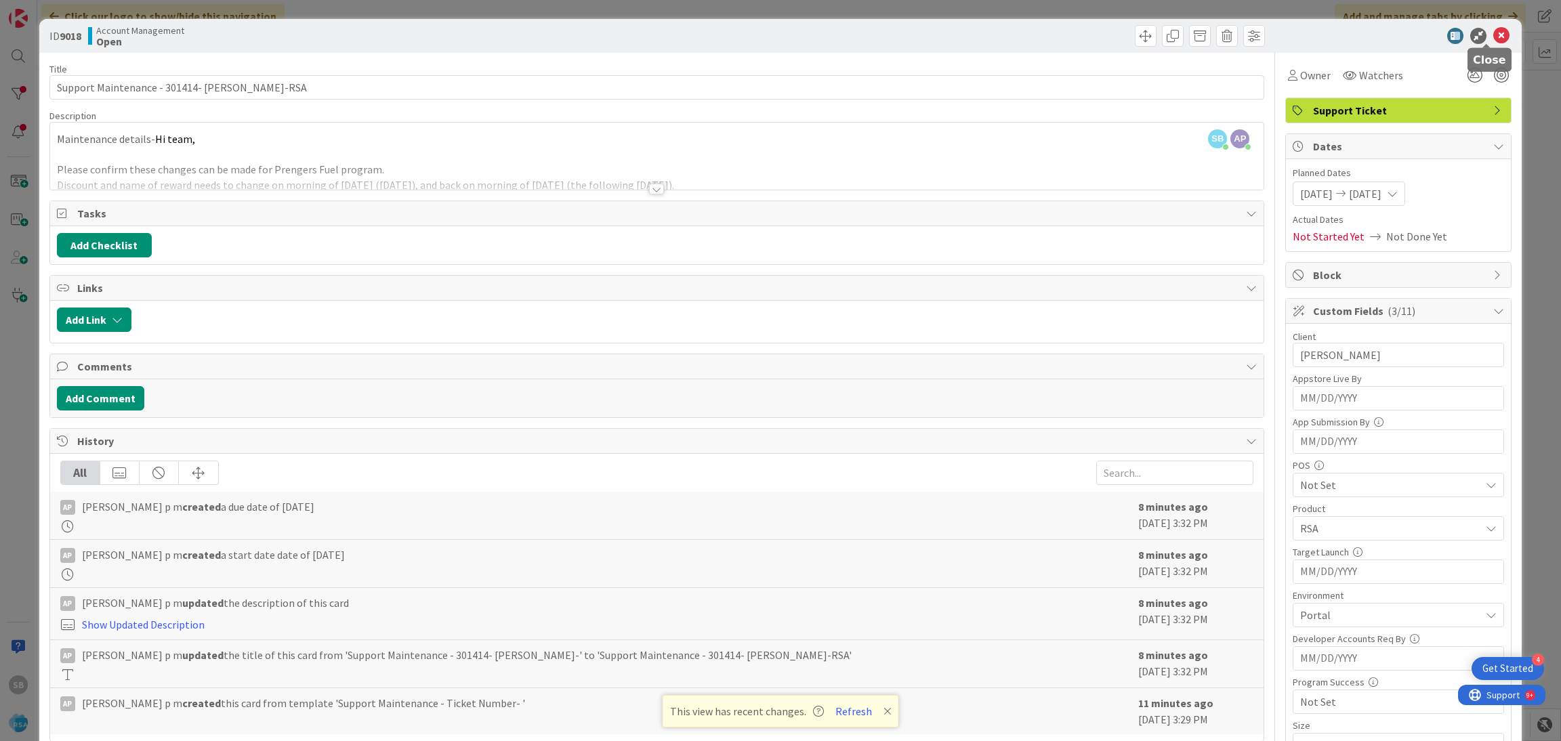
click at [1493, 37] on icon at bounding box center [1501, 36] width 16 height 16
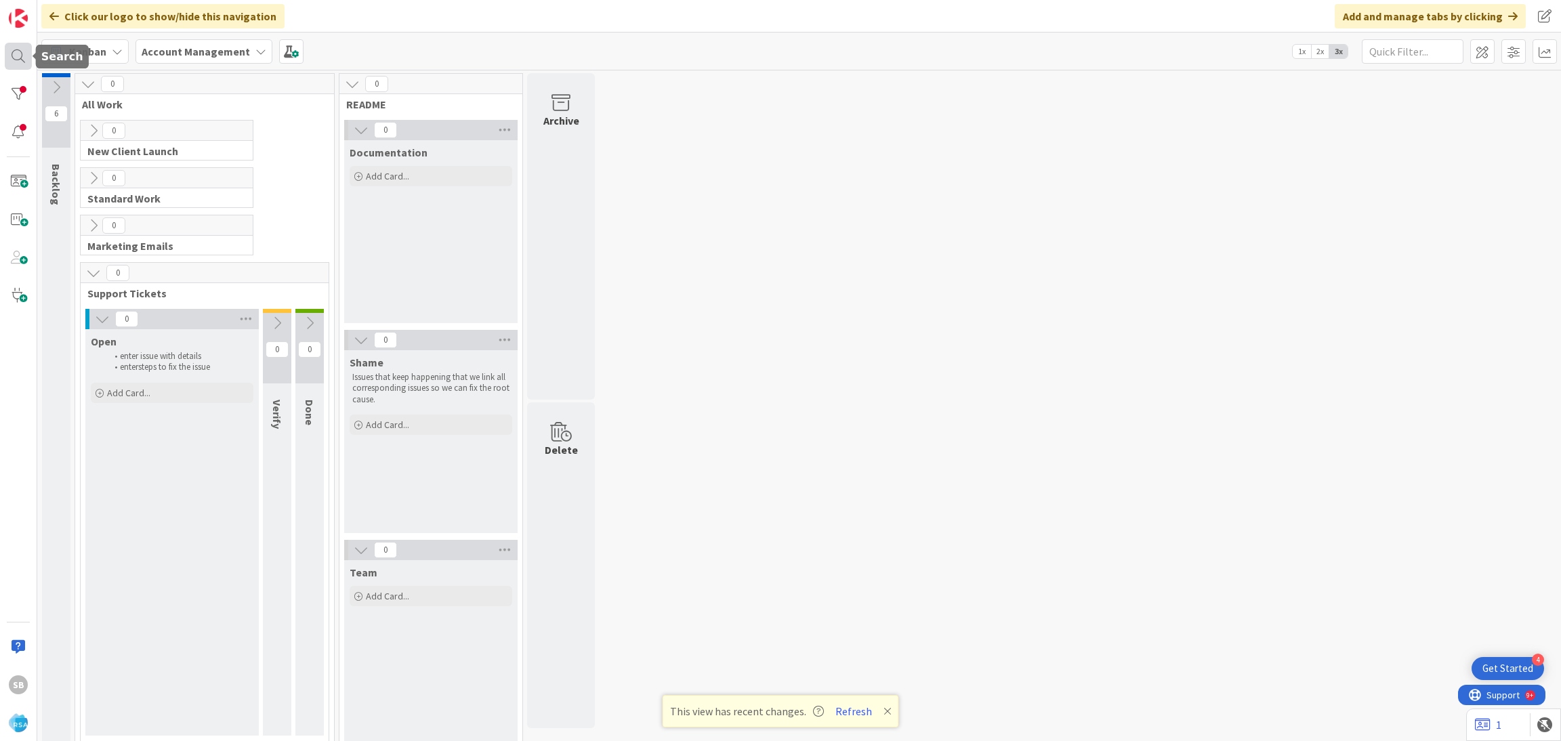
click at [22, 60] on div at bounding box center [18, 56] width 27 height 27
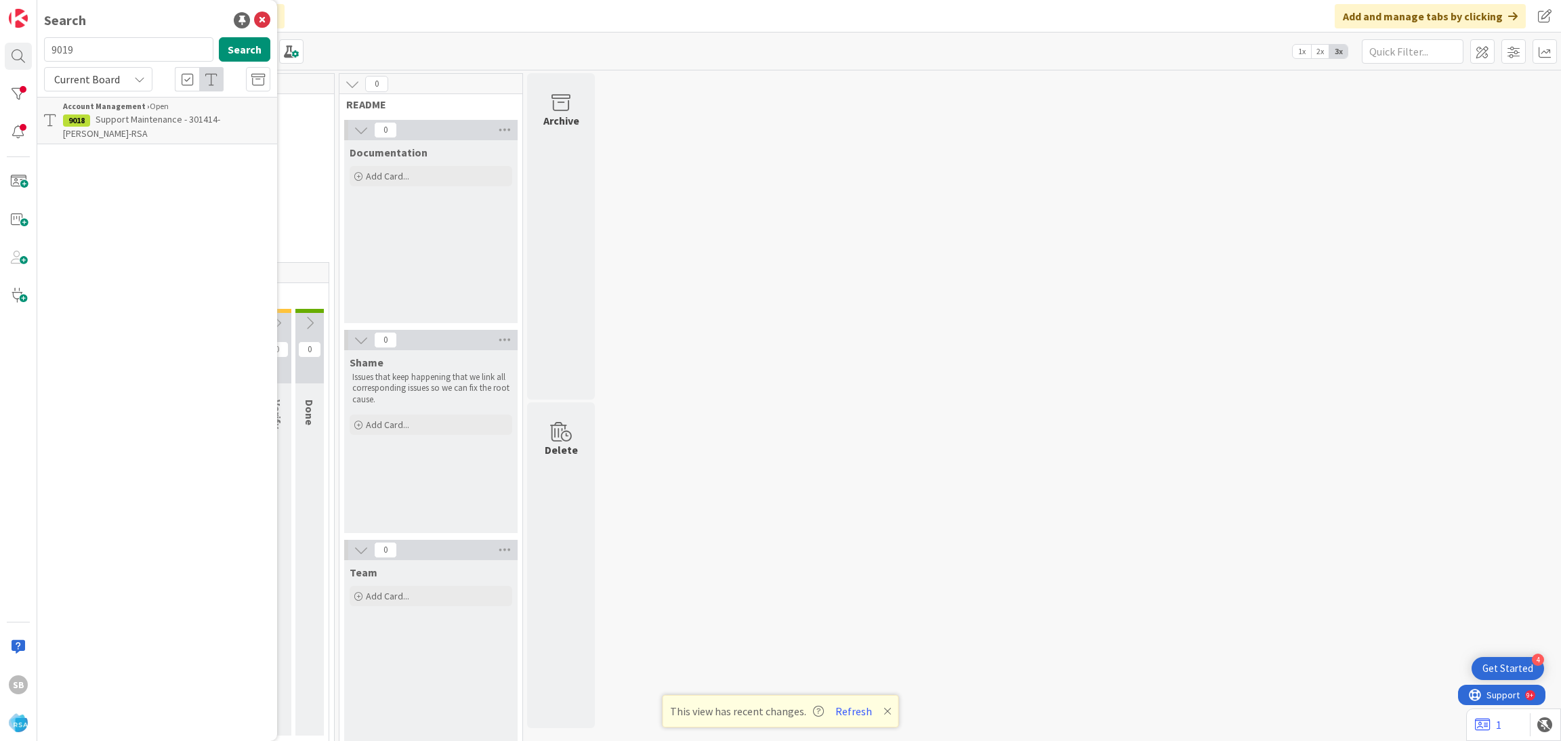
type input "9019"
click at [224, 124] on span "Support Defect- 301515- [PERSON_NAME] Food- Giant- RSA" at bounding box center [162, 126] width 199 height 26
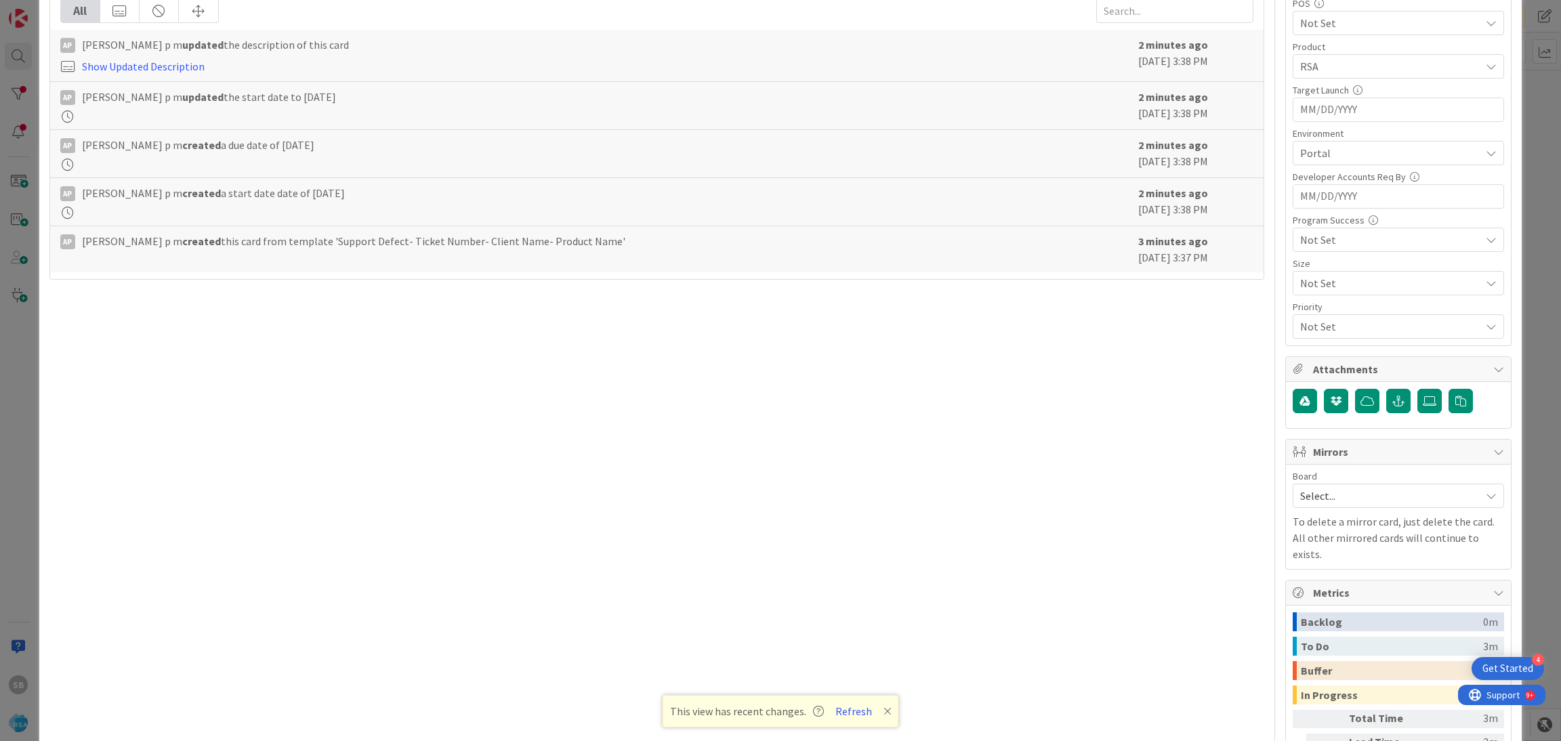
scroll to position [574, 0]
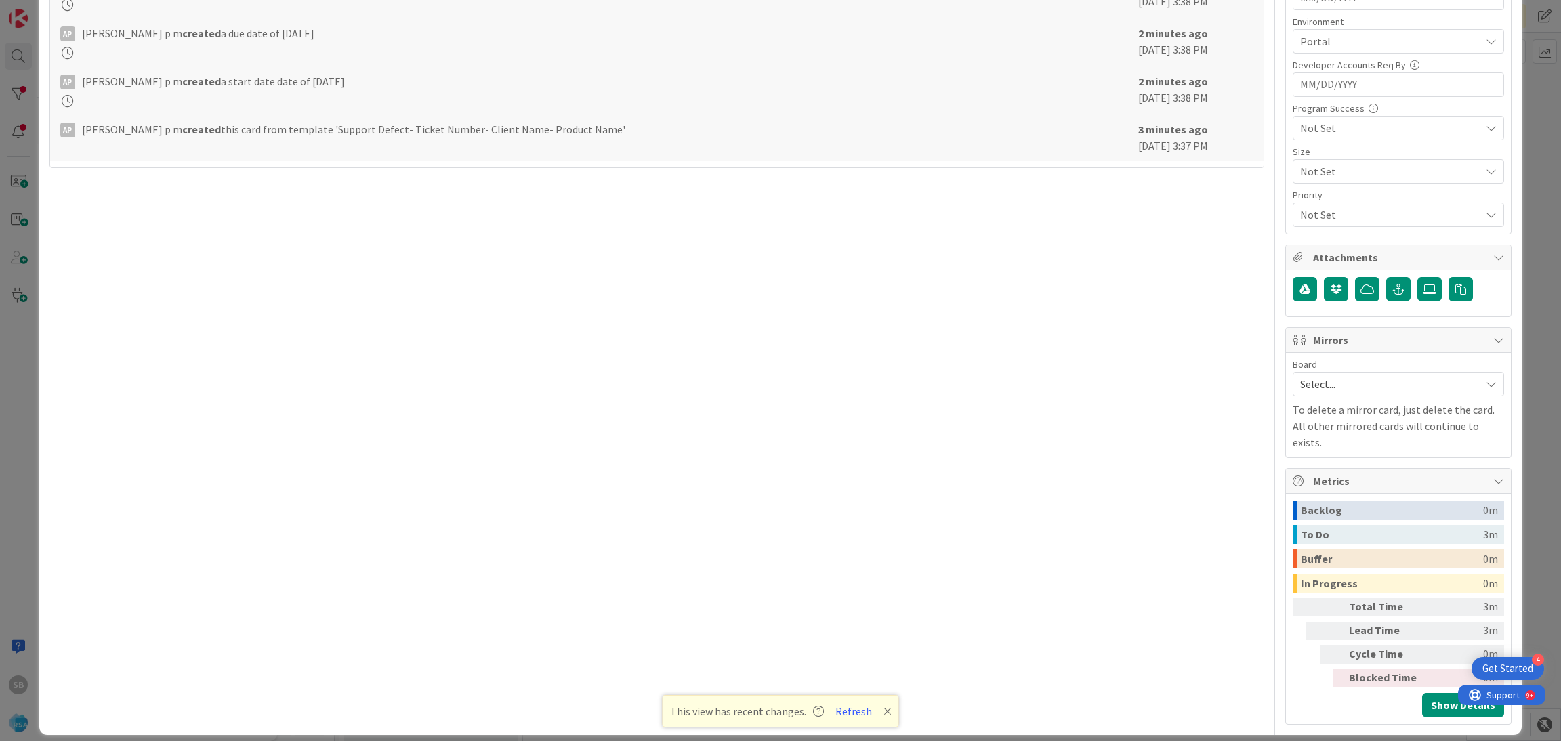
click at [1319, 379] on span "Select..." at bounding box center [1386, 384] width 173 height 19
click at [1306, 489] on div "Select... Account Management Software Development" at bounding box center [1398, 444] width 211 height 93
click at [1302, 484] on link "Software Development" at bounding box center [1398, 472] width 210 height 24
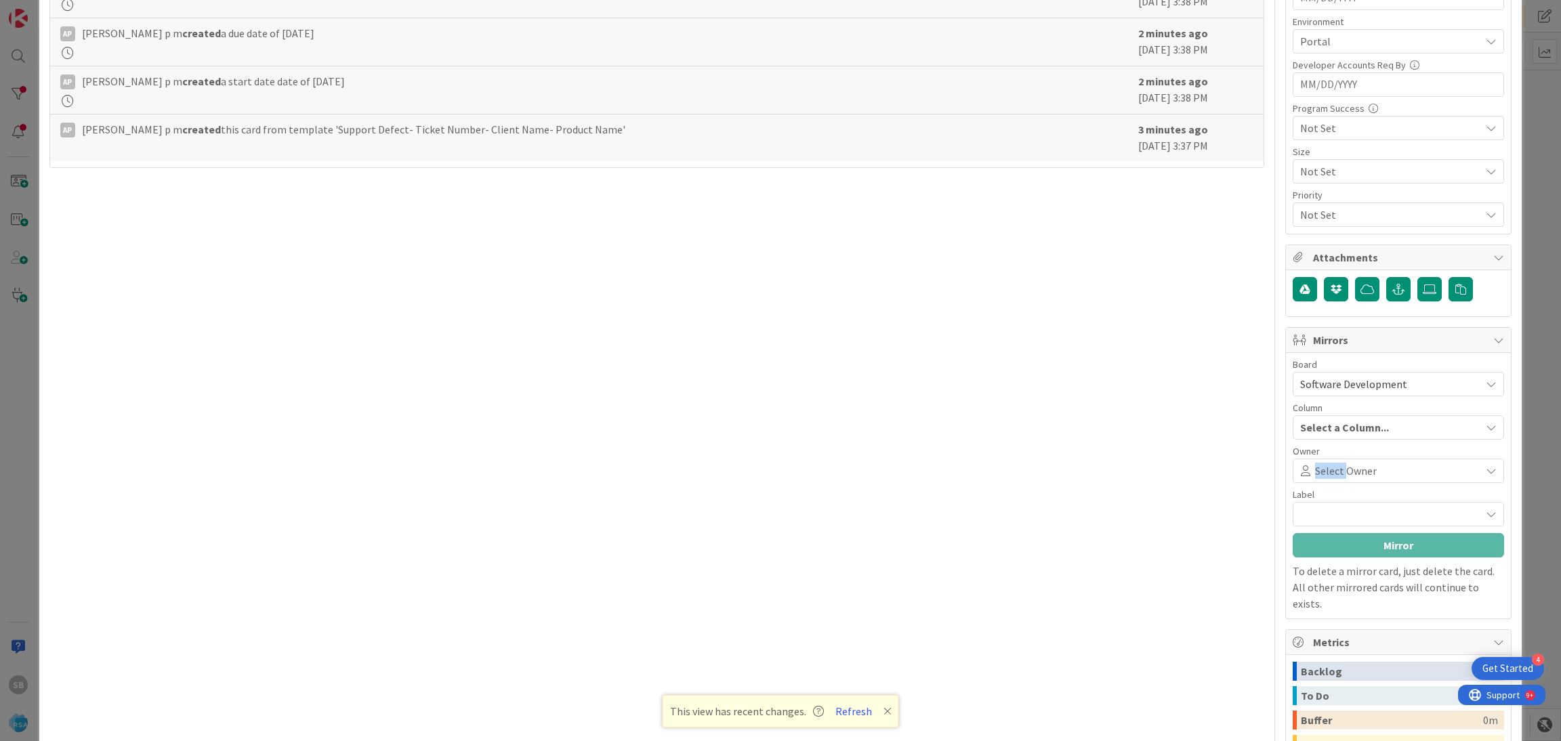
click at [1302, 483] on div "Select Owner" at bounding box center [1398, 471] width 211 height 24
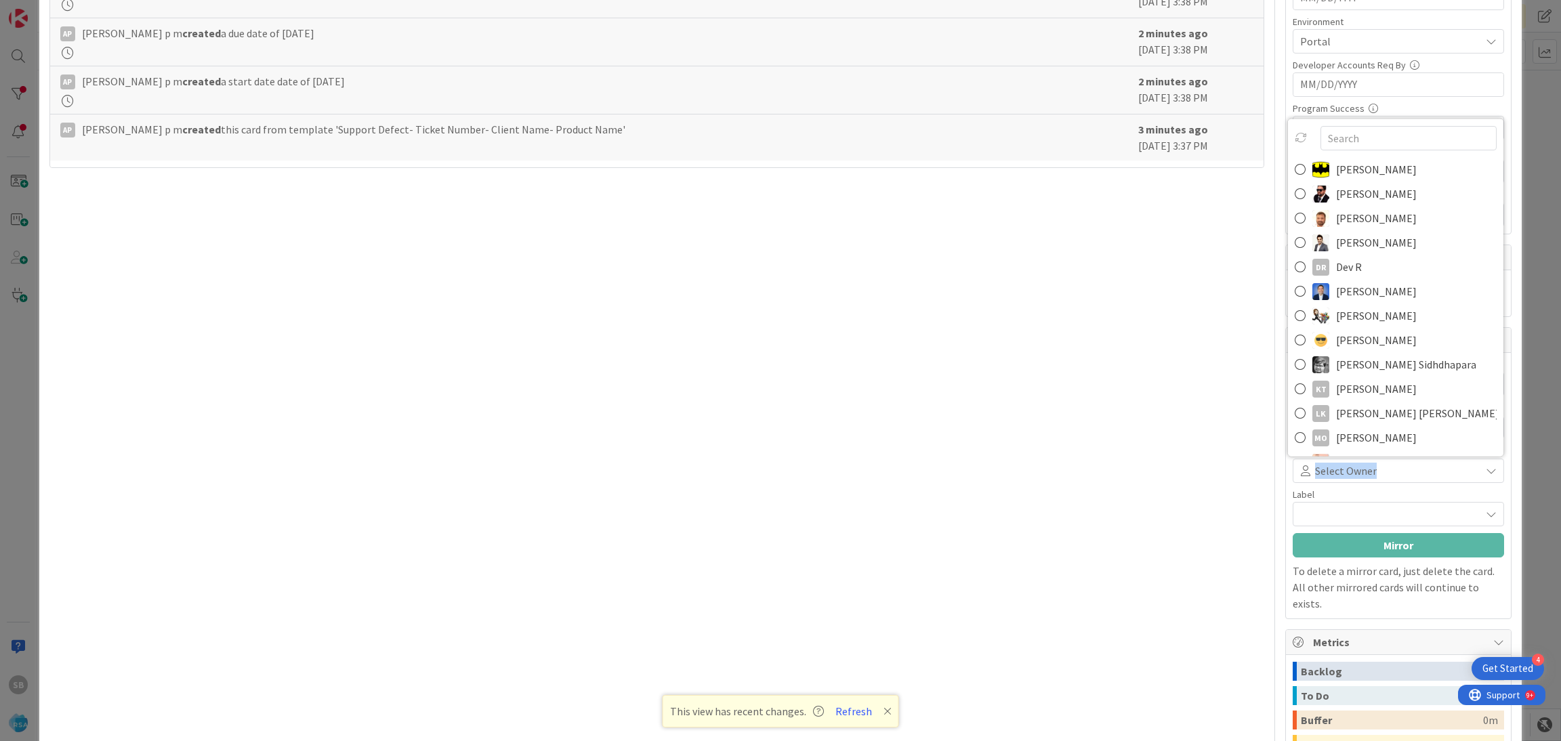
click at [1302, 483] on div "Select Owner" at bounding box center [1398, 471] width 211 height 24
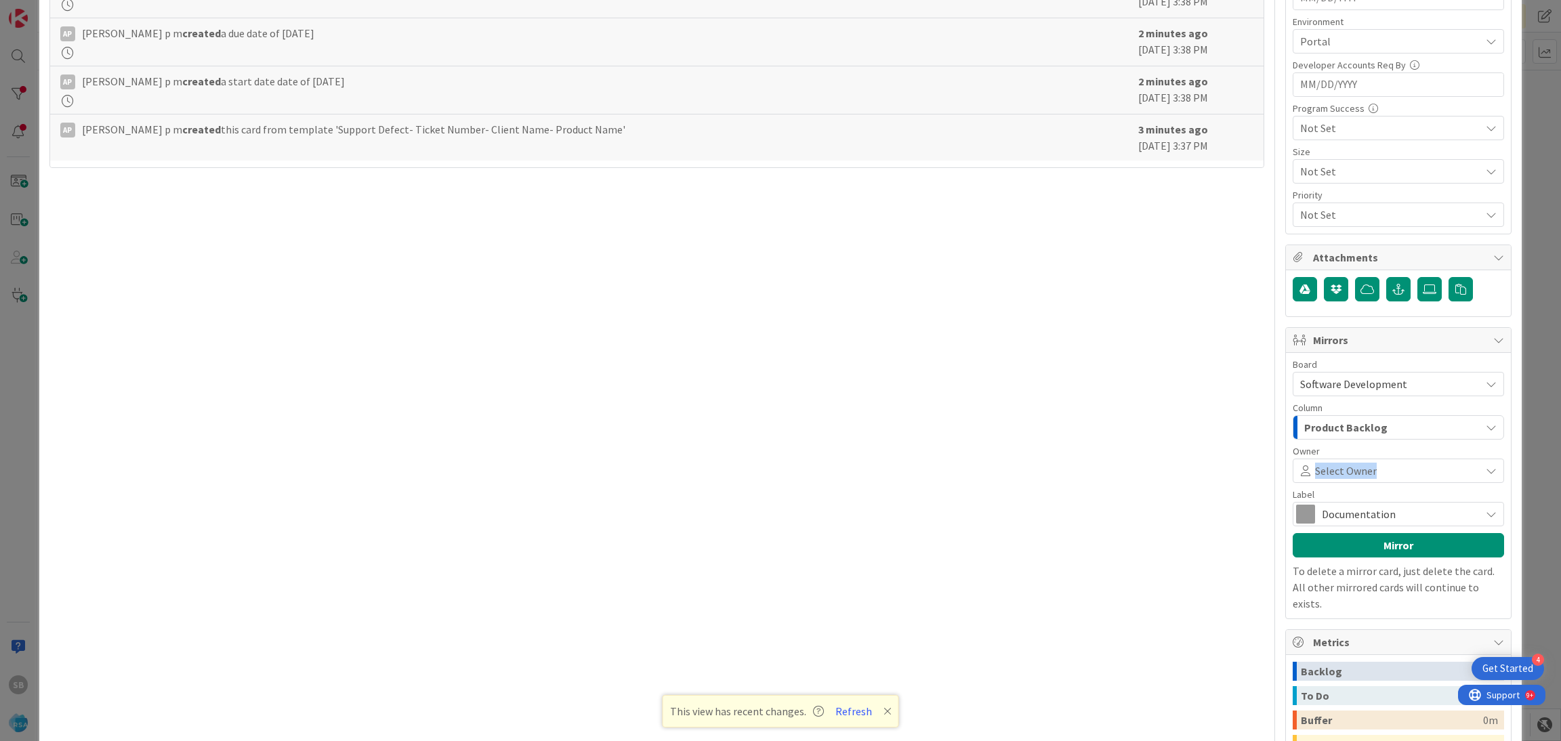
click at [1300, 487] on div "Board Software Development Account Management Software Development Column Produ…" at bounding box center [1398, 443] width 211 height 167
click at [1315, 474] on span "Select Owner" at bounding box center [1346, 471] width 62 height 16
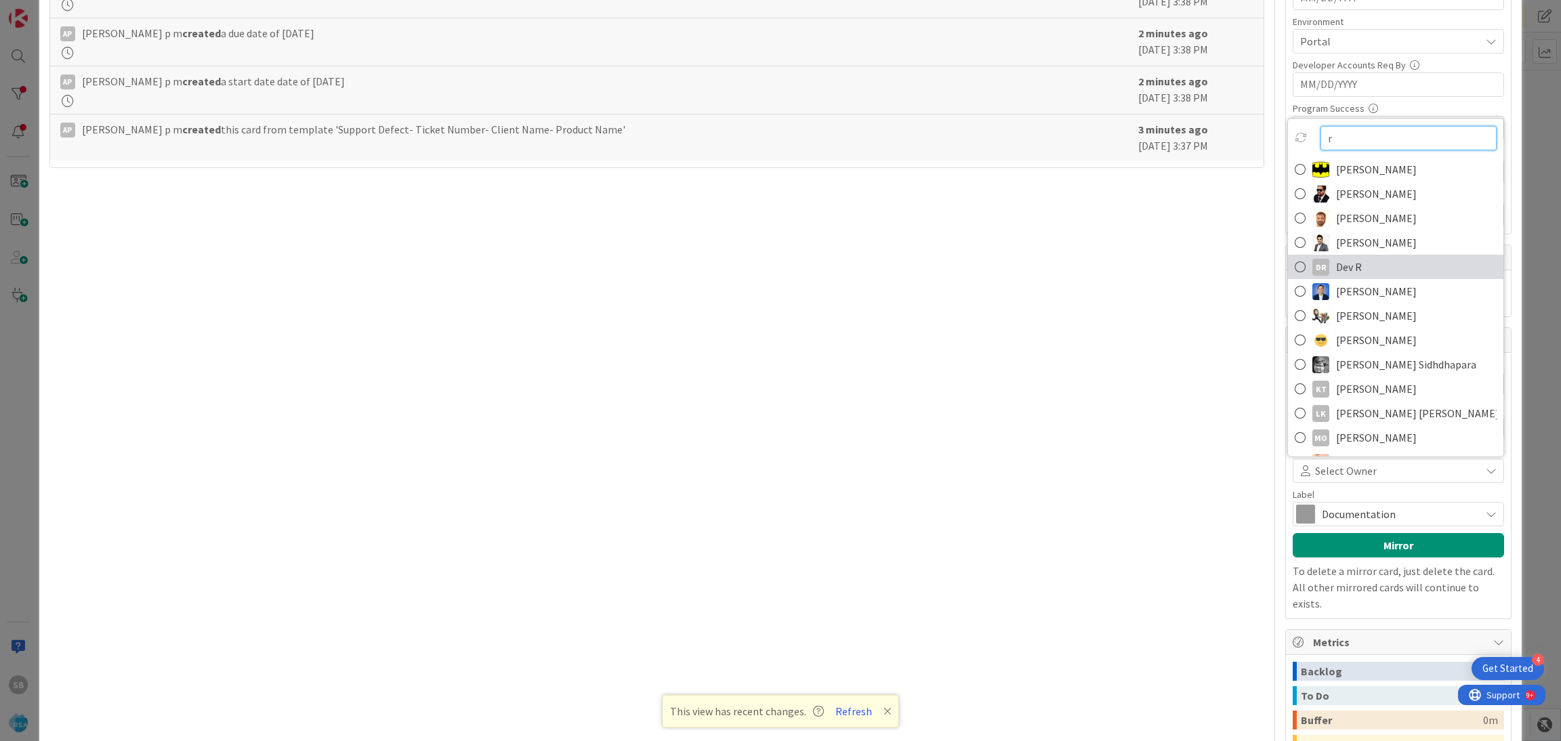
type input "ra"
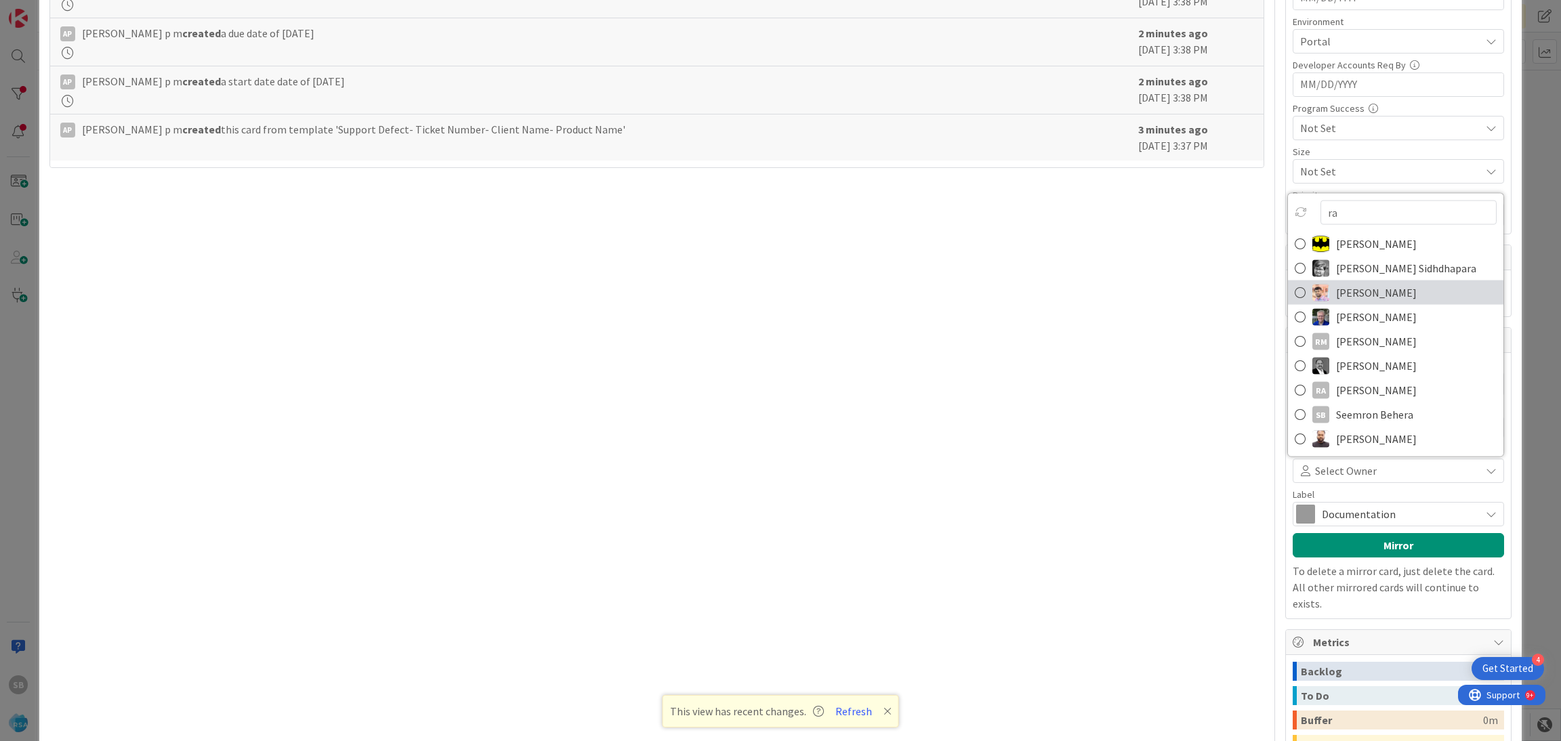
click at [1365, 291] on span "[PERSON_NAME]" at bounding box center [1376, 293] width 81 height 20
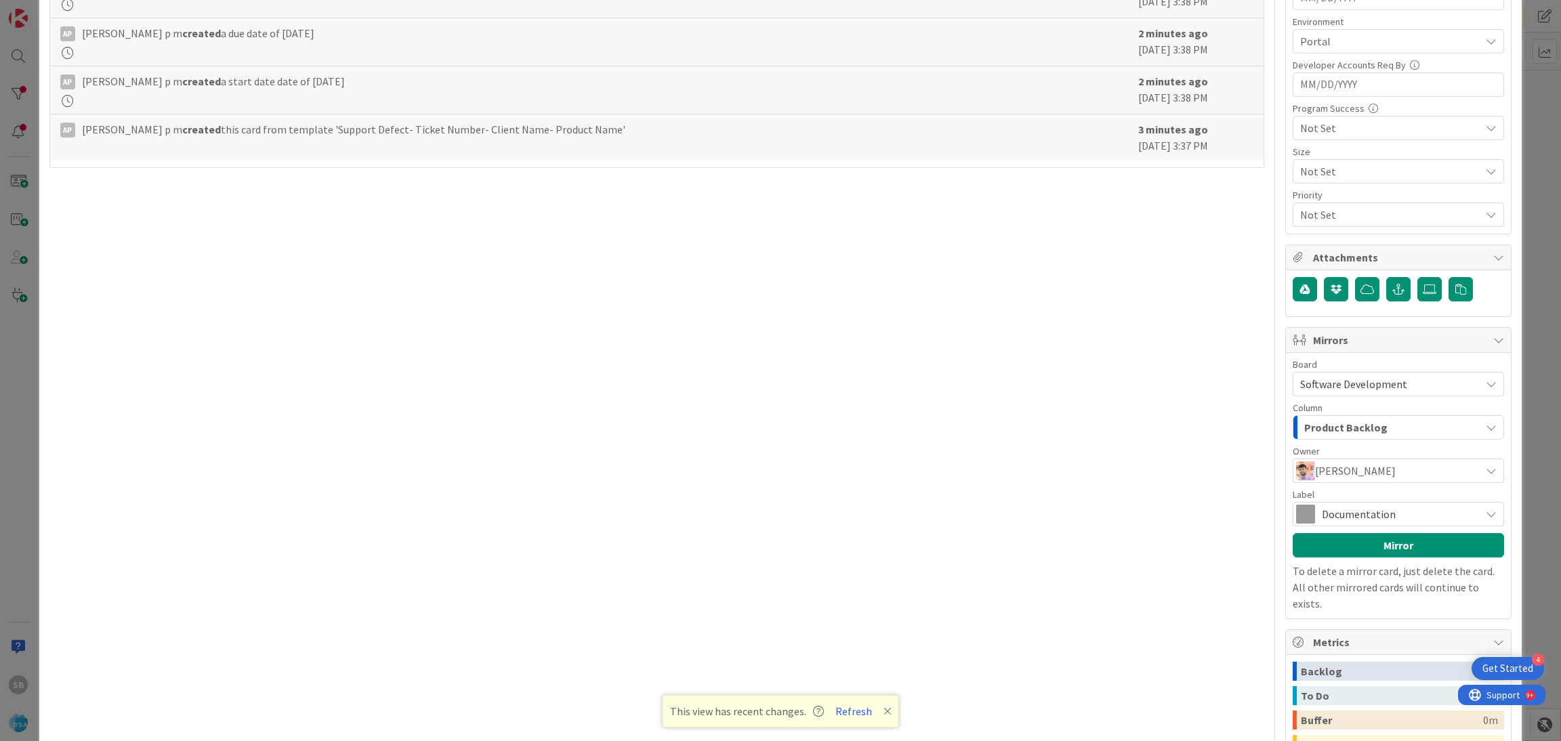
click at [1322, 508] on span "Documentation" at bounding box center [1398, 514] width 152 height 19
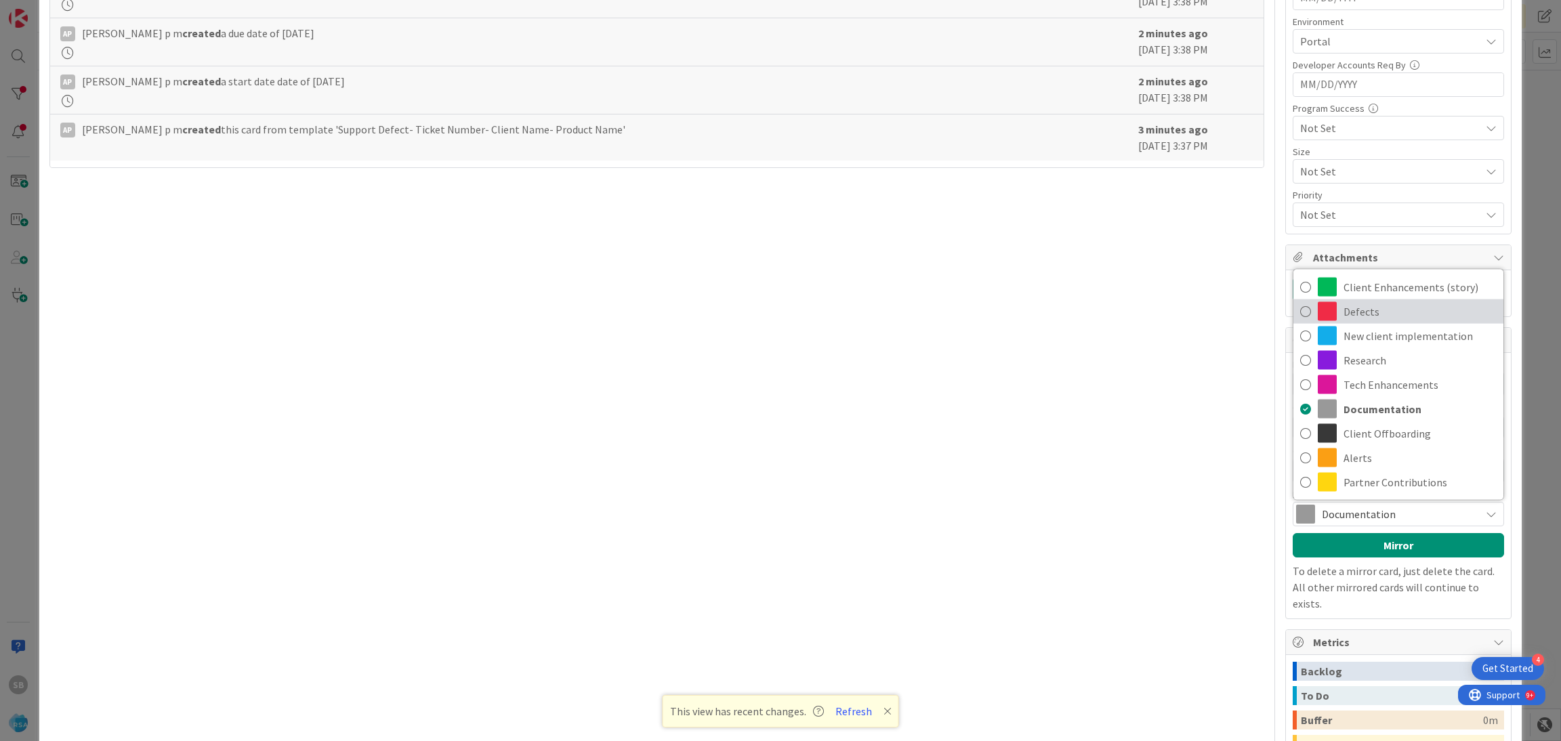
click at [1344, 310] on span "Defects" at bounding box center [1420, 312] width 153 height 20
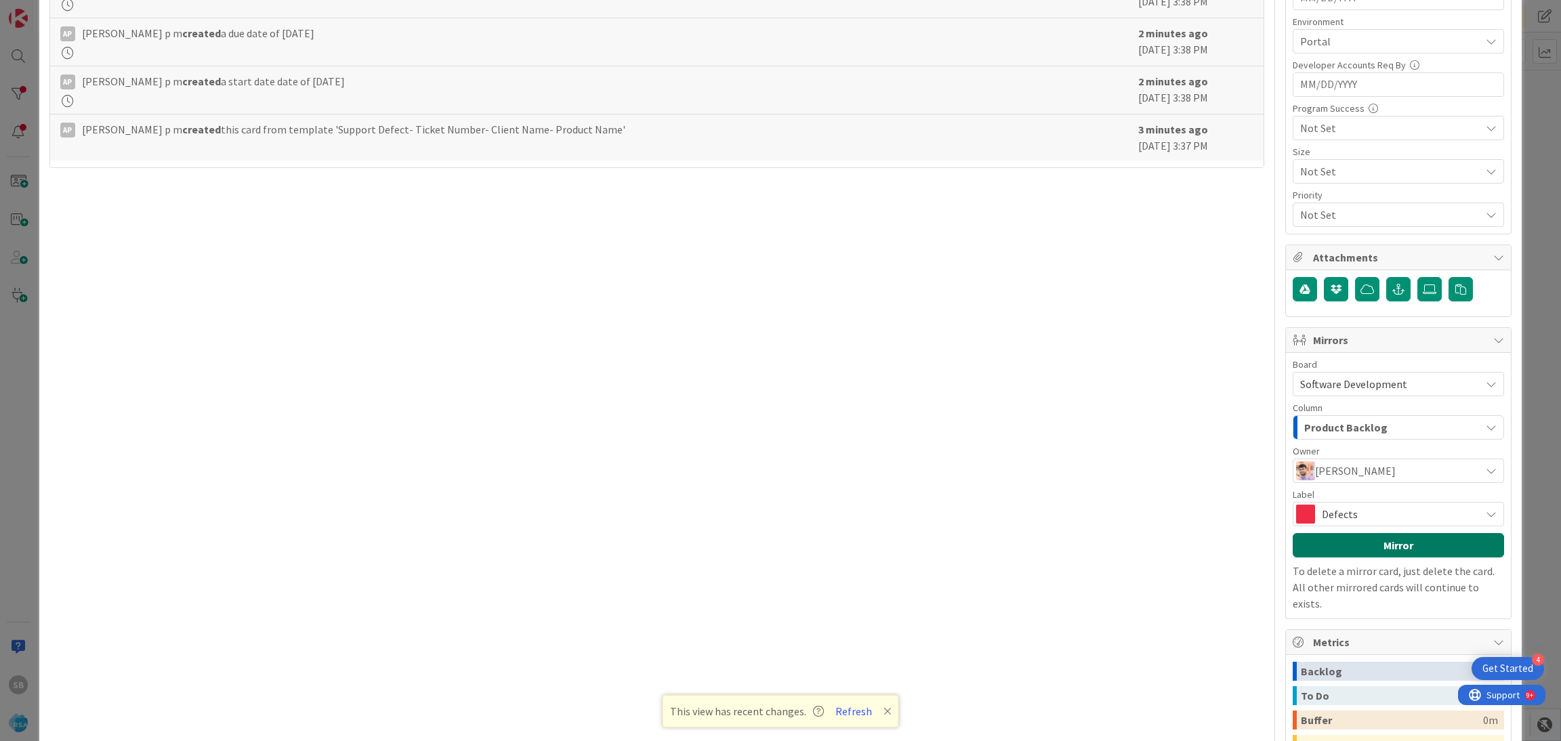
click at [1361, 553] on button "Mirror" at bounding box center [1398, 545] width 211 height 24
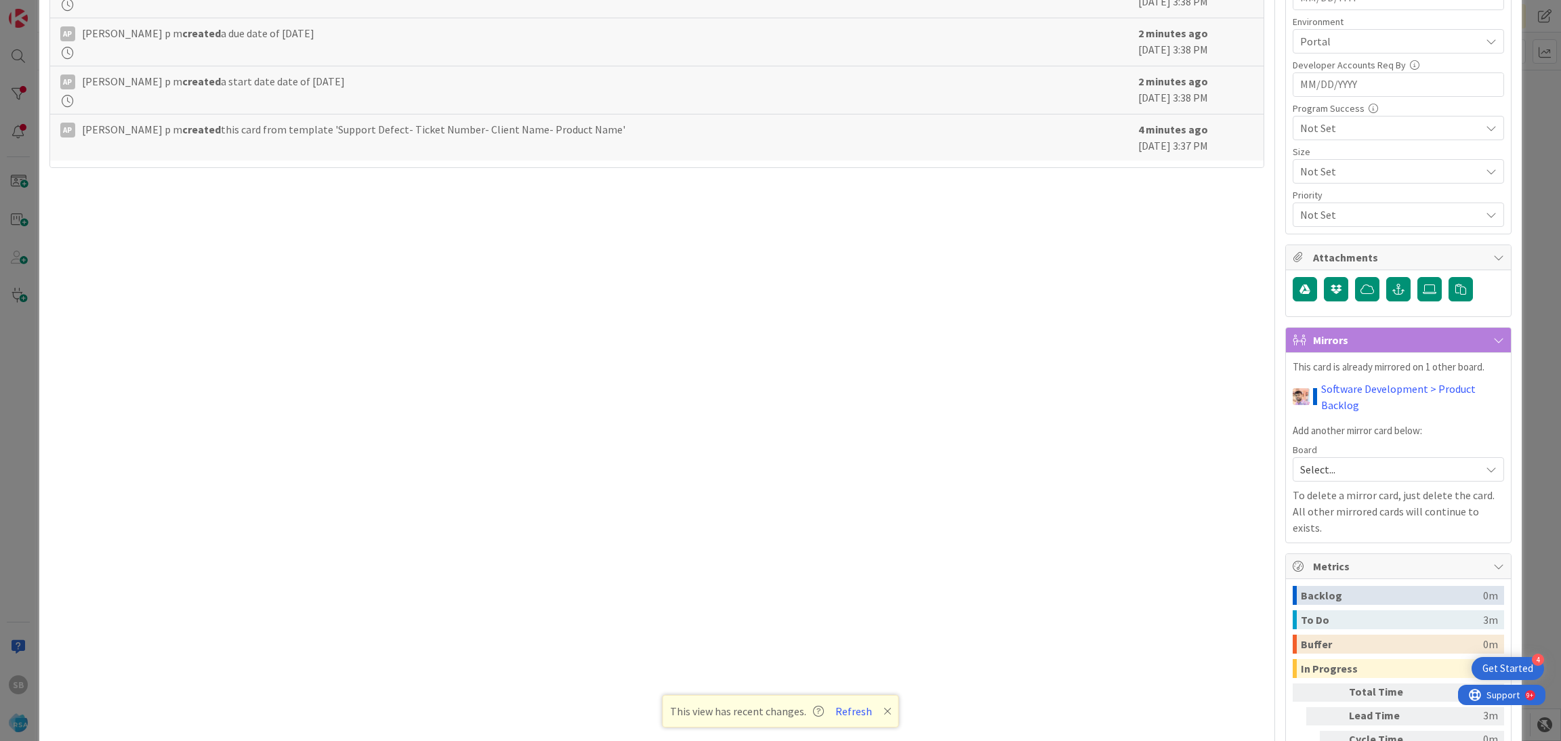
scroll to position [0, 0]
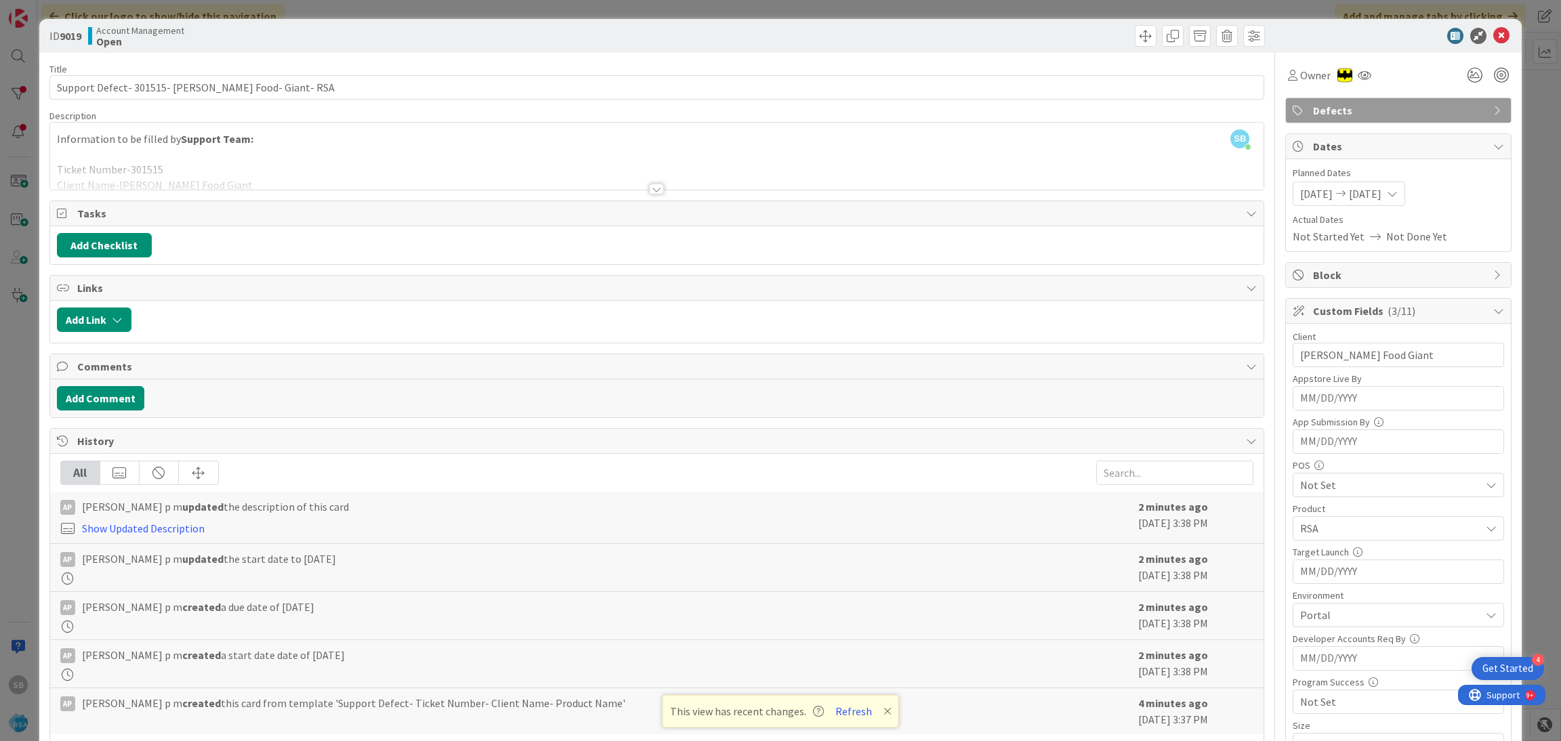
click at [1493, 37] on icon at bounding box center [1501, 36] width 16 height 16
